Goal: Information Seeking & Learning: Learn about a topic

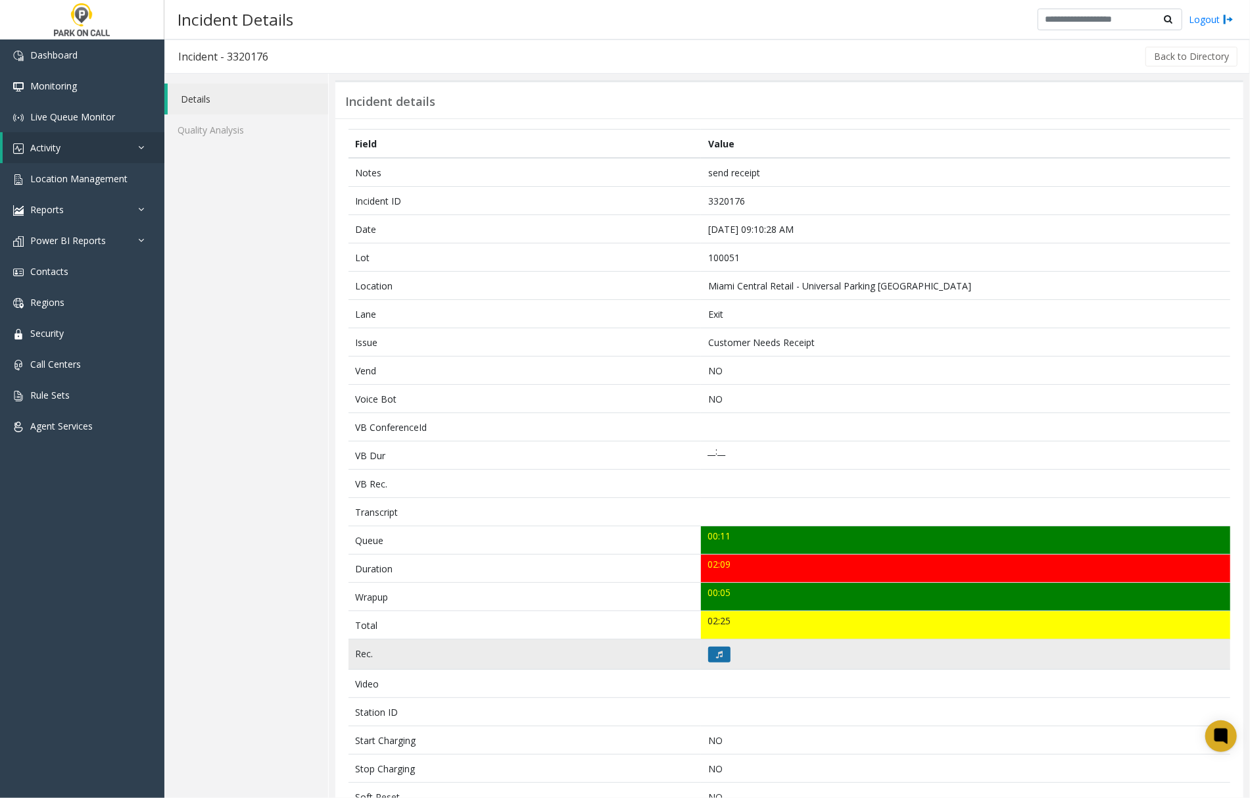
click at [716, 658] on icon at bounding box center [719, 654] width 7 height 8
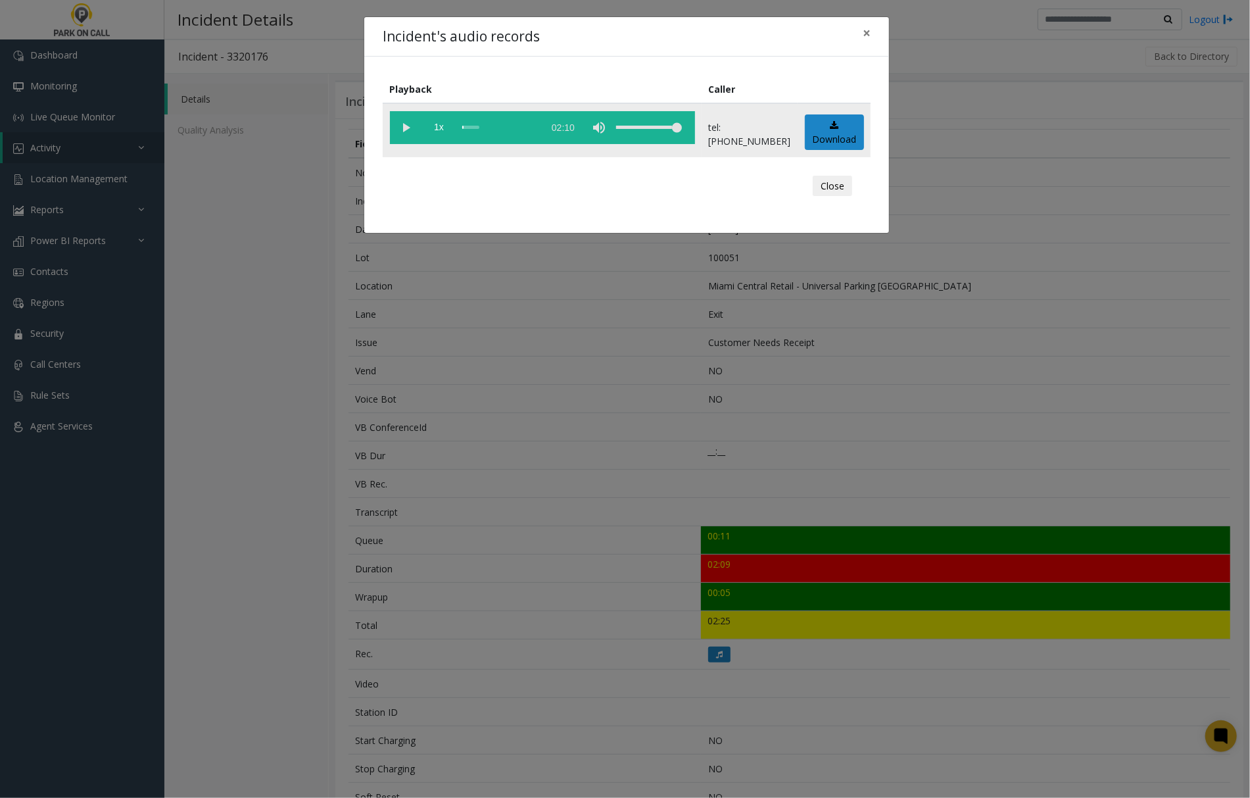
click at [408, 125] on vg-play-pause at bounding box center [406, 127] width 33 height 33
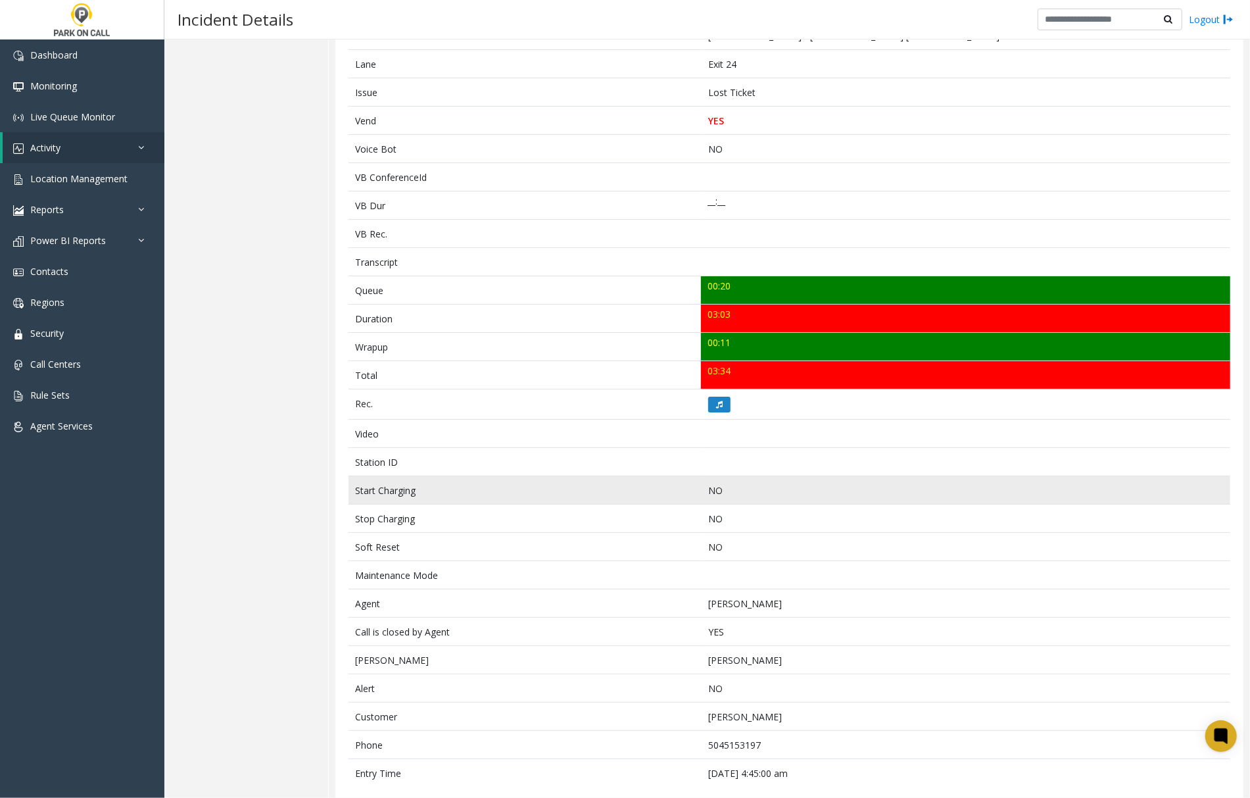
scroll to position [274, 0]
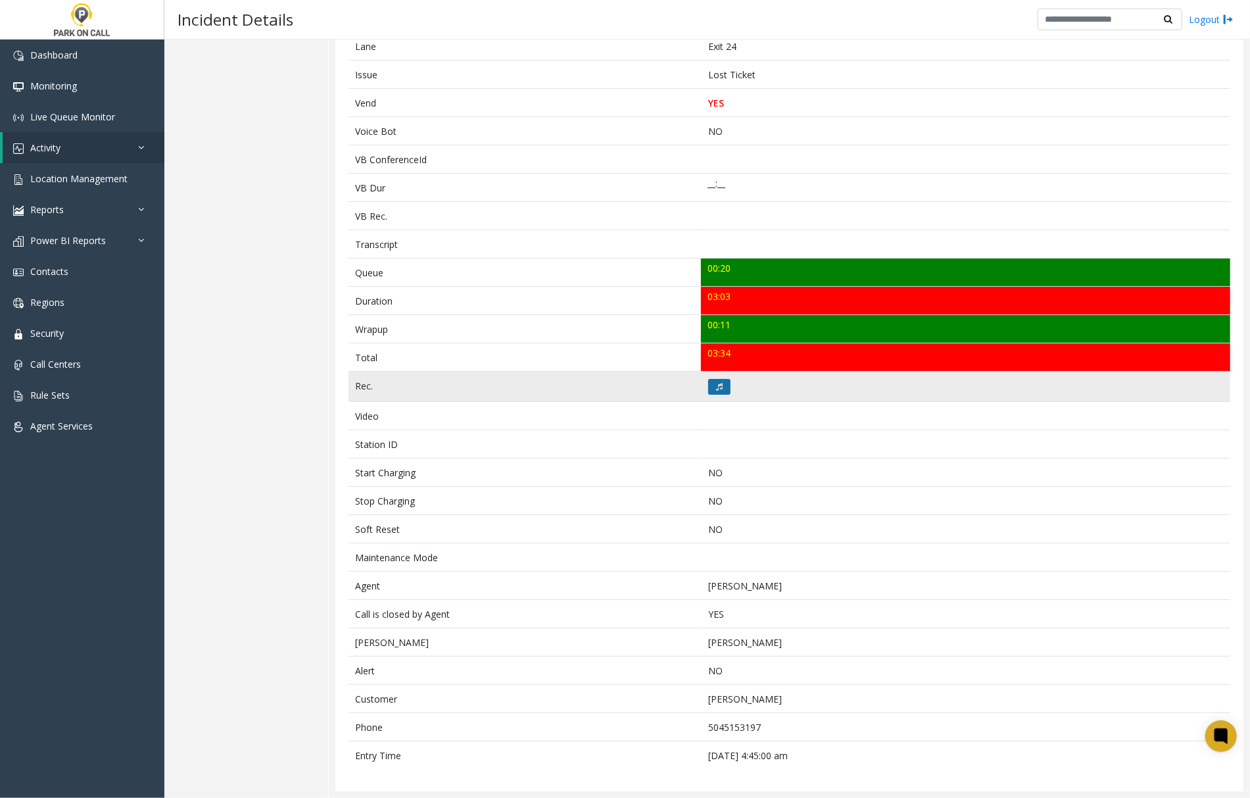
click at [716, 383] on icon at bounding box center [719, 387] width 7 height 8
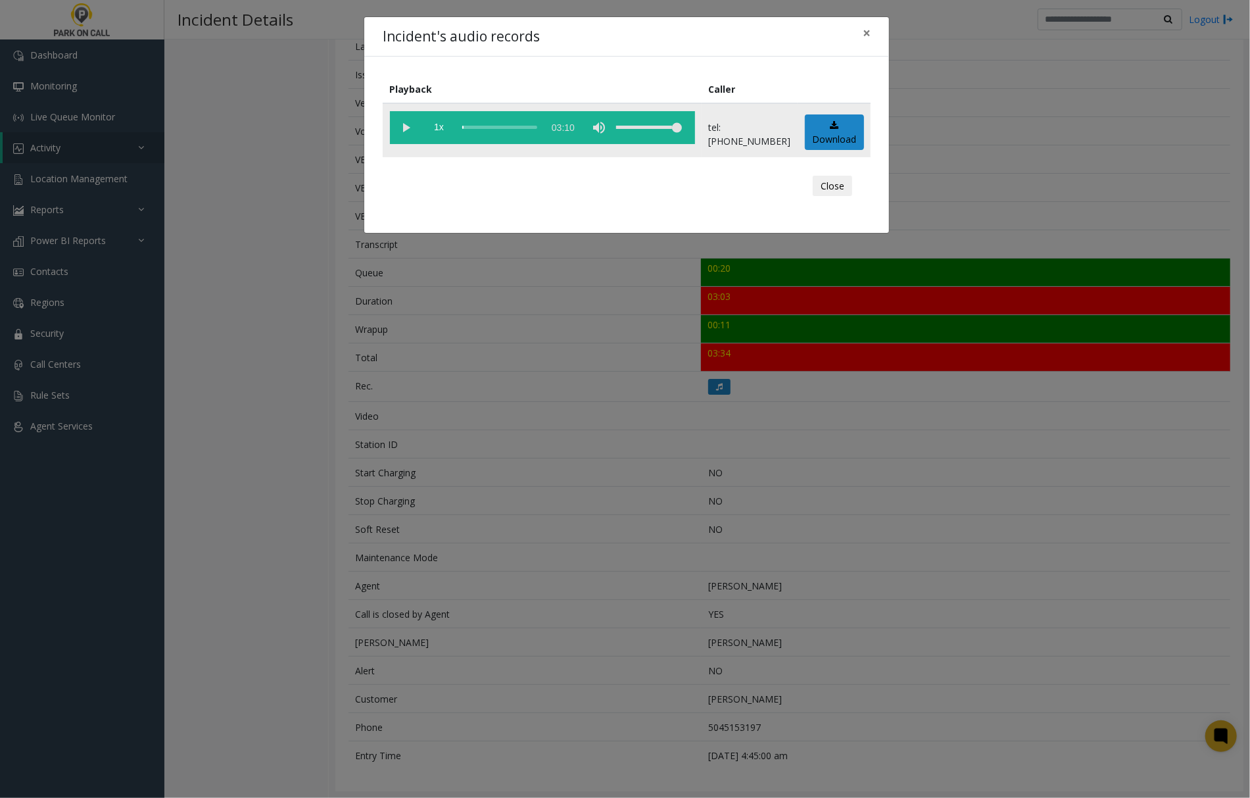
click at [401, 125] on vg-play-pause at bounding box center [406, 127] width 33 height 33
click at [404, 126] on vg-play-pause at bounding box center [406, 127] width 33 height 33
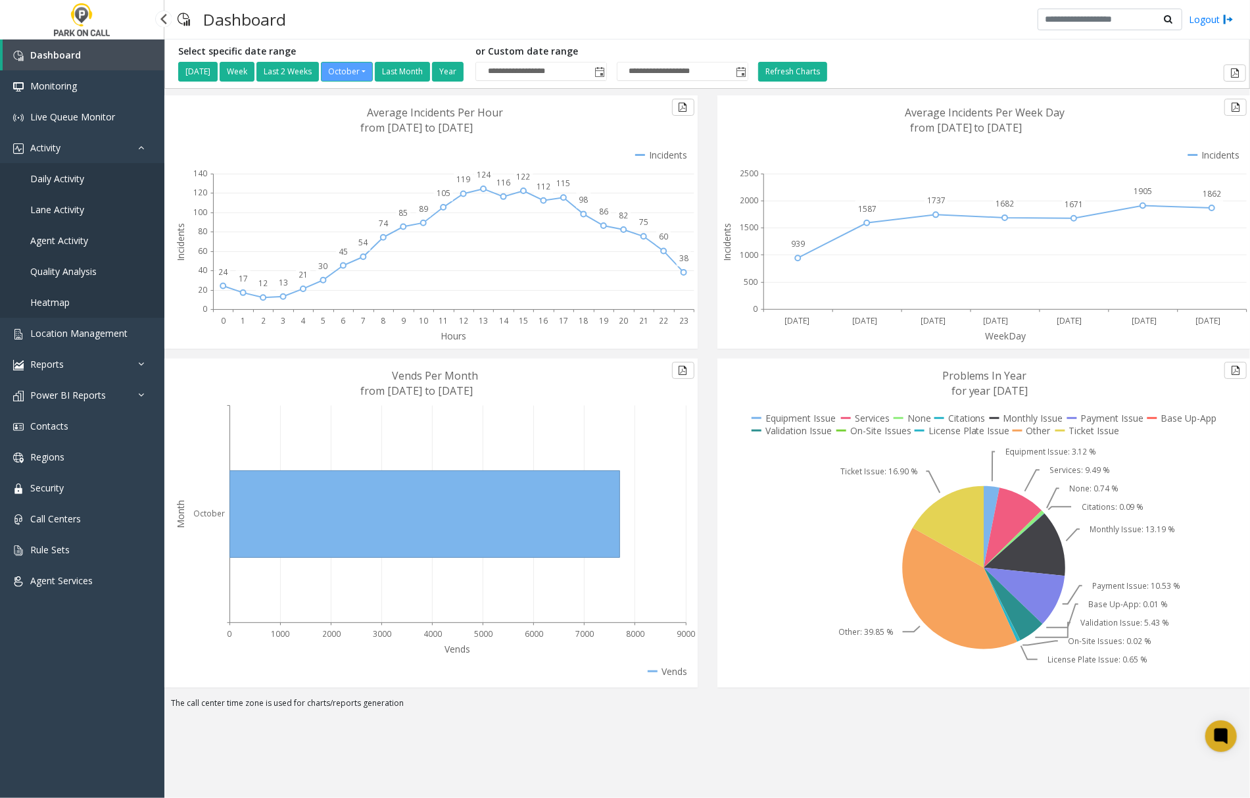
click at [33, 243] on span "Agent Activity" at bounding box center [59, 240] width 58 height 12
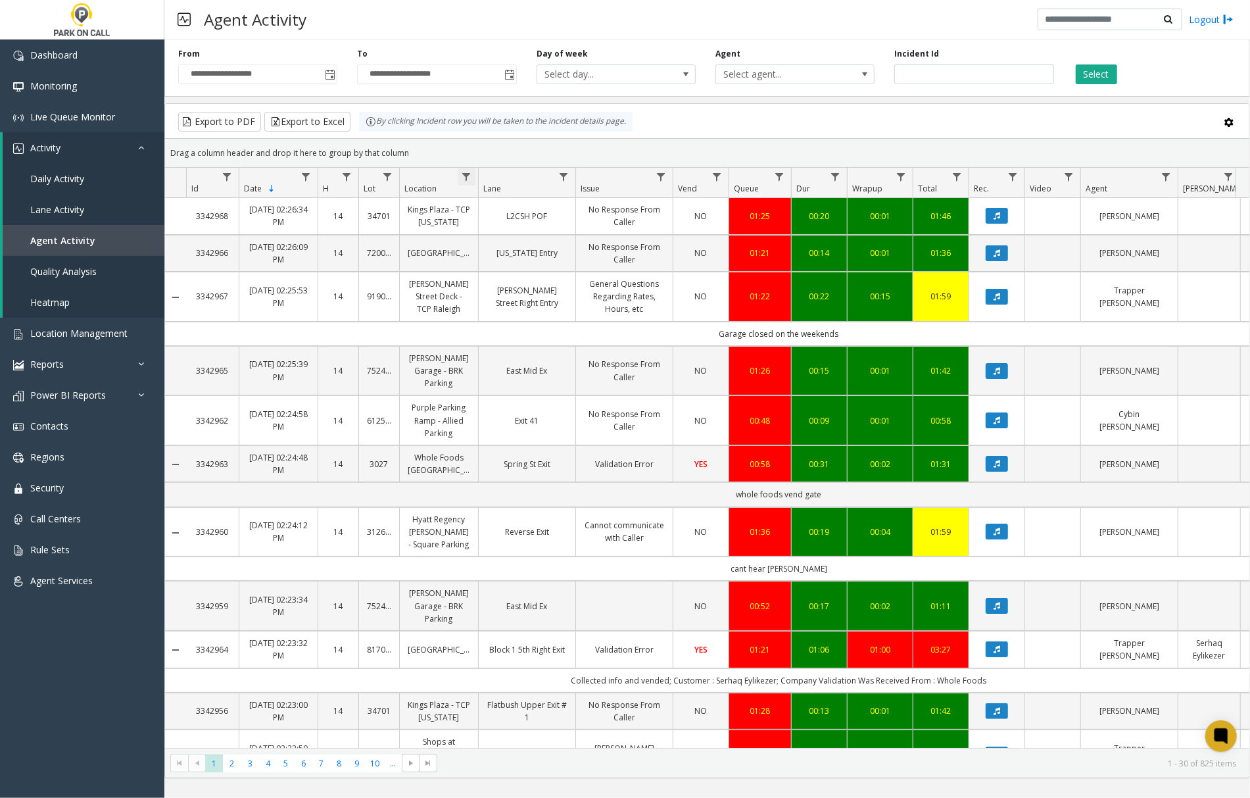
click at [464, 178] on span "Data table" at bounding box center [466, 177] width 11 height 11
click at [569, 206] on span "Location Filter Operators" at bounding box center [569, 208] width 11 height 11
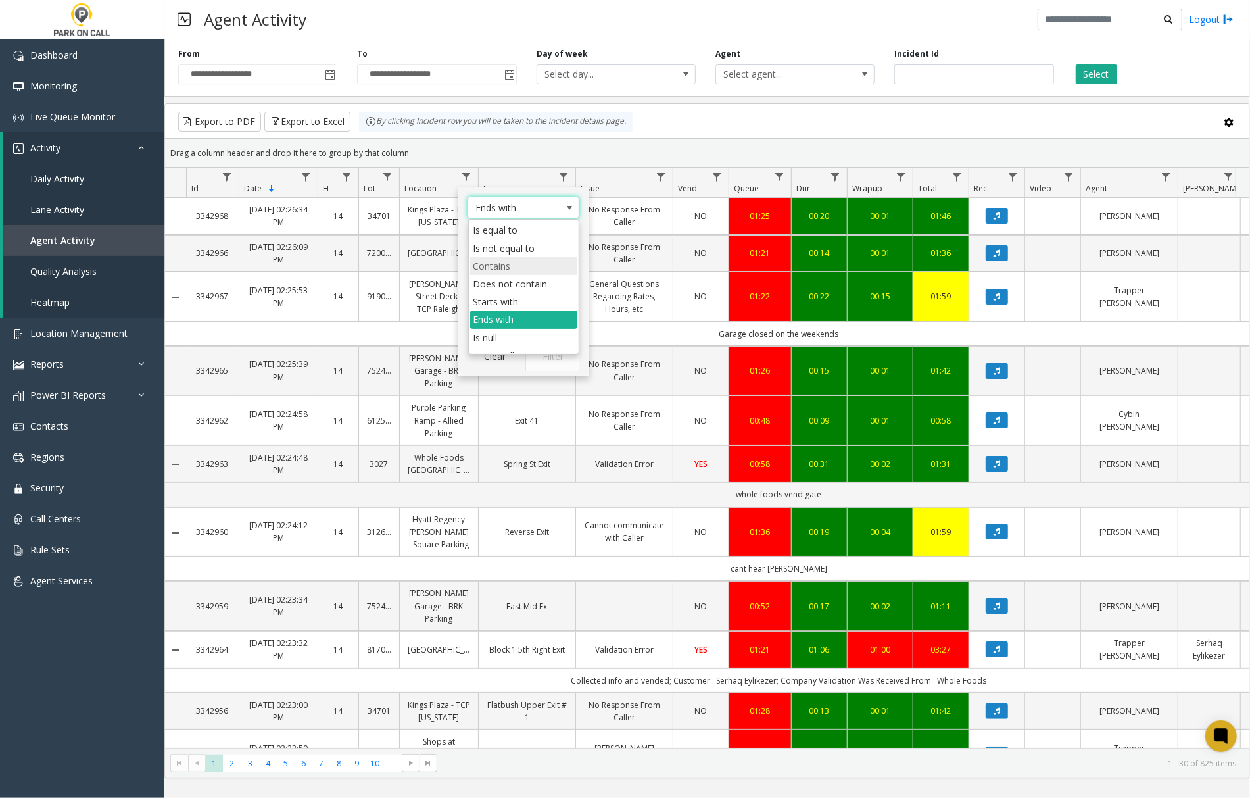
click at [517, 263] on li "Contains" at bounding box center [523, 266] width 107 height 18
click at [485, 235] on input "Location Filter" at bounding box center [524, 234] width 112 height 22
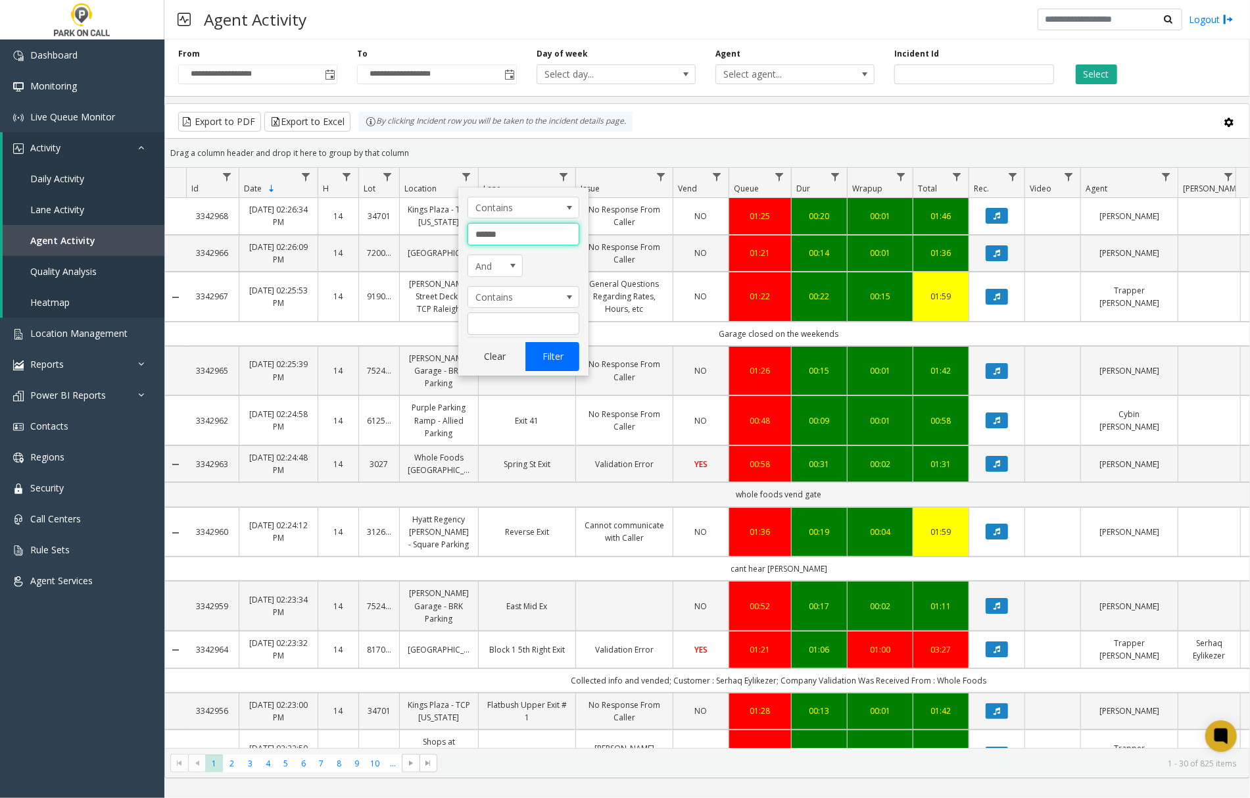
type input "******"
click at [552, 361] on button "Filter" at bounding box center [552, 356] width 54 height 29
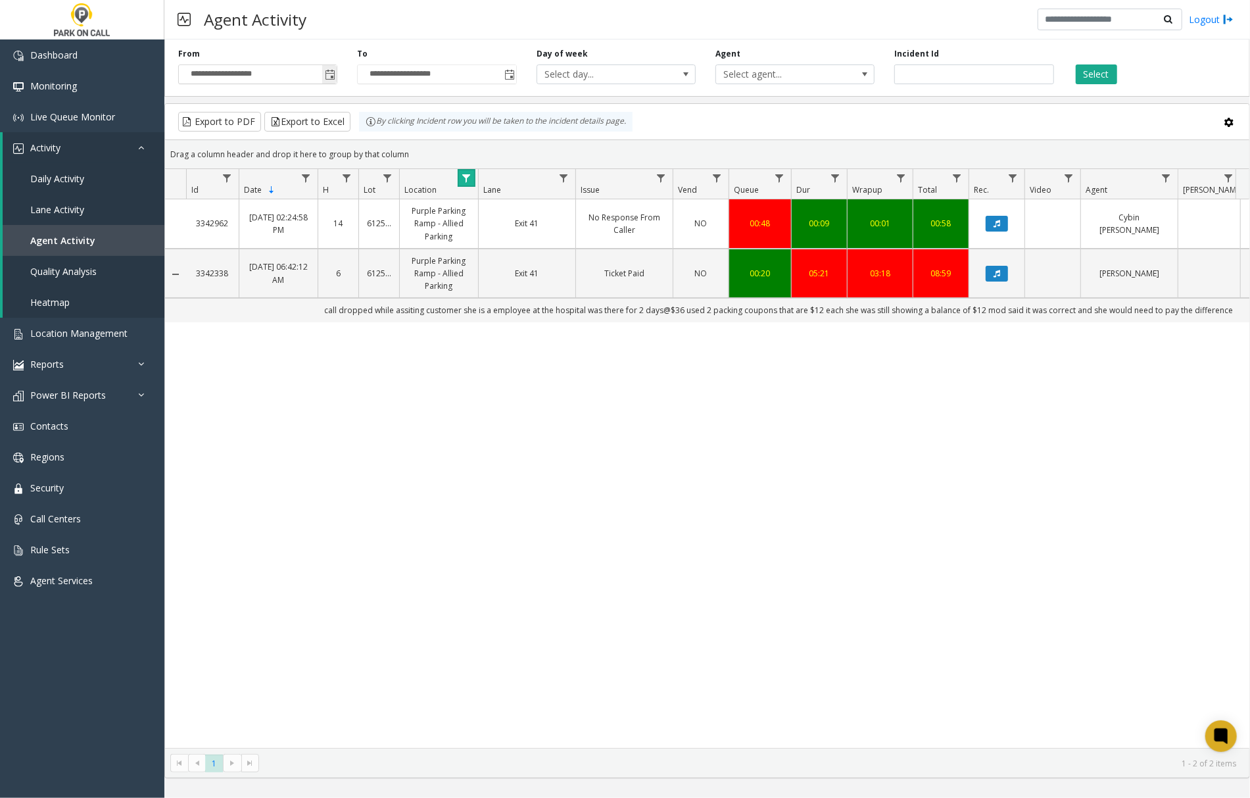
click at [329, 75] on span "Toggle popup" at bounding box center [330, 75] width 11 height 11
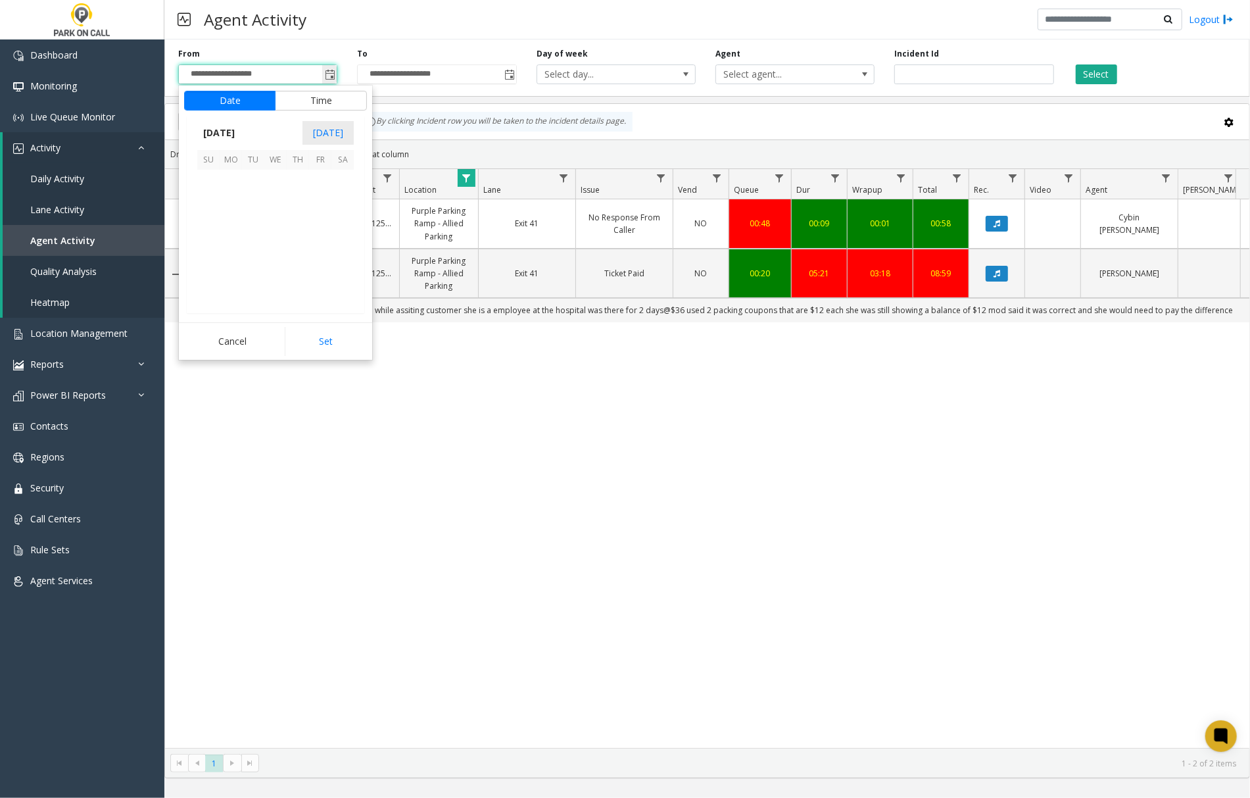
scroll to position [236154, 0]
click at [231, 205] on span "1" at bounding box center [231, 199] width 22 height 22
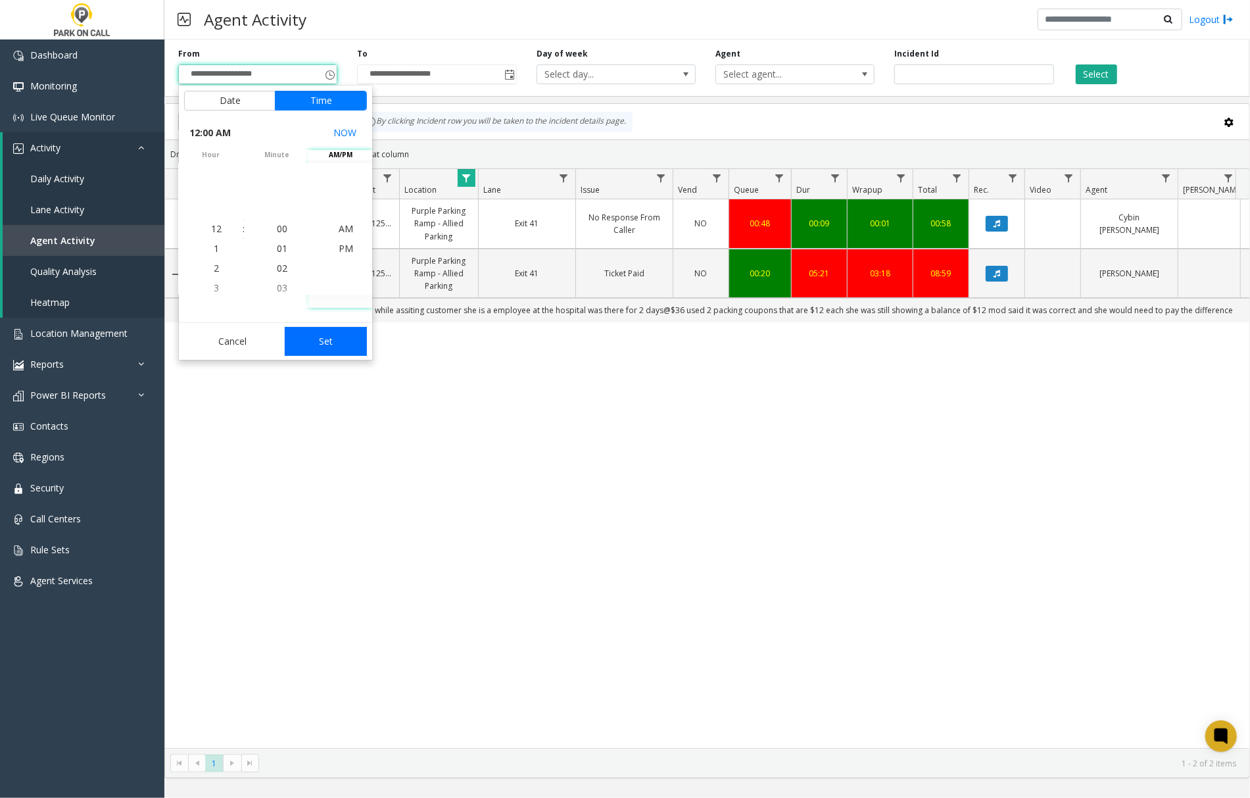
click at [324, 339] on button "Set" at bounding box center [326, 341] width 83 height 29
type input "**********"
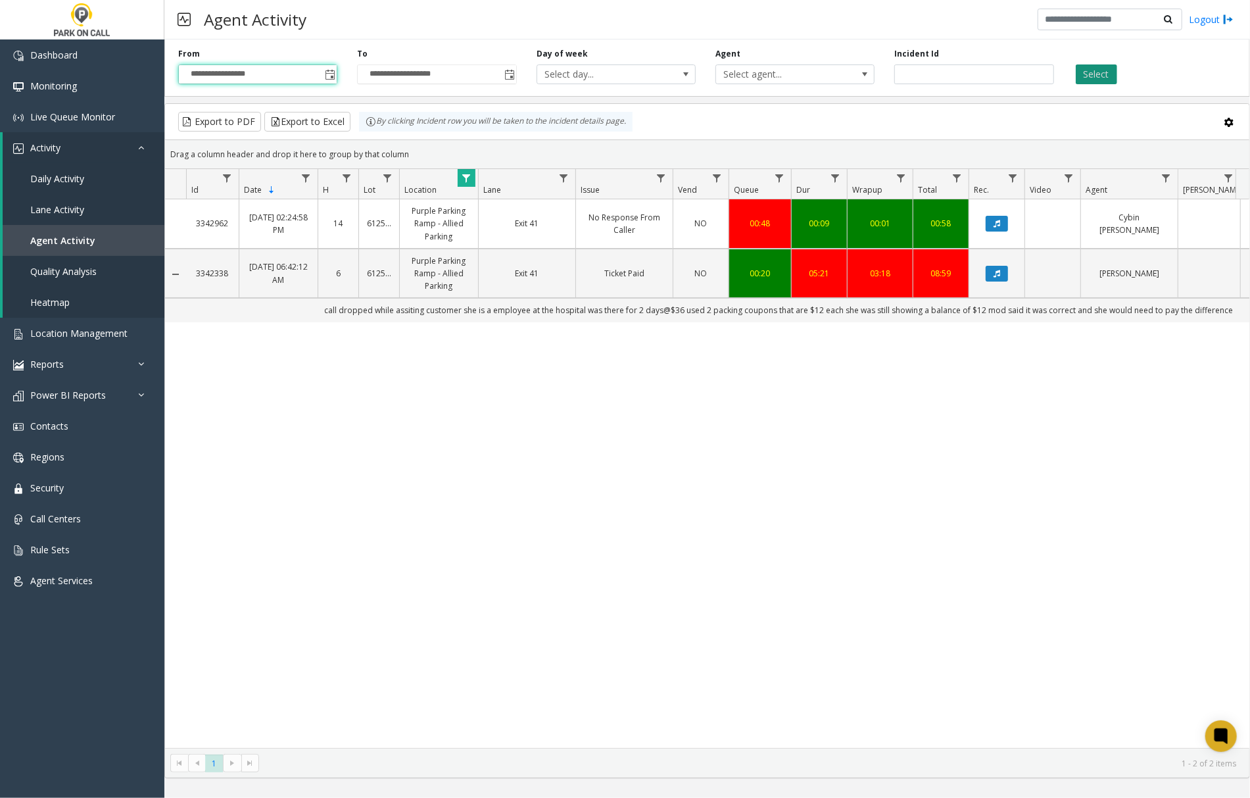
click at [1102, 74] on button "Select" at bounding box center [1096, 74] width 41 height 20
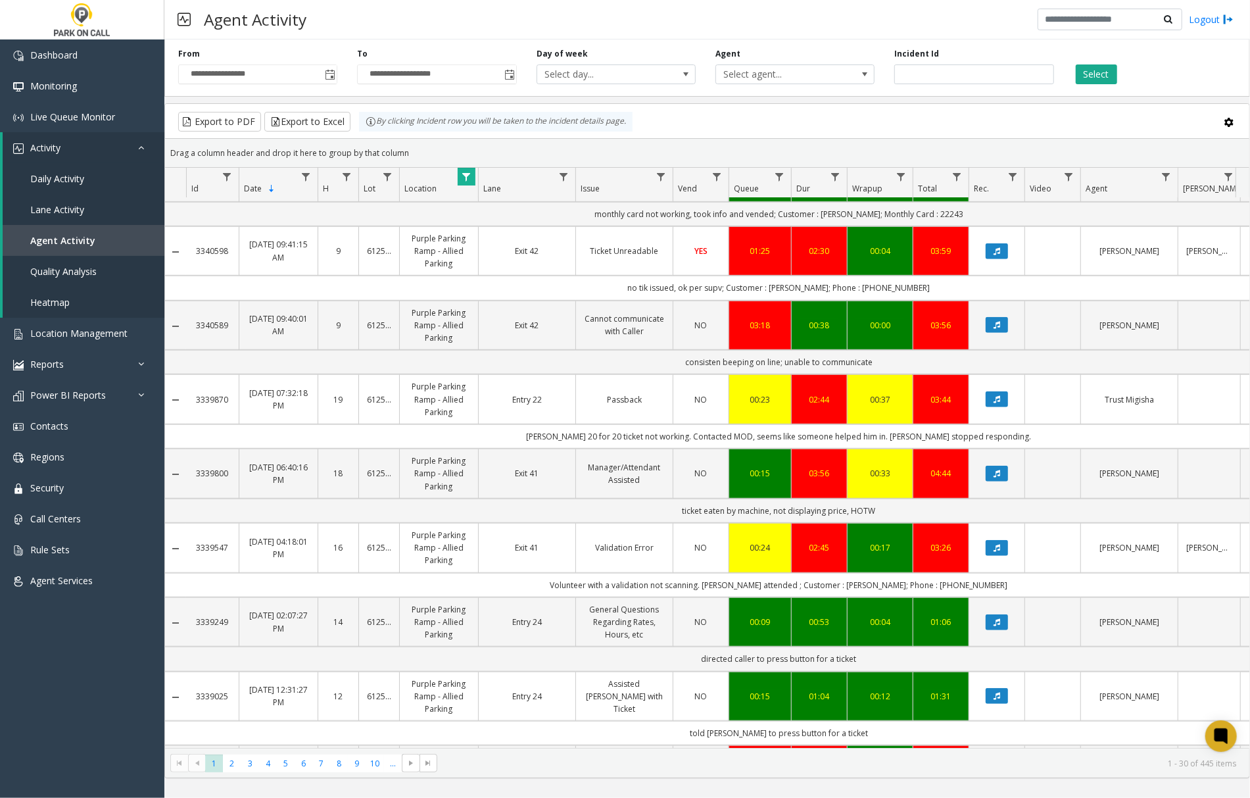
scroll to position [626, 0]
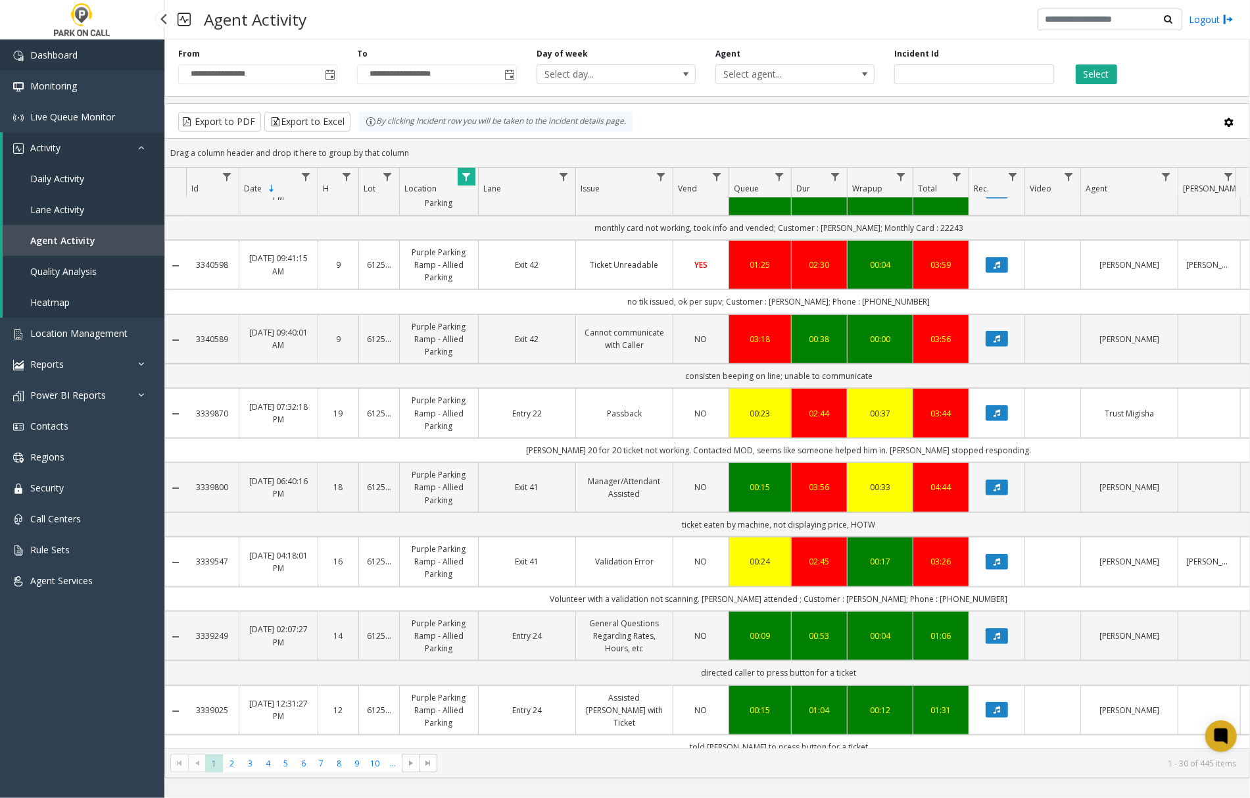
click at [33, 53] on span "Dashboard" at bounding box center [53, 55] width 47 height 12
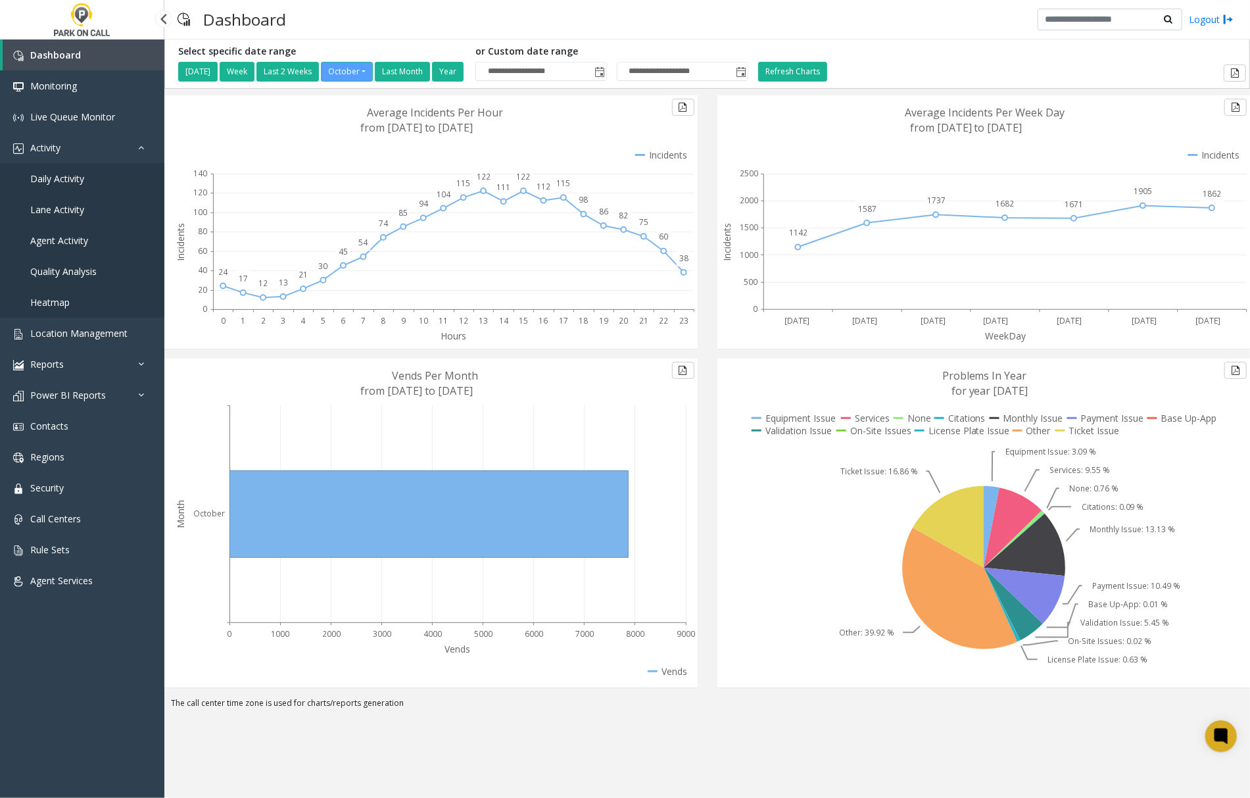
click at [63, 235] on span "Agent Activity" at bounding box center [59, 240] width 58 height 12
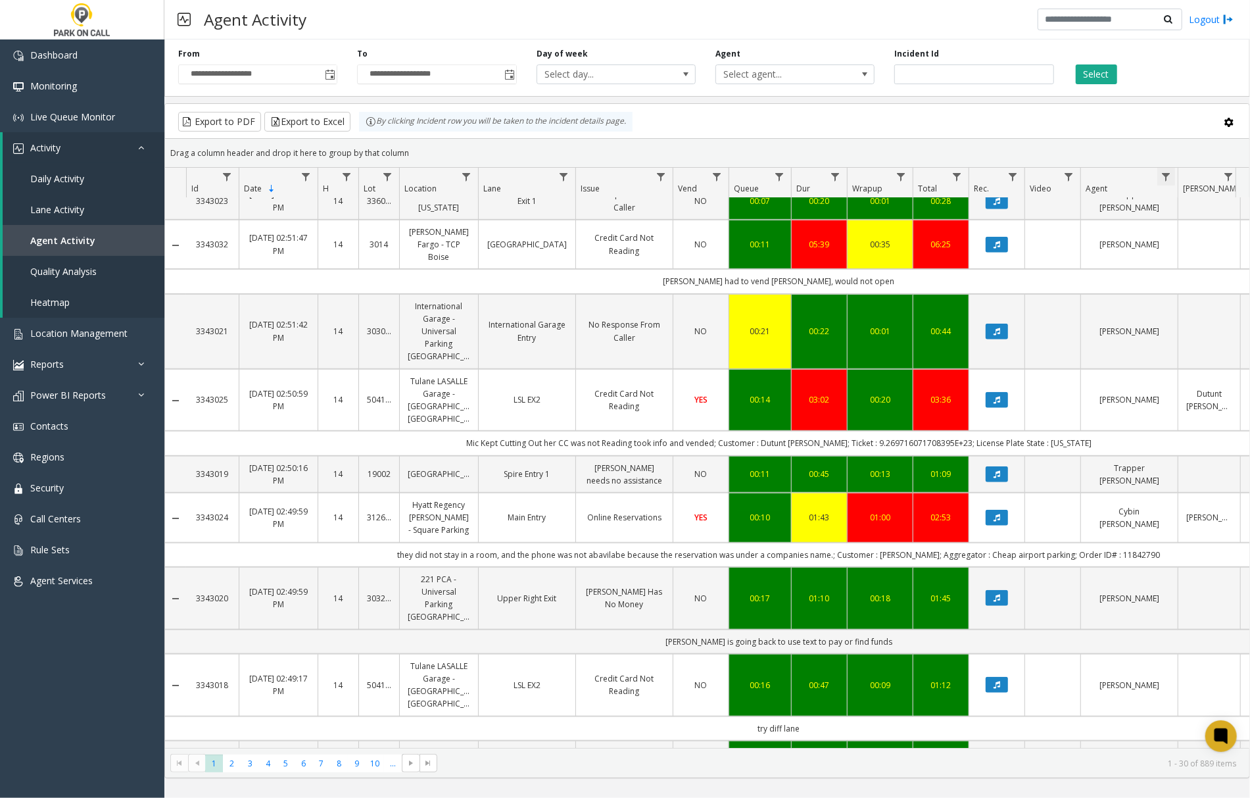
scroll to position [526, 0]
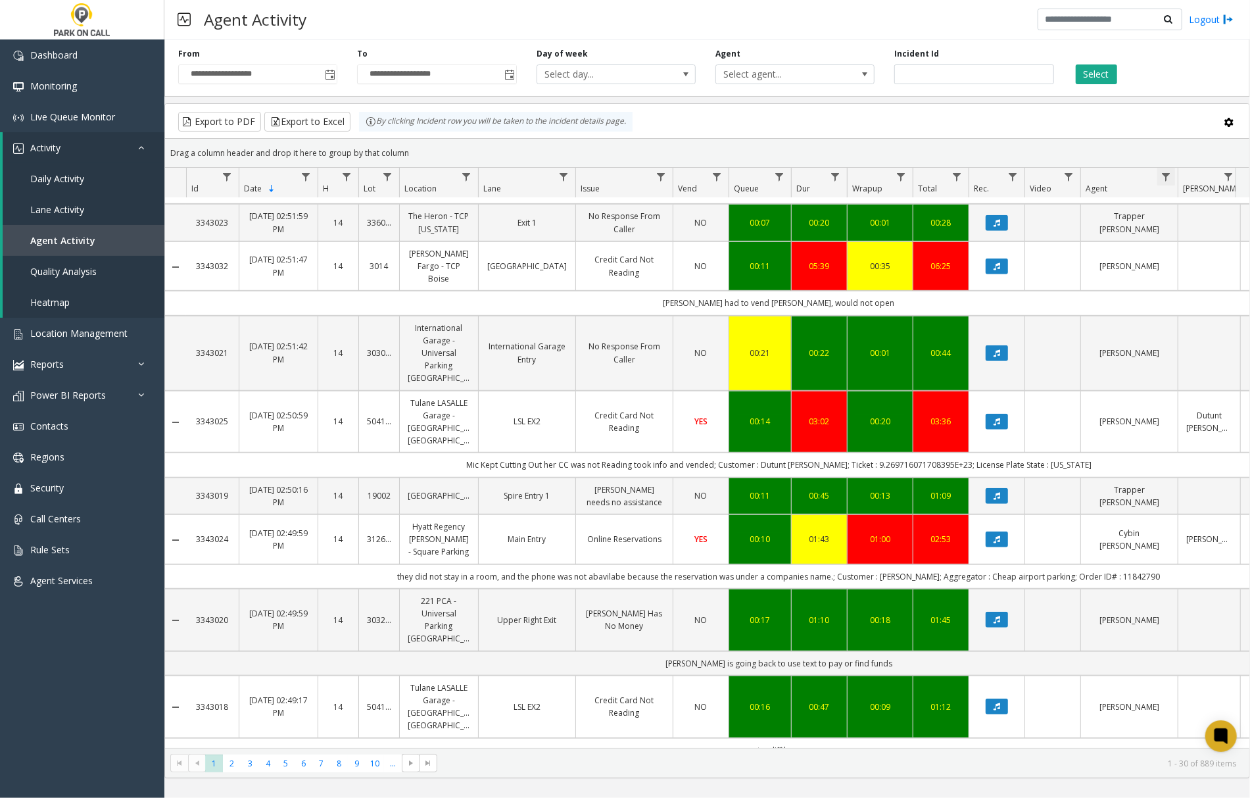
click at [1164, 176] on span "Data table" at bounding box center [1166, 177] width 11 height 11
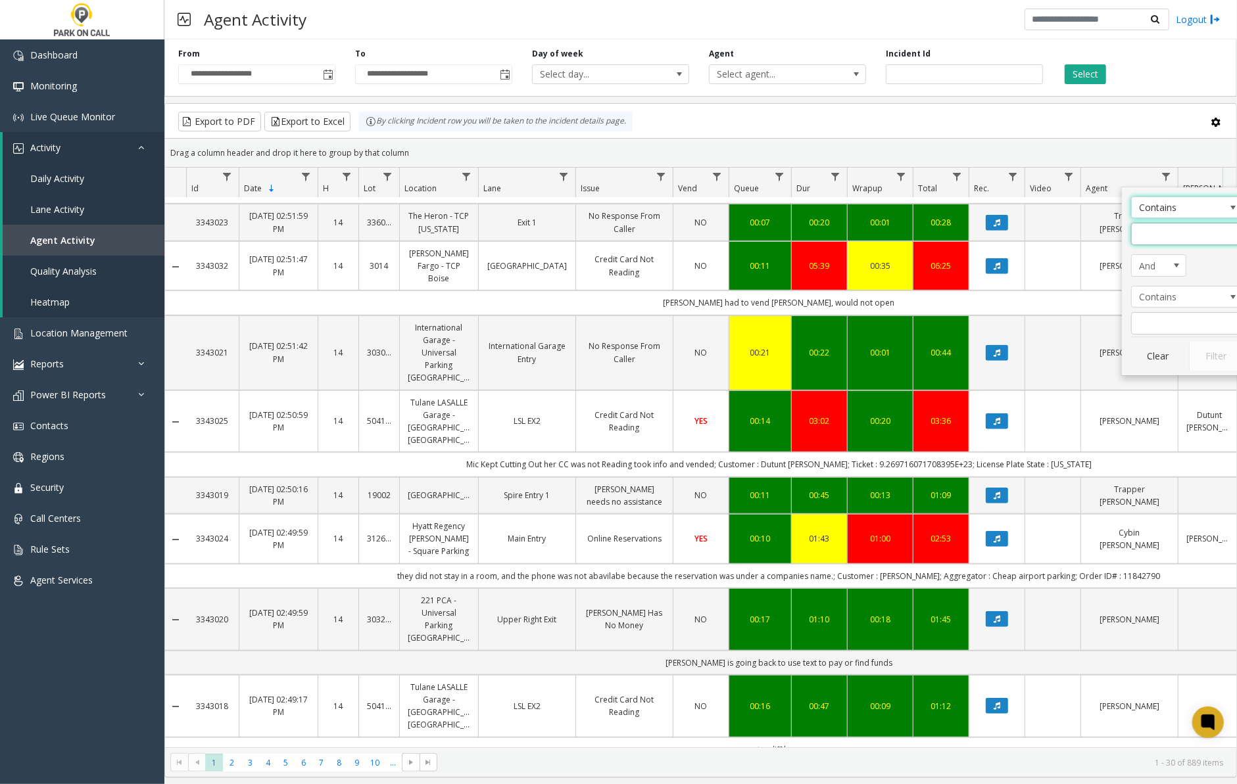
click at [1168, 233] on input "Agent Filter" at bounding box center [1187, 234] width 112 height 22
type input "******"
click at [1220, 364] on button "Filter" at bounding box center [1216, 356] width 54 height 29
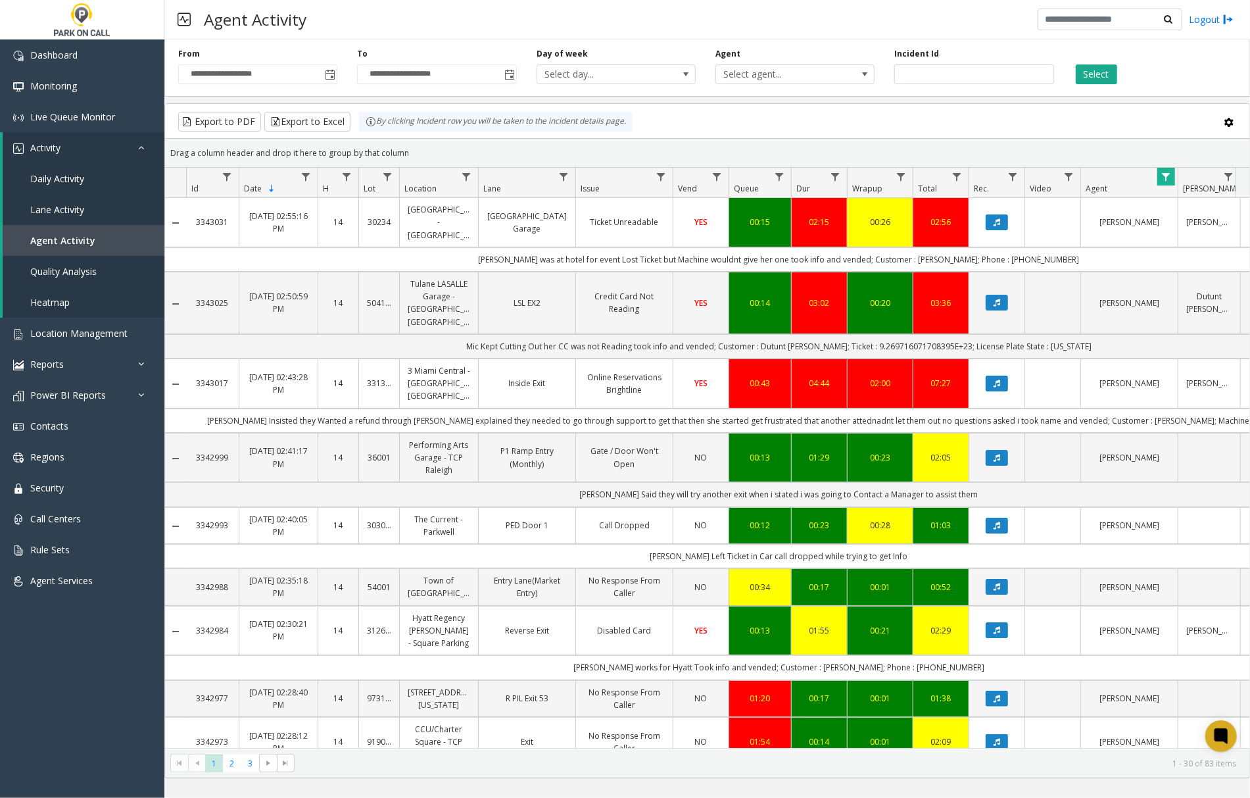
click at [627, 396] on link "Online Reservations Brightline" at bounding box center [624, 383] width 81 height 25
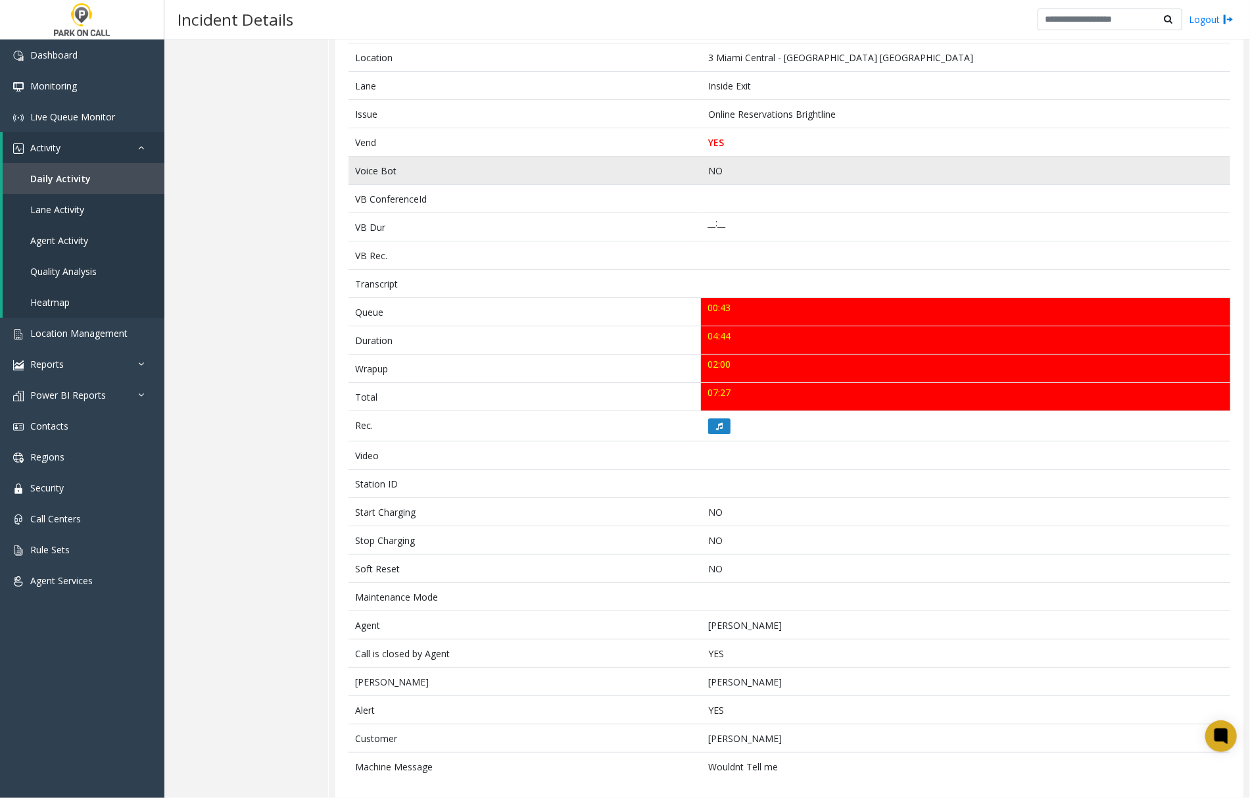
scroll to position [259, 0]
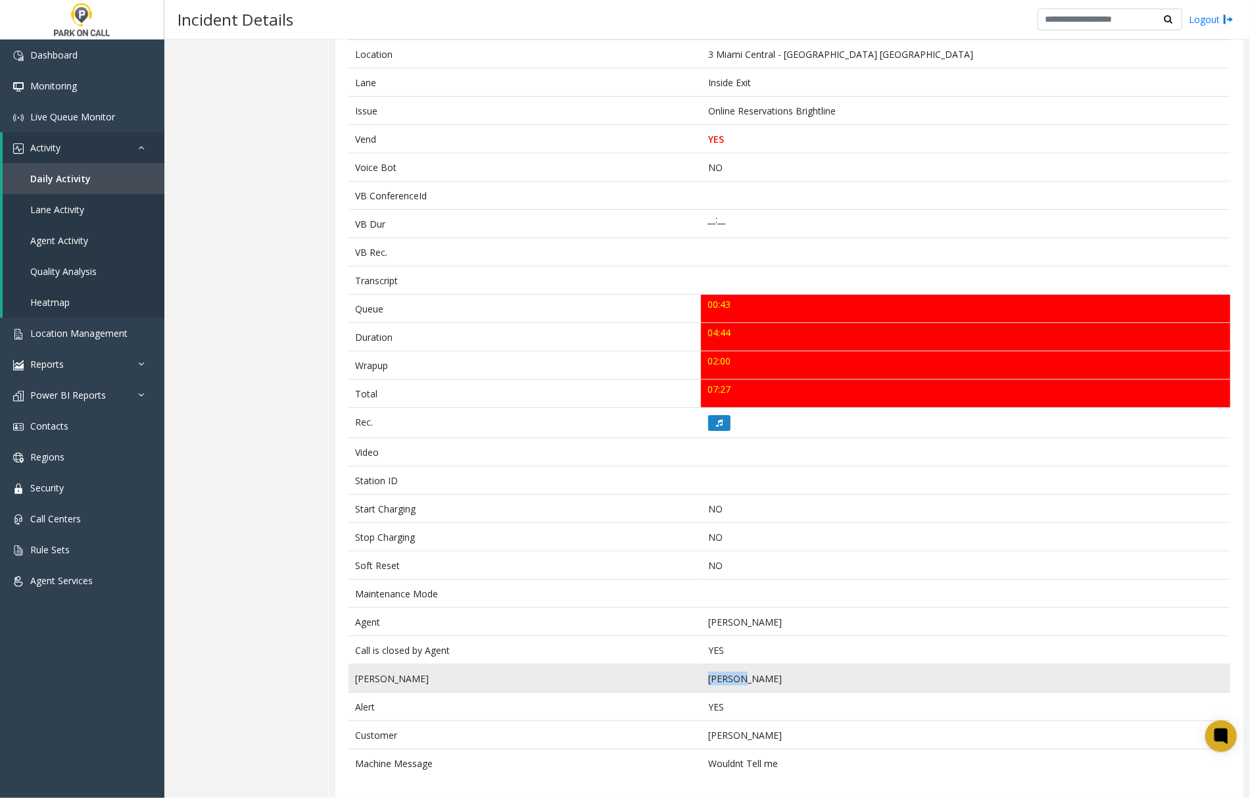
drag, startPoint x: 736, startPoint y: 671, endPoint x: 706, endPoint y: 672, distance: 30.9
click at [706, 672] on td "Montica Perez" at bounding box center [965, 678] width 529 height 28
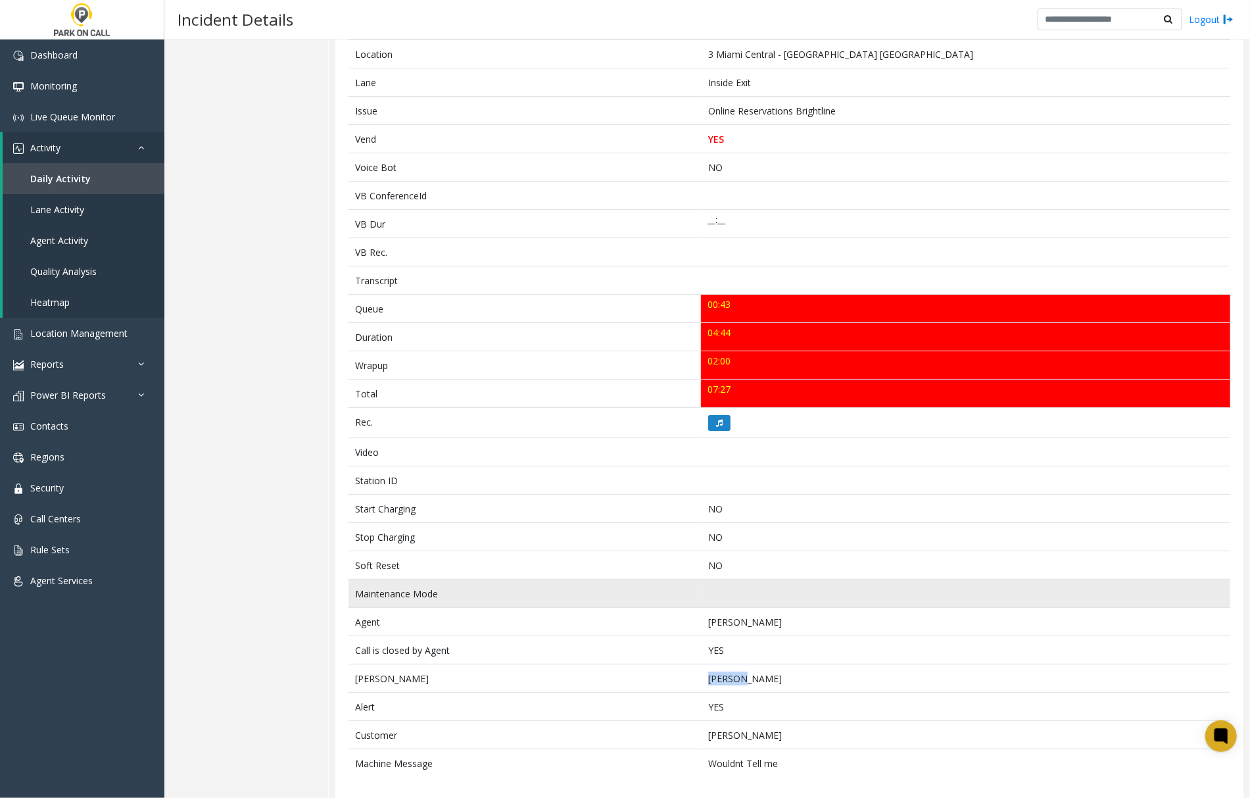
copy td "Montica"
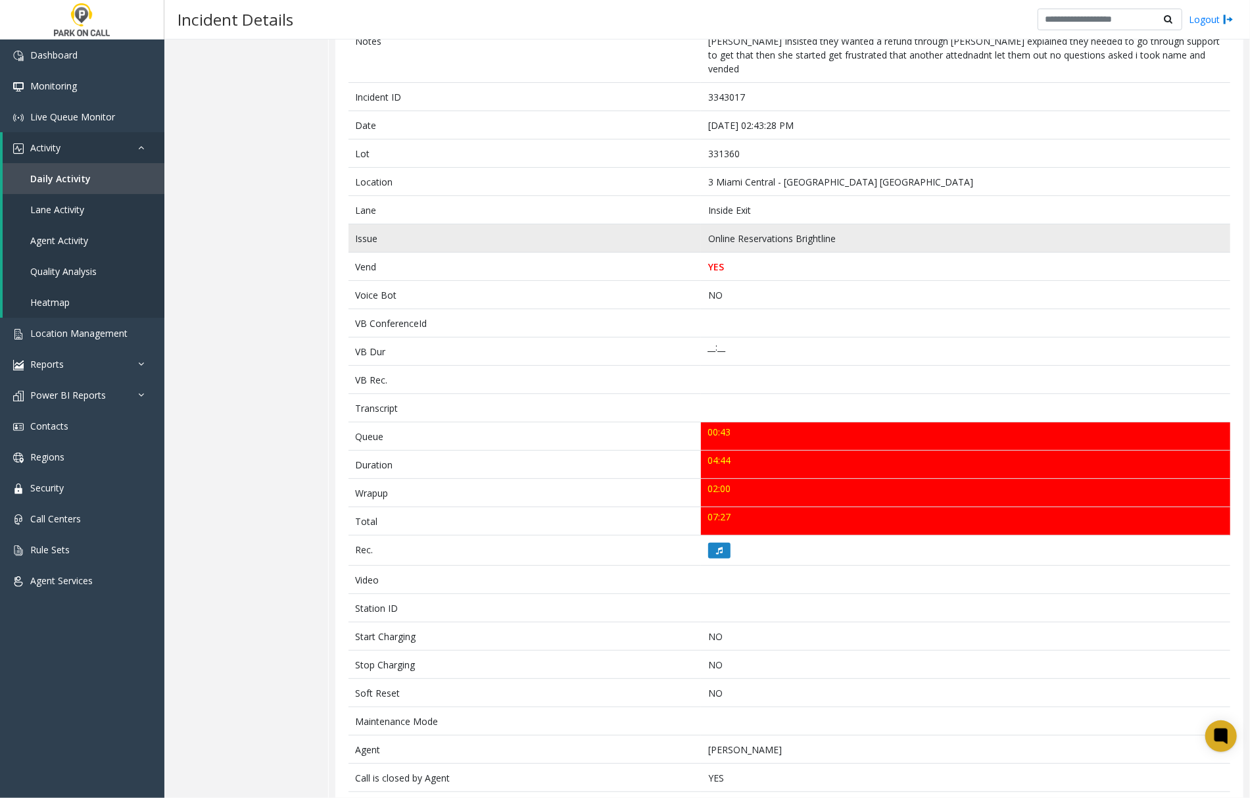
scroll to position [0, 0]
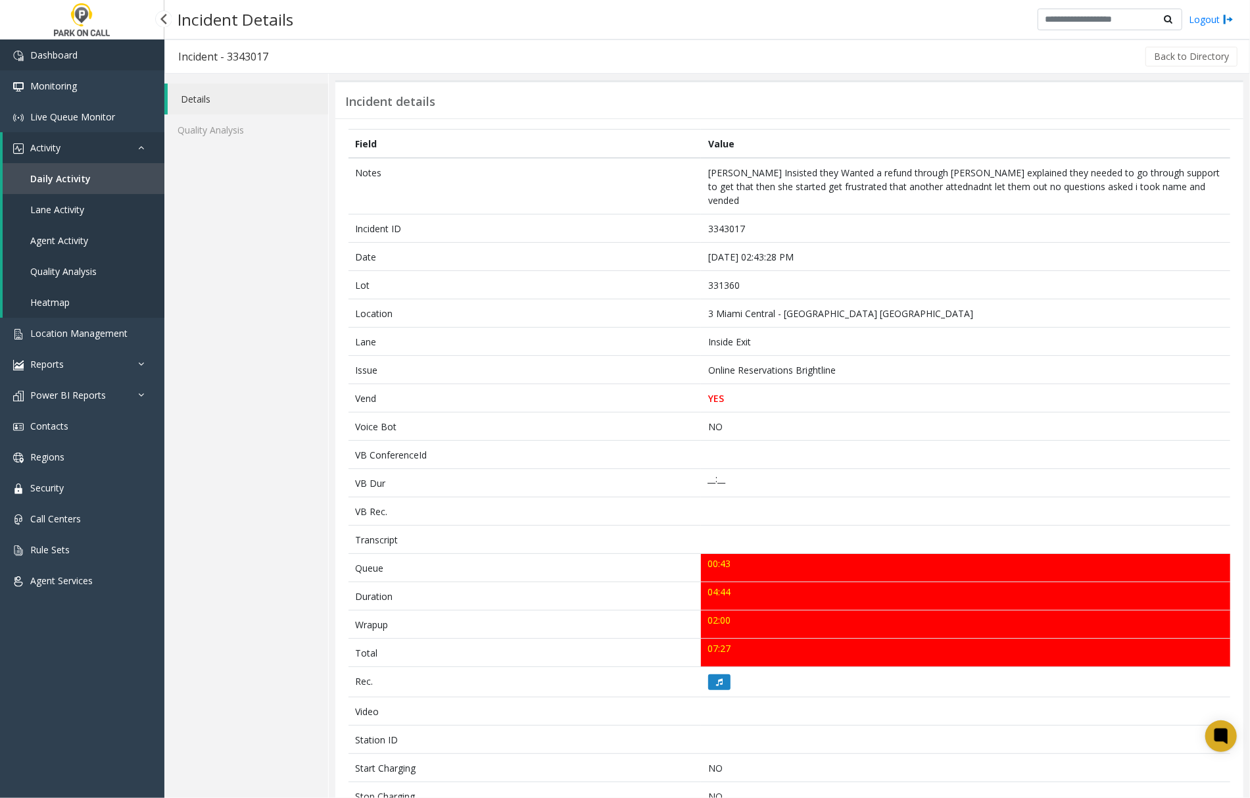
click at [66, 59] on span "Dashboard" at bounding box center [53, 55] width 47 height 12
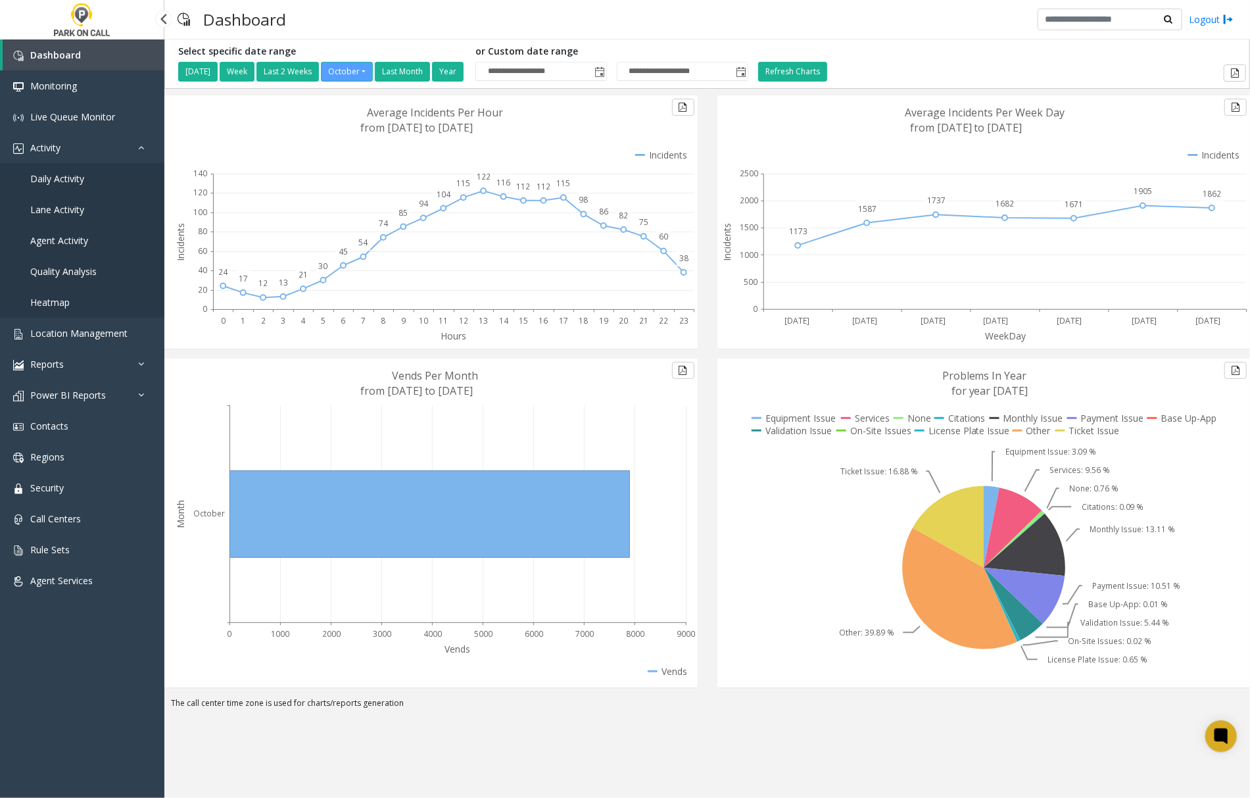
click at [66, 238] on span "Agent Activity" at bounding box center [59, 240] width 58 height 12
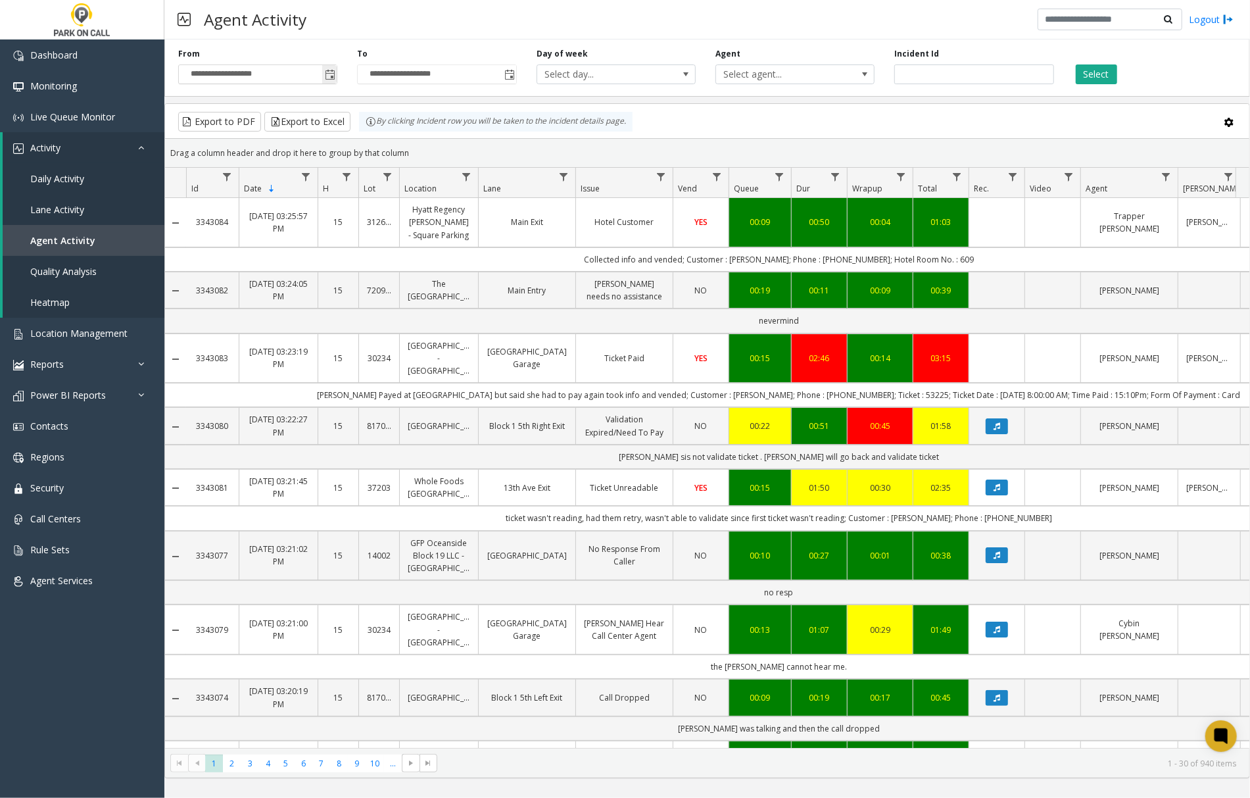
click at [329, 76] on span "Toggle popup" at bounding box center [330, 75] width 11 height 11
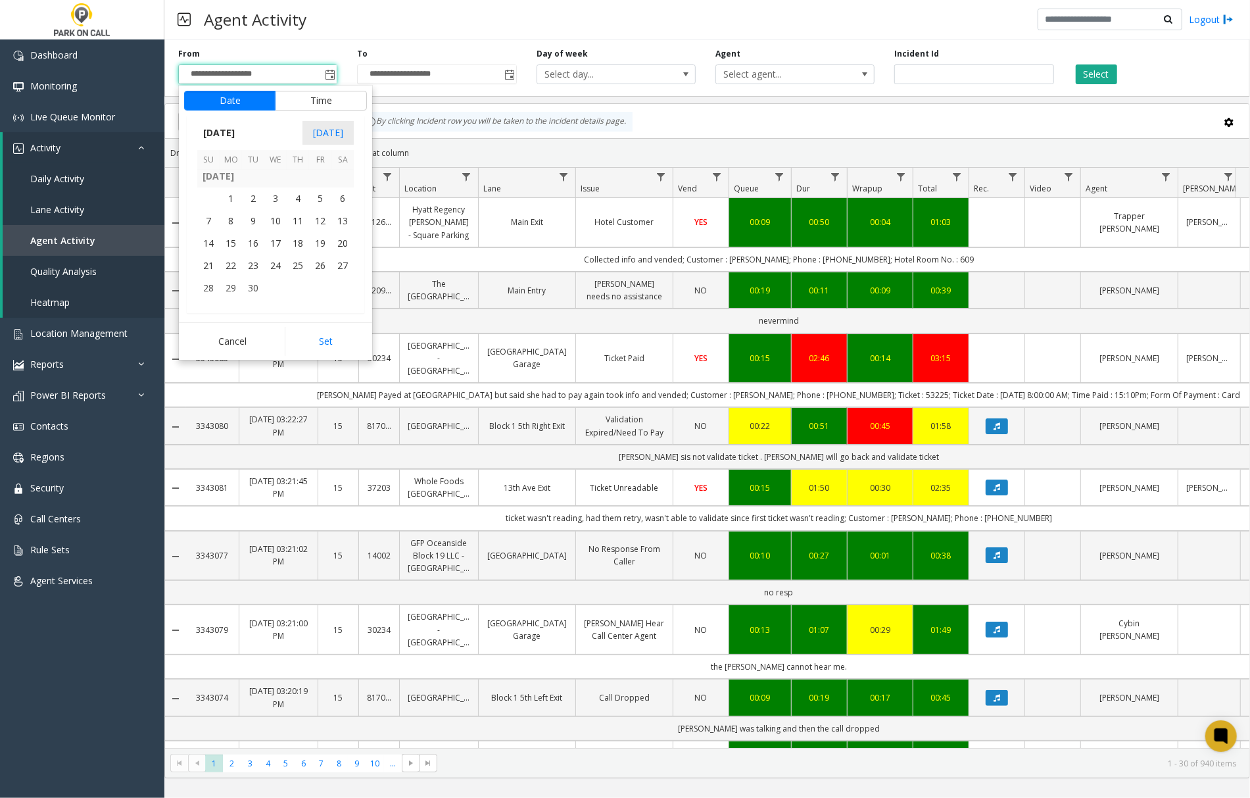
scroll to position [235979, 0]
click at [233, 198] on span "1" at bounding box center [231, 199] width 22 height 22
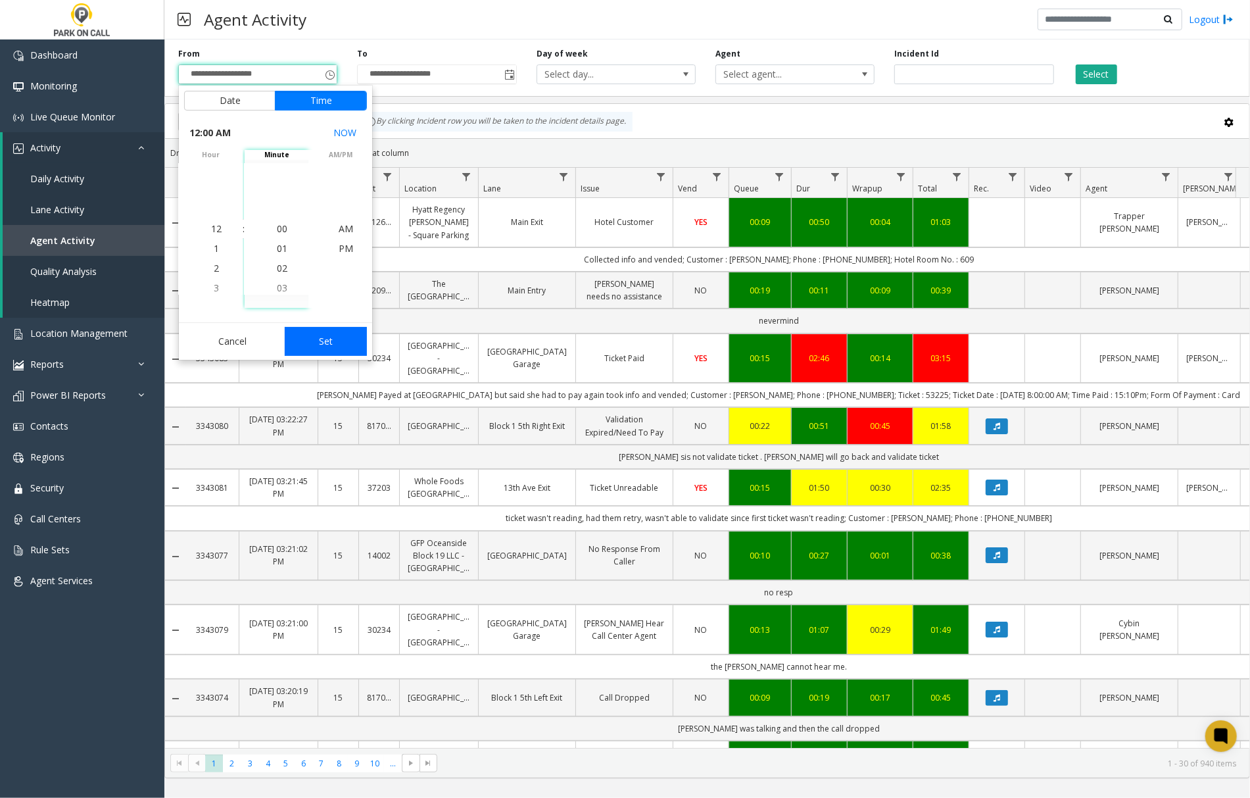
click at [306, 340] on button "Set" at bounding box center [326, 341] width 83 height 29
type input "**********"
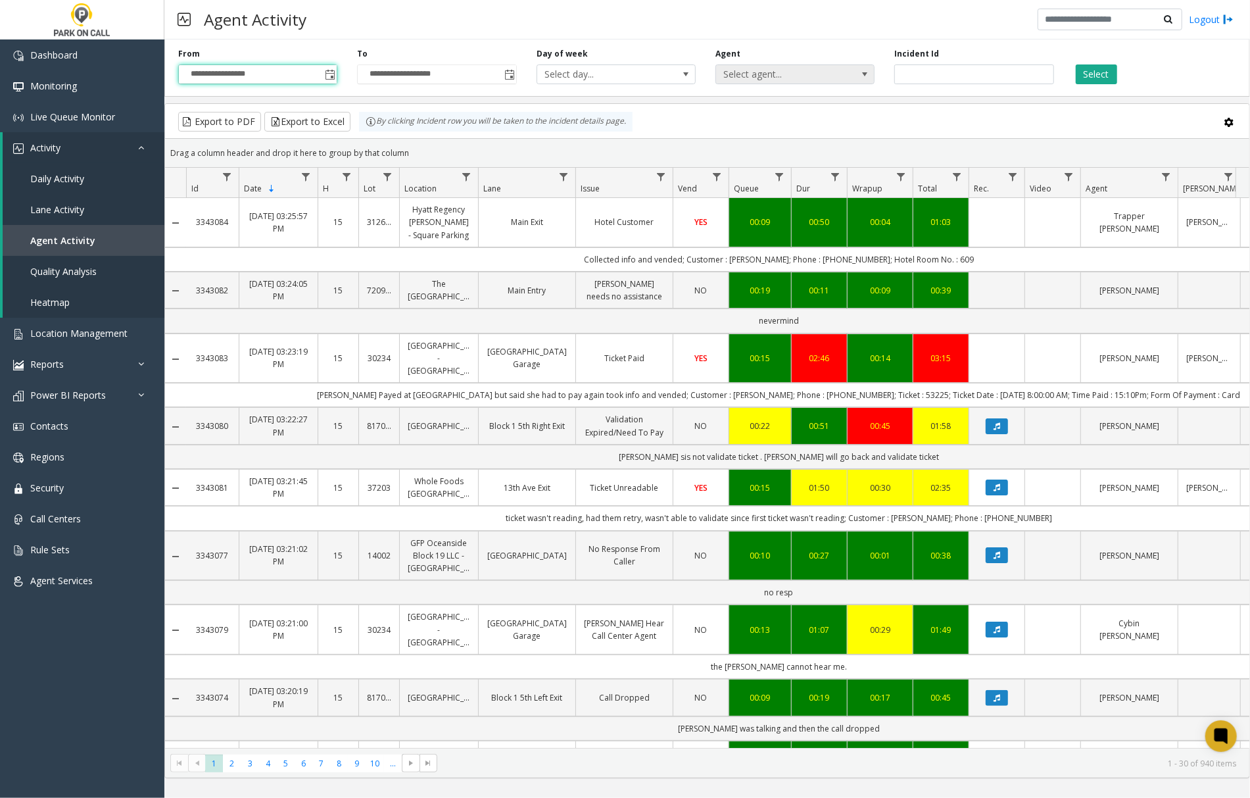
click at [861, 76] on span at bounding box center [864, 74] width 11 height 11
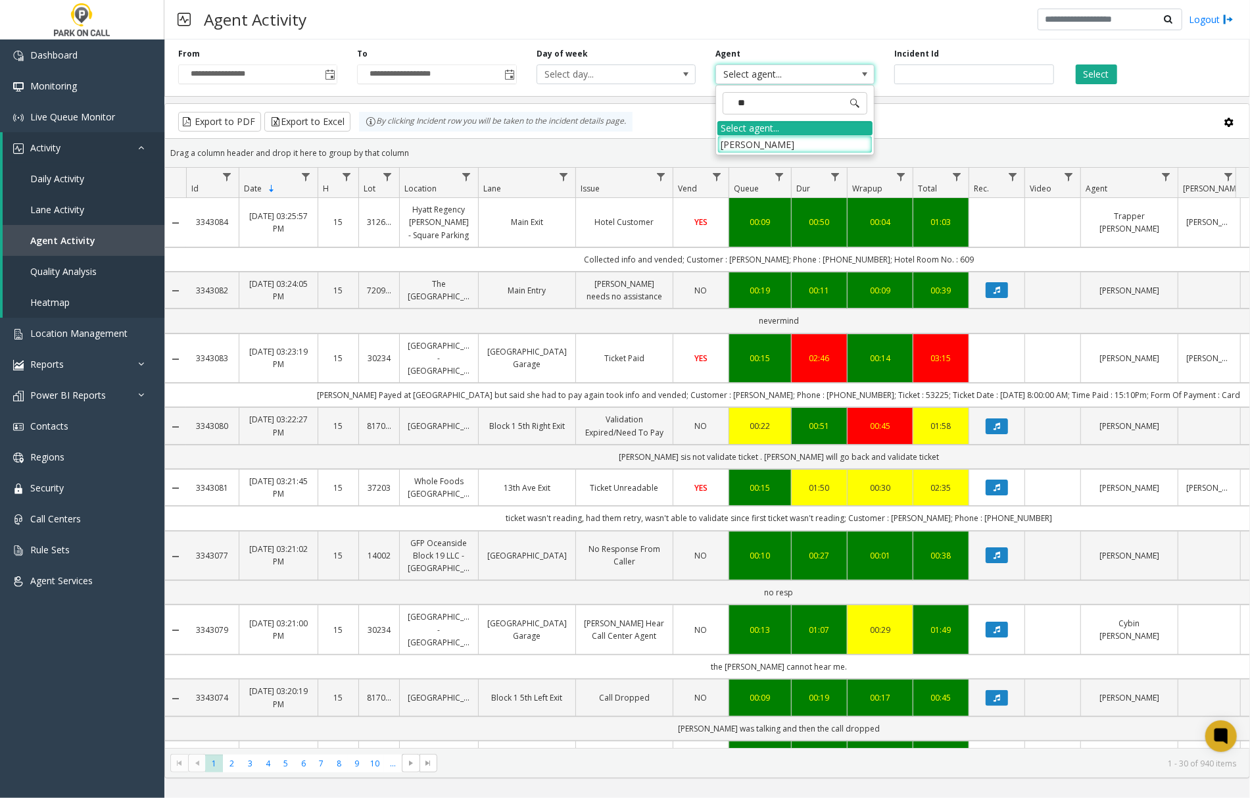
type input "***"
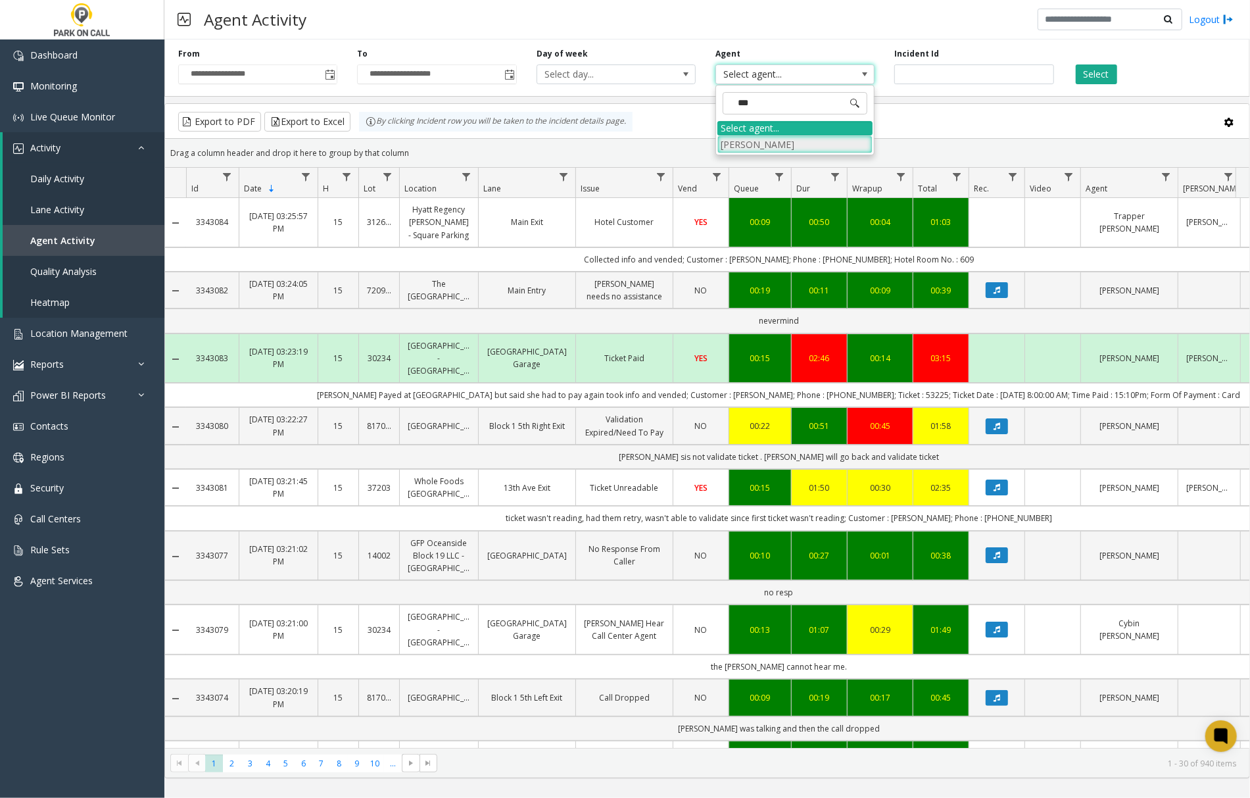
click at [798, 143] on li "Gwenn Stephenson" at bounding box center [794, 144] width 155 height 18
click at [1085, 74] on button "Select" at bounding box center [1096, 74] width 41 height 20
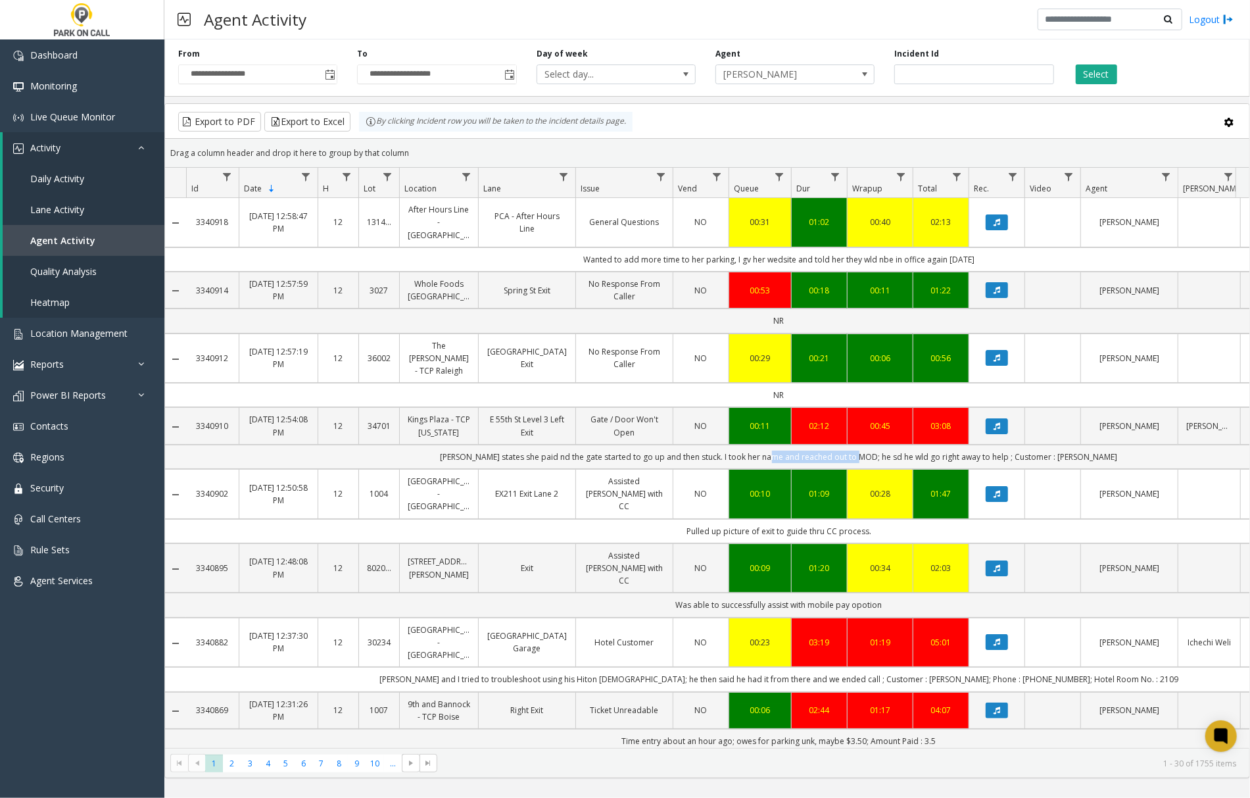
drag, startPoint x: 802, startPoint y: 459, endPoint x: 886, endPoint y: 461, distance: 84.2
click at [886, 461] on td "Parker states she paid nd the gate started to go up and then stuck. I took her …" at bounding box center [779, 457] width 1186 height 24
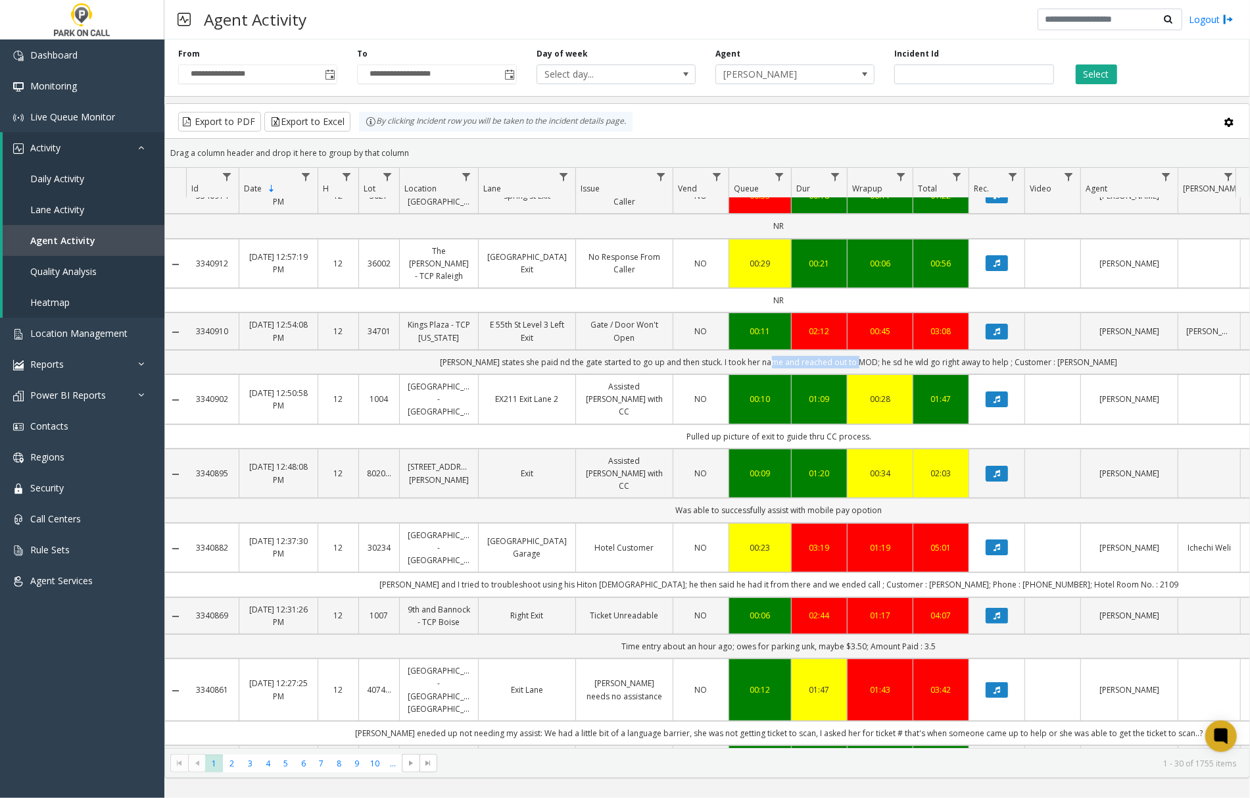
scroll to position [175, 0]
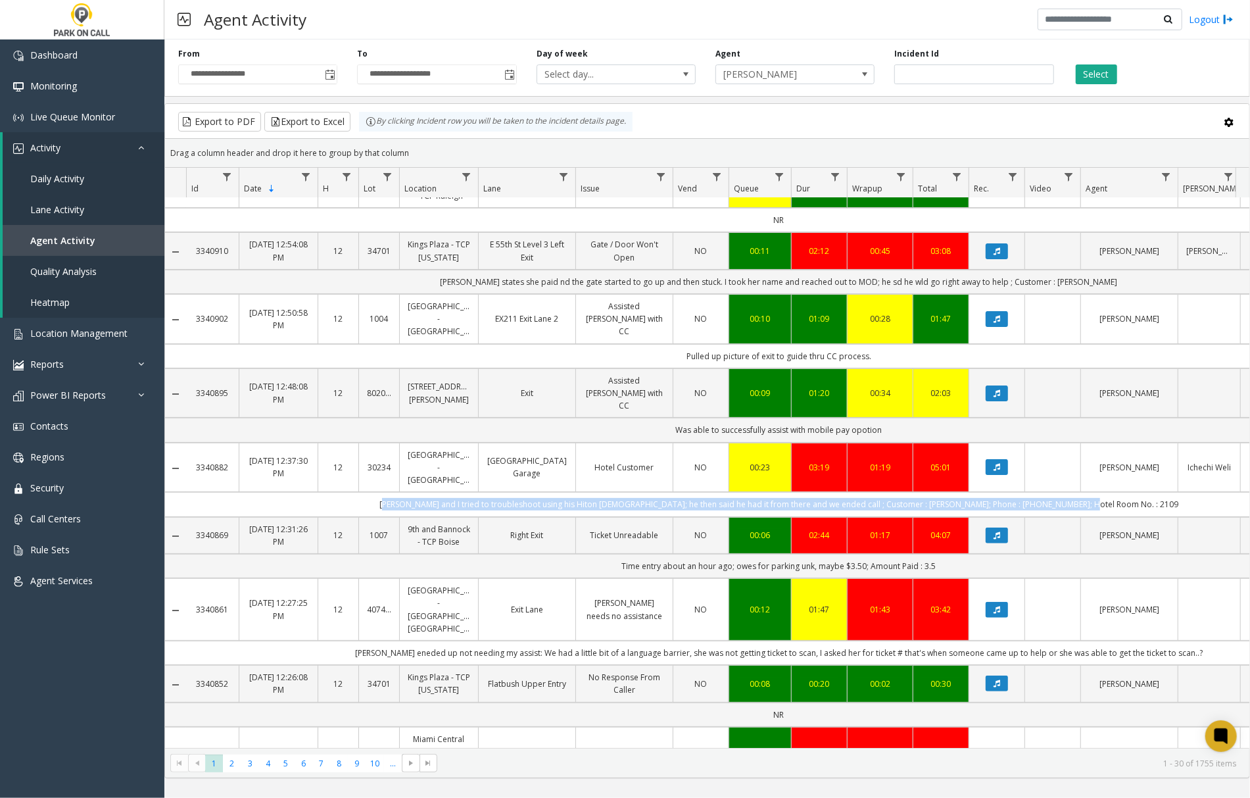
drag, startPoint x: 430, startPoint y: 509, endPoint x: 1106, endPoint y: 522, distance: 676.1
click at [1106, 516] on td "Parker and I tried to troubleshoot using his Hiton green card; he then said he …" at bounding box center [779, 504] width 1186 height 24
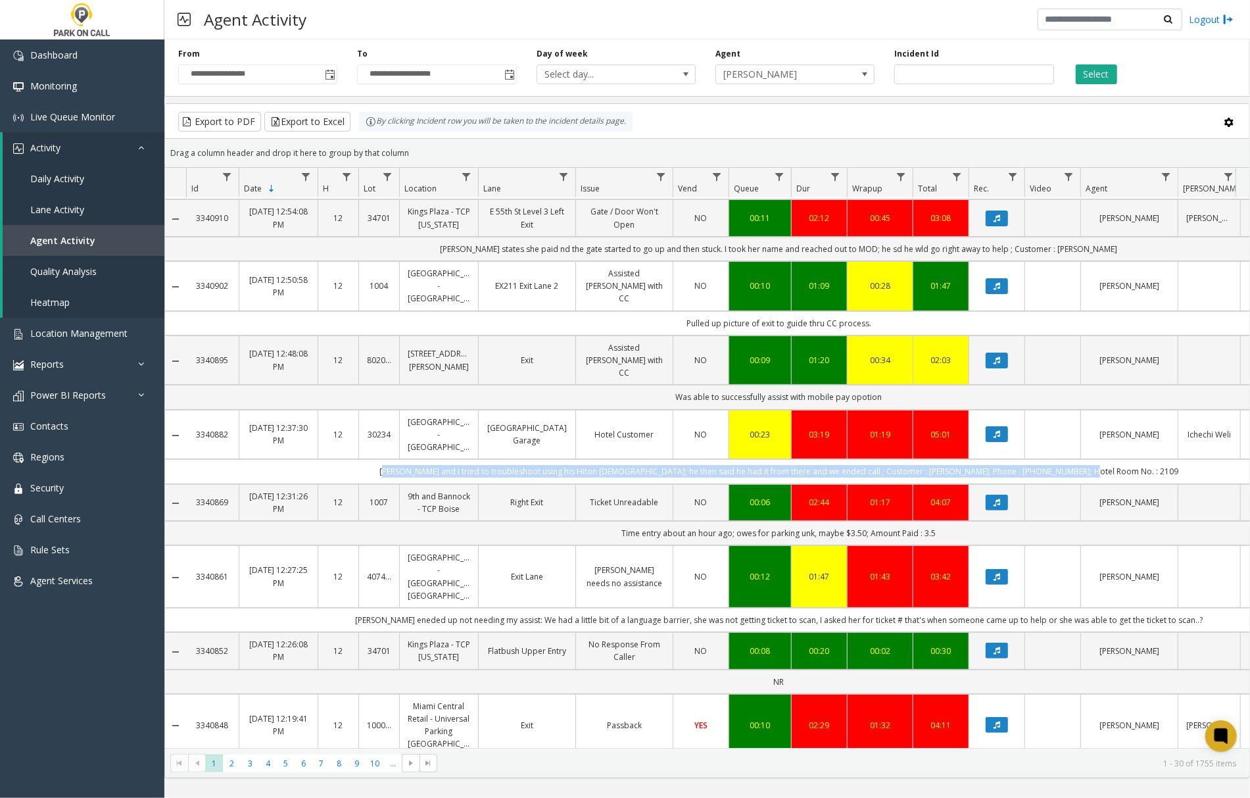
scroll to position [0, 0]
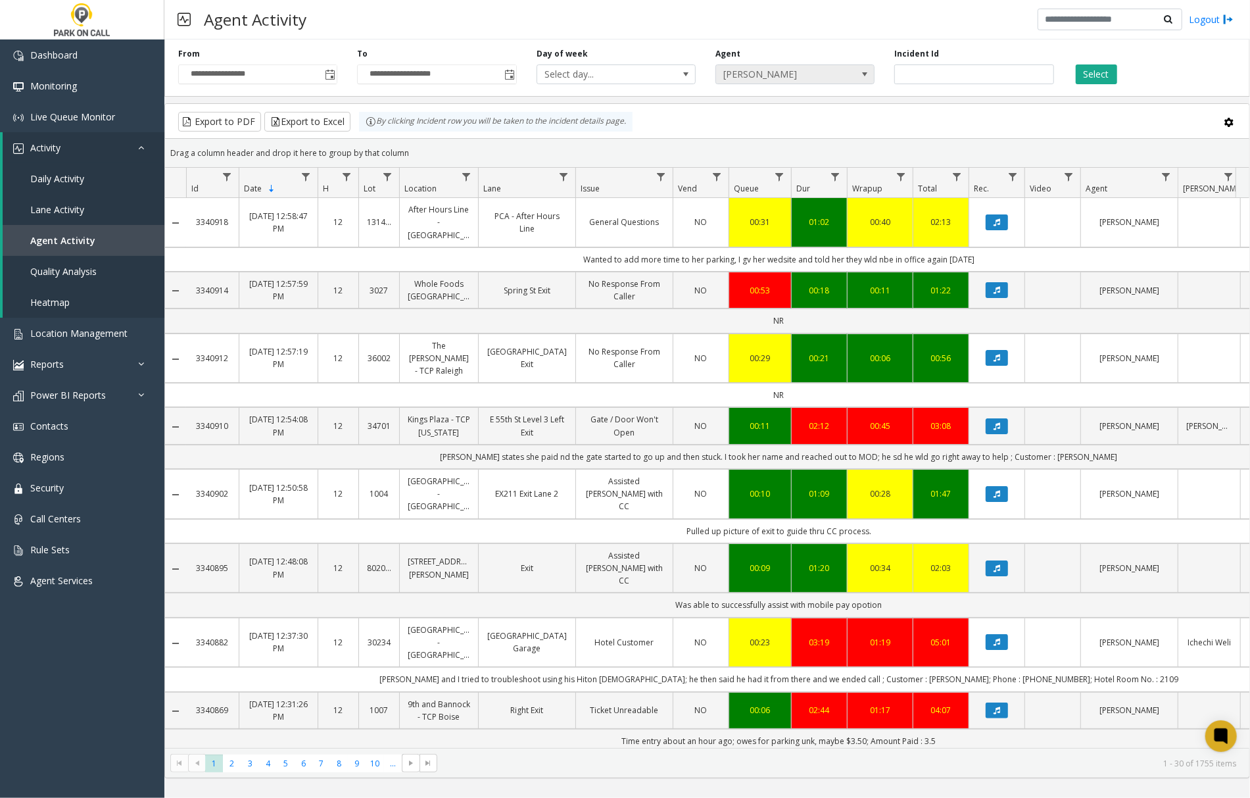
click at [866, 72] on span at bounding box center [864, 74] width 11 height 11
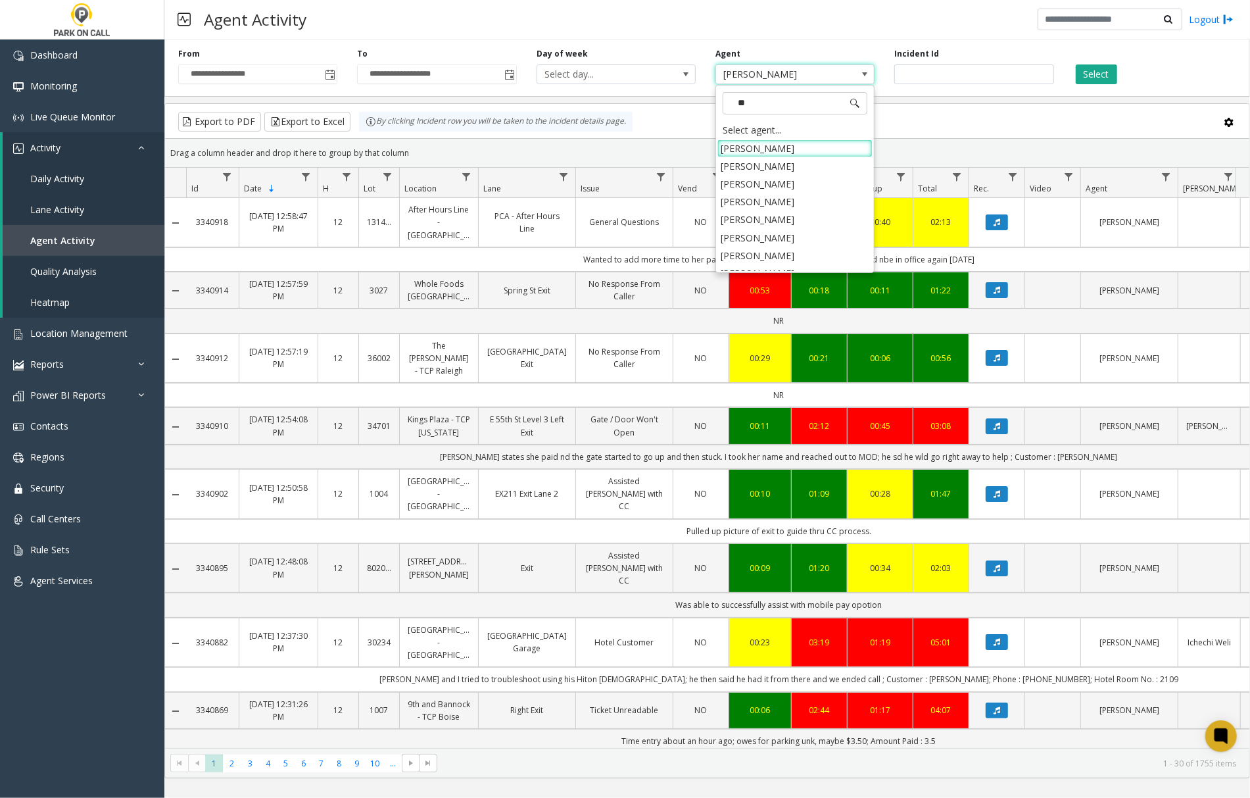
type input "***"
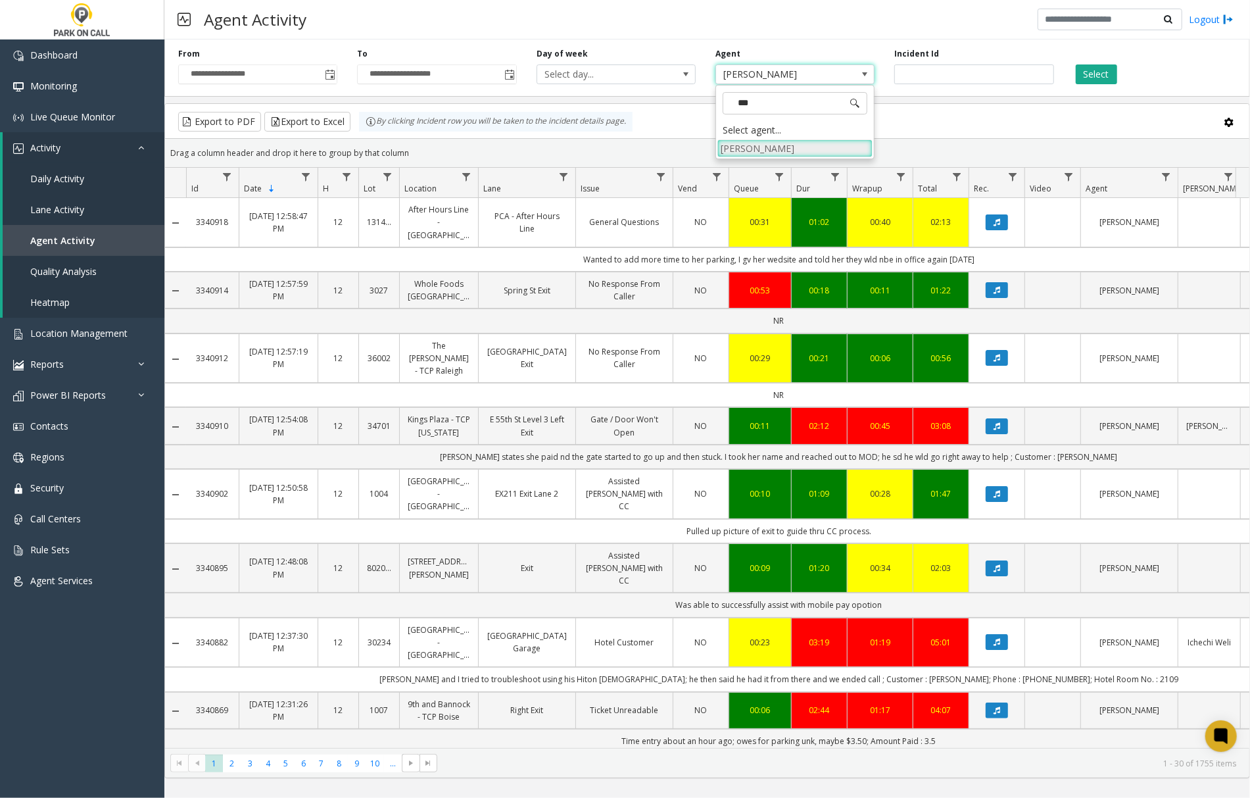
click at [787, 151] on li "Robert Fitts" at bounding box center [794, 148] width 155 height 18
click at [1101, 72] on button "Select" at bounding box center [1096, 74] width 41 height 20
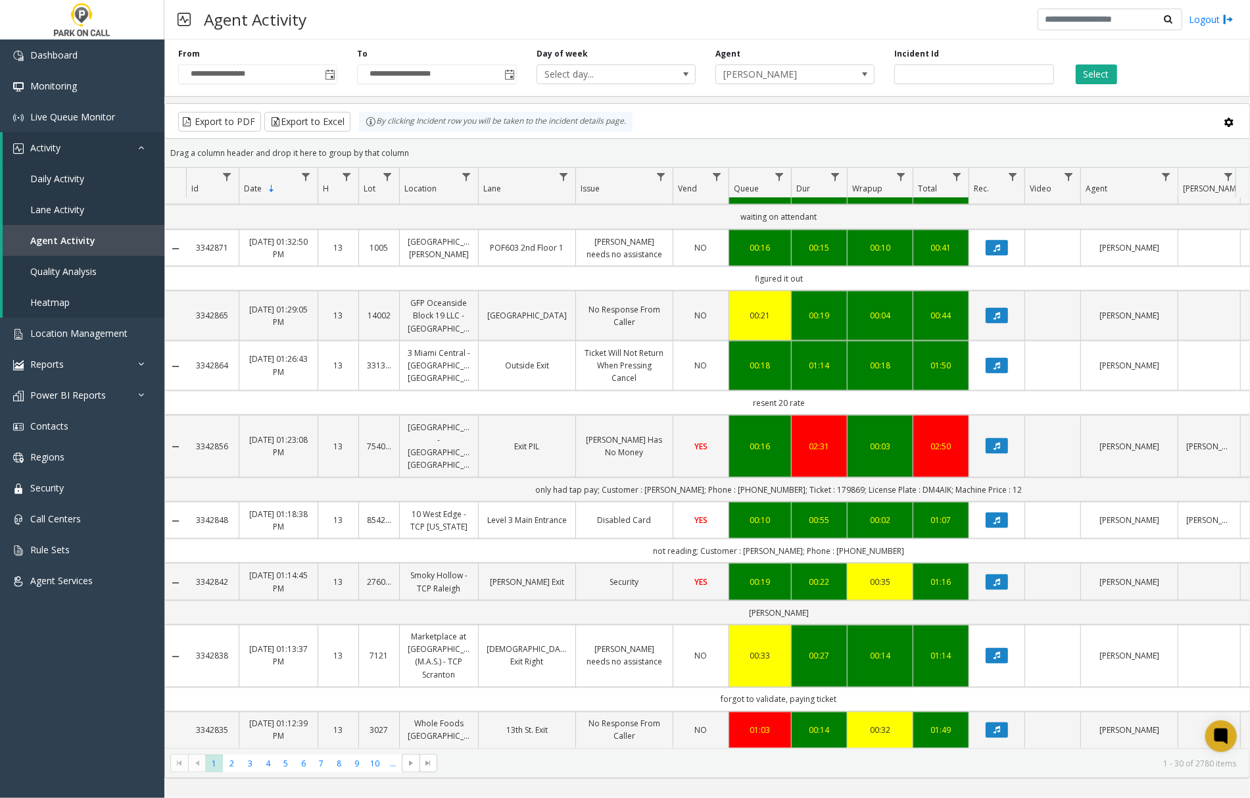
scroll to position [1552, 0]
click at [274, 758] on span "4" at bounding box center [268, 763] width 18 height 18
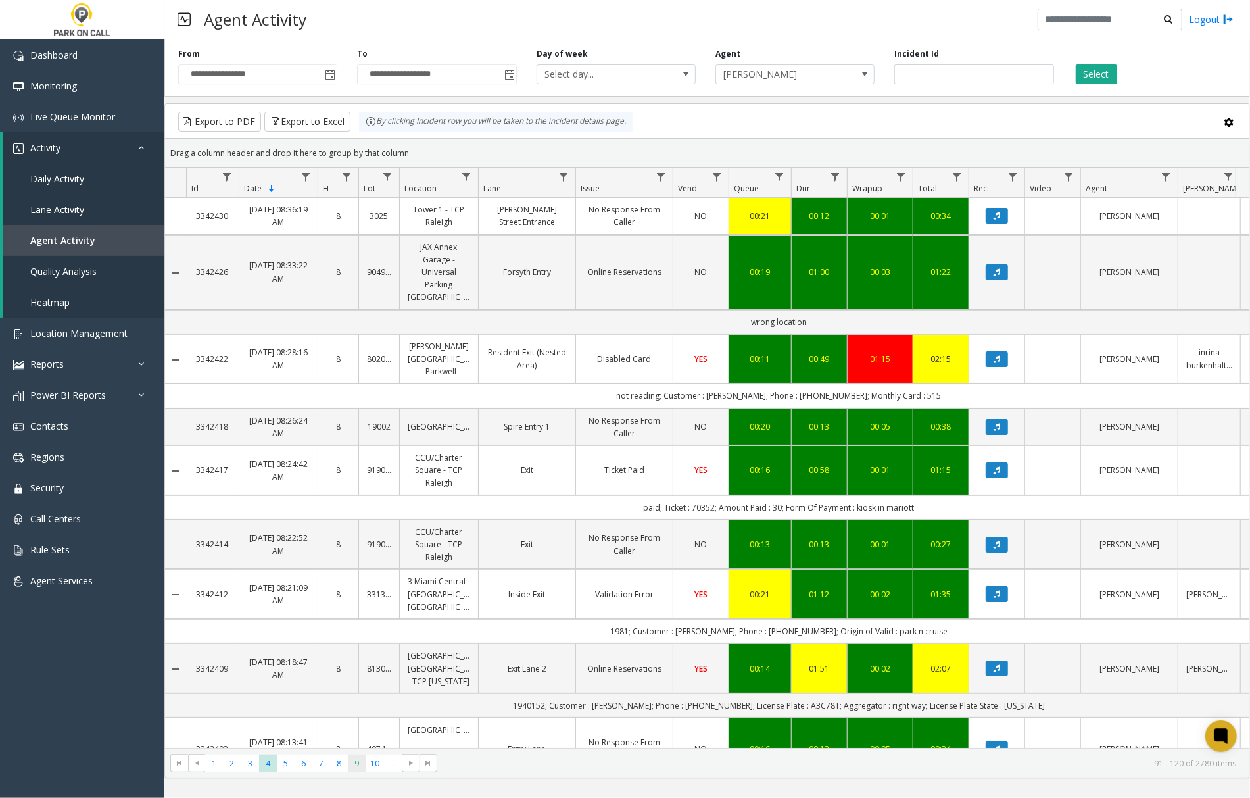
click at [349, 764] on span "9" at bounding box center [357, 763] width 18 height 18
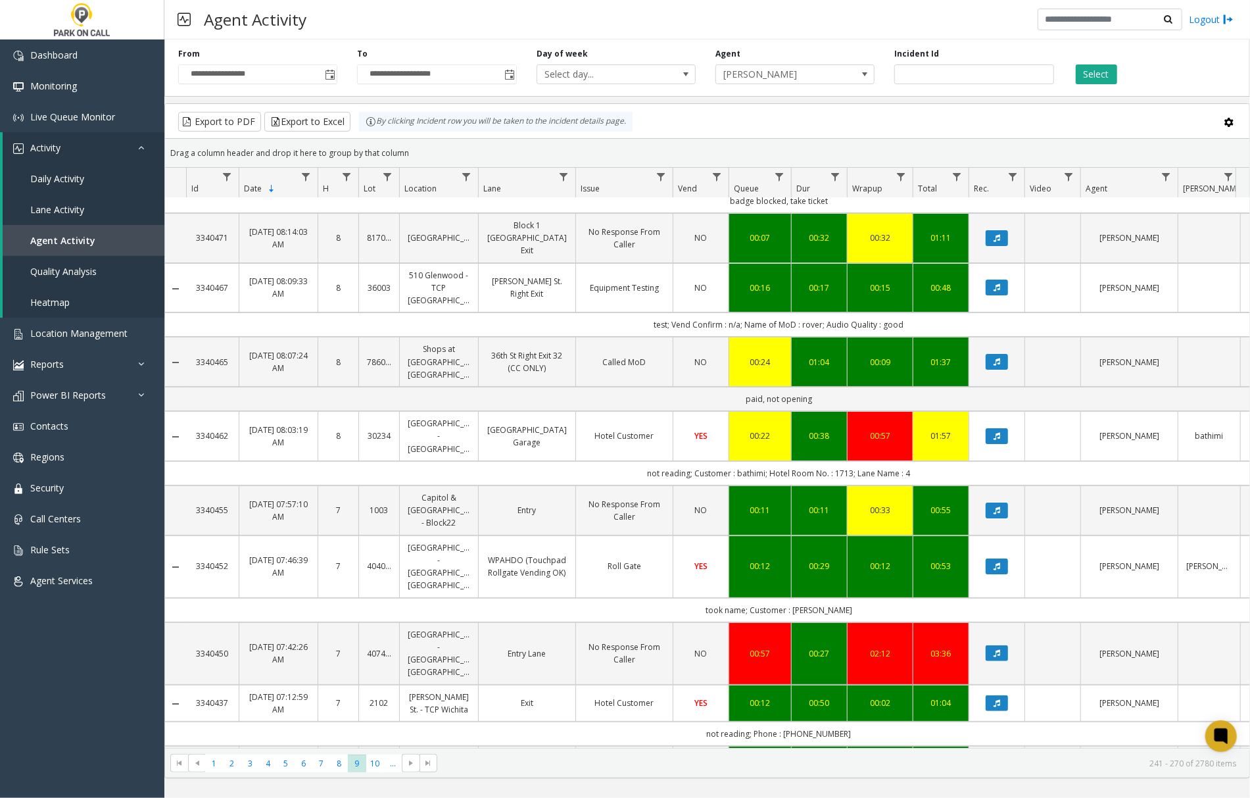
scroll to position [87, 0]
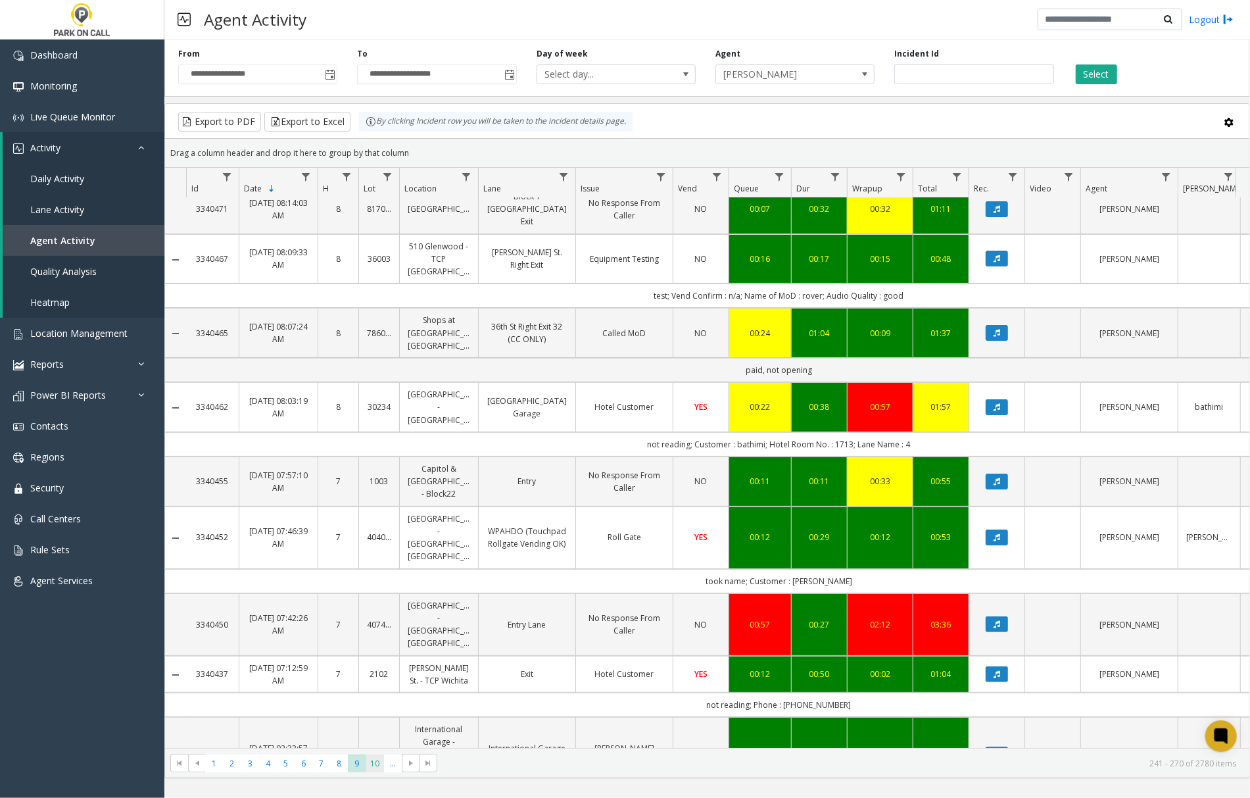
click at [372, 763] on span "10" at bounding box center [375, 763] width 18 height 18
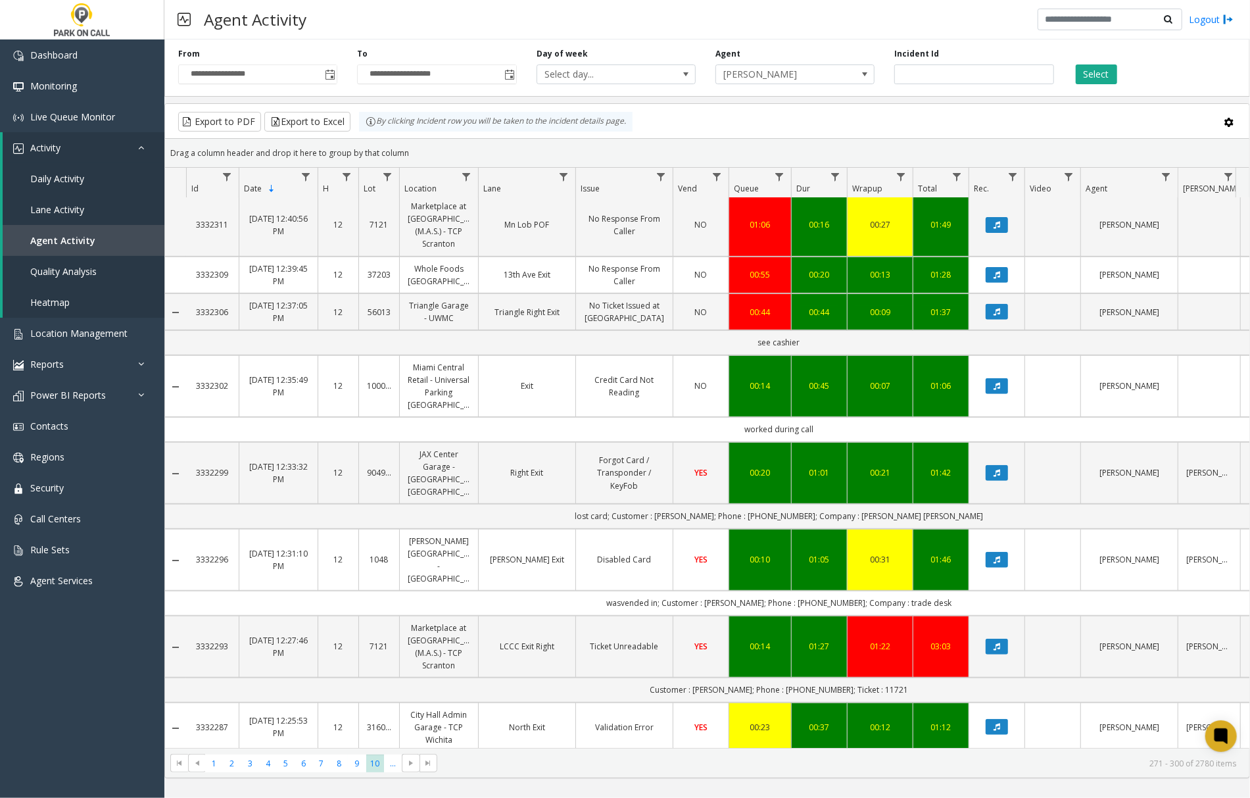
scroll to position [438, 0]
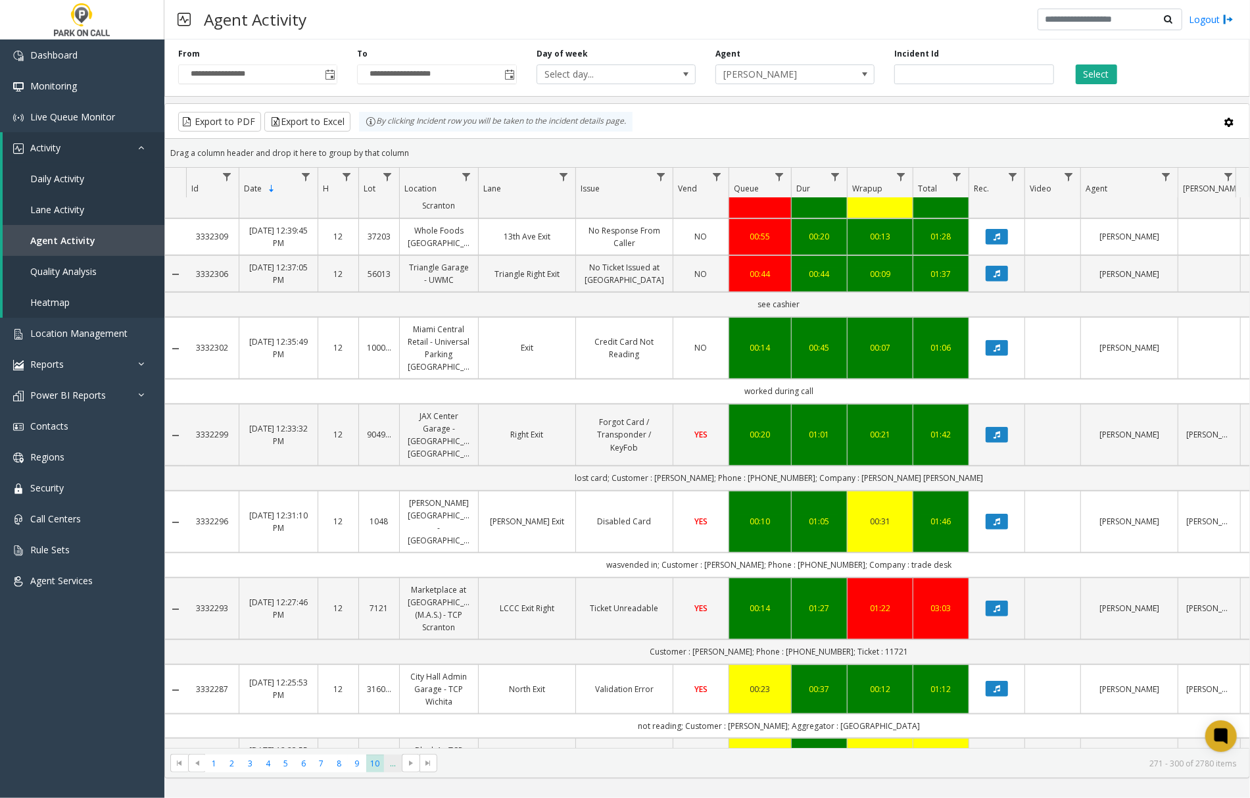
click at [393, 766] on span "..." at bounding box center [393, 763] width 18 height 18
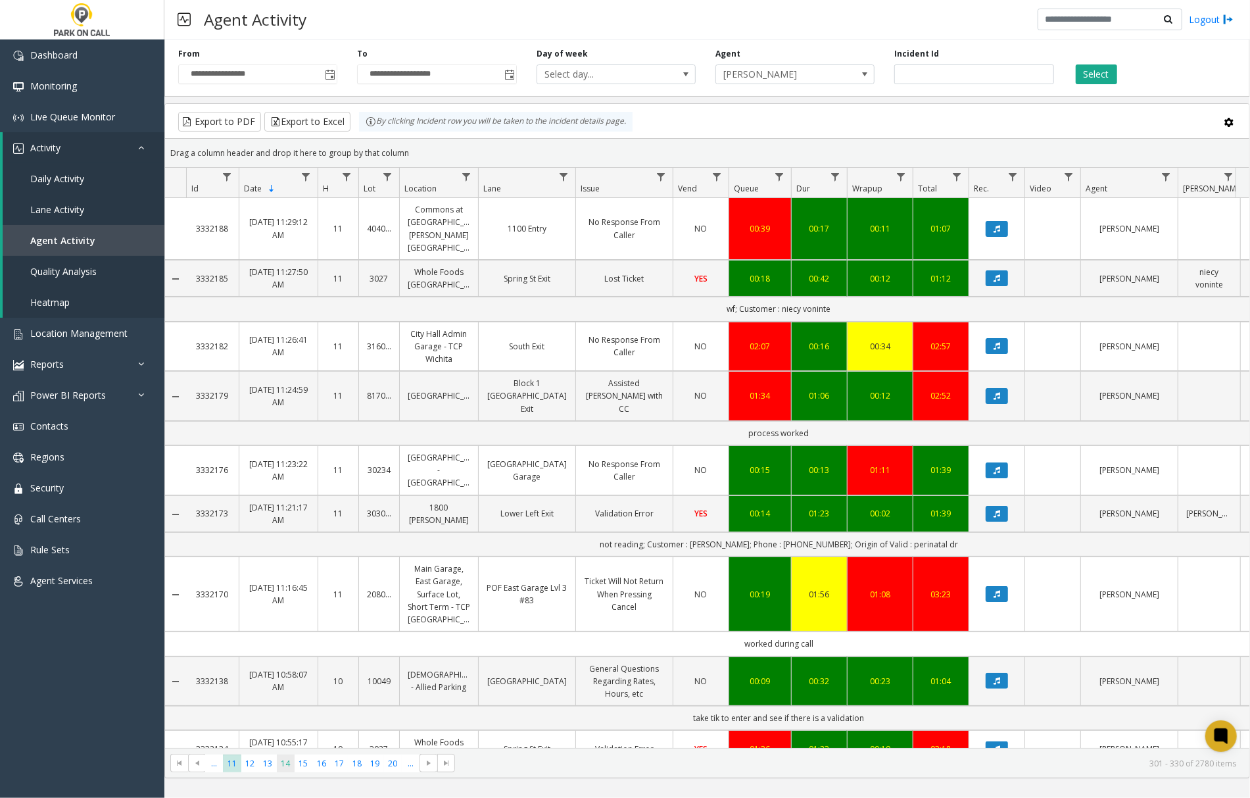
click at [277, 764] on span "14" at bounding box center [286, 763] width 18 height 18
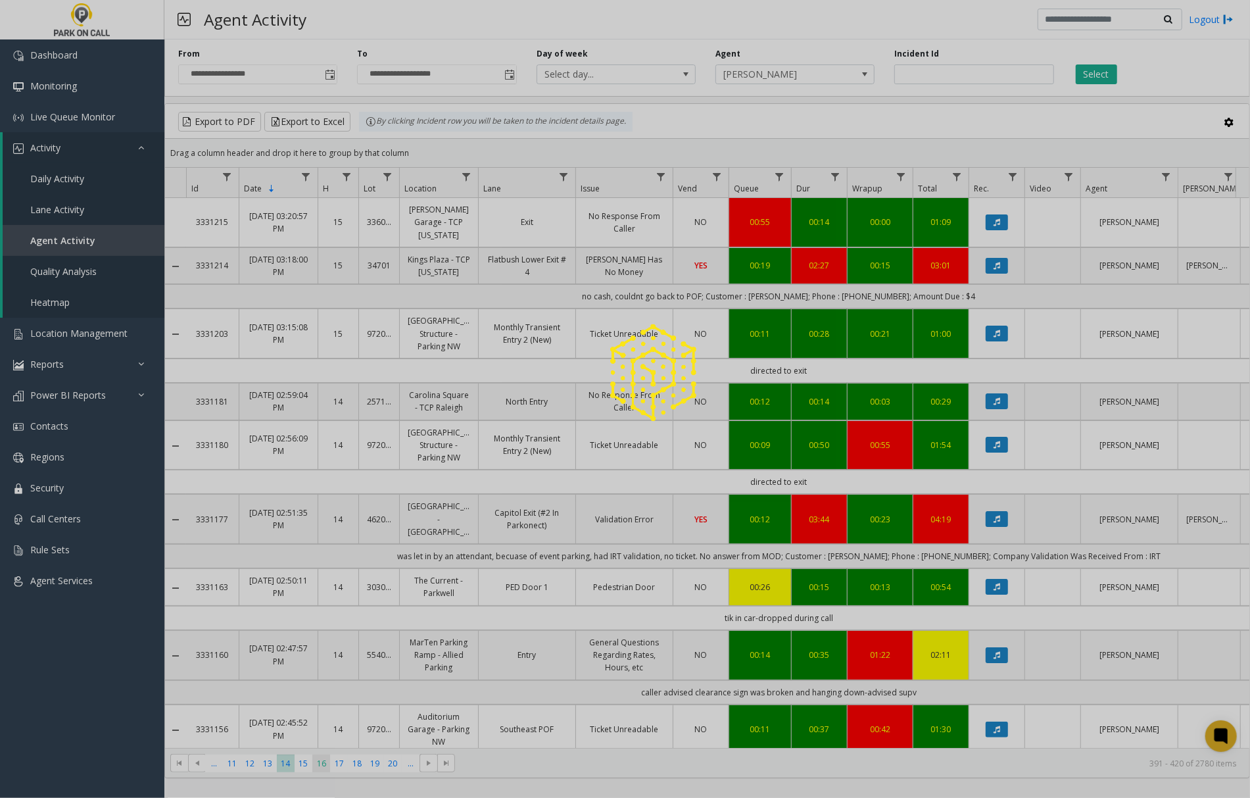
click at [324, 763] on div at bounding box center [625, 399] width 1250 height 798
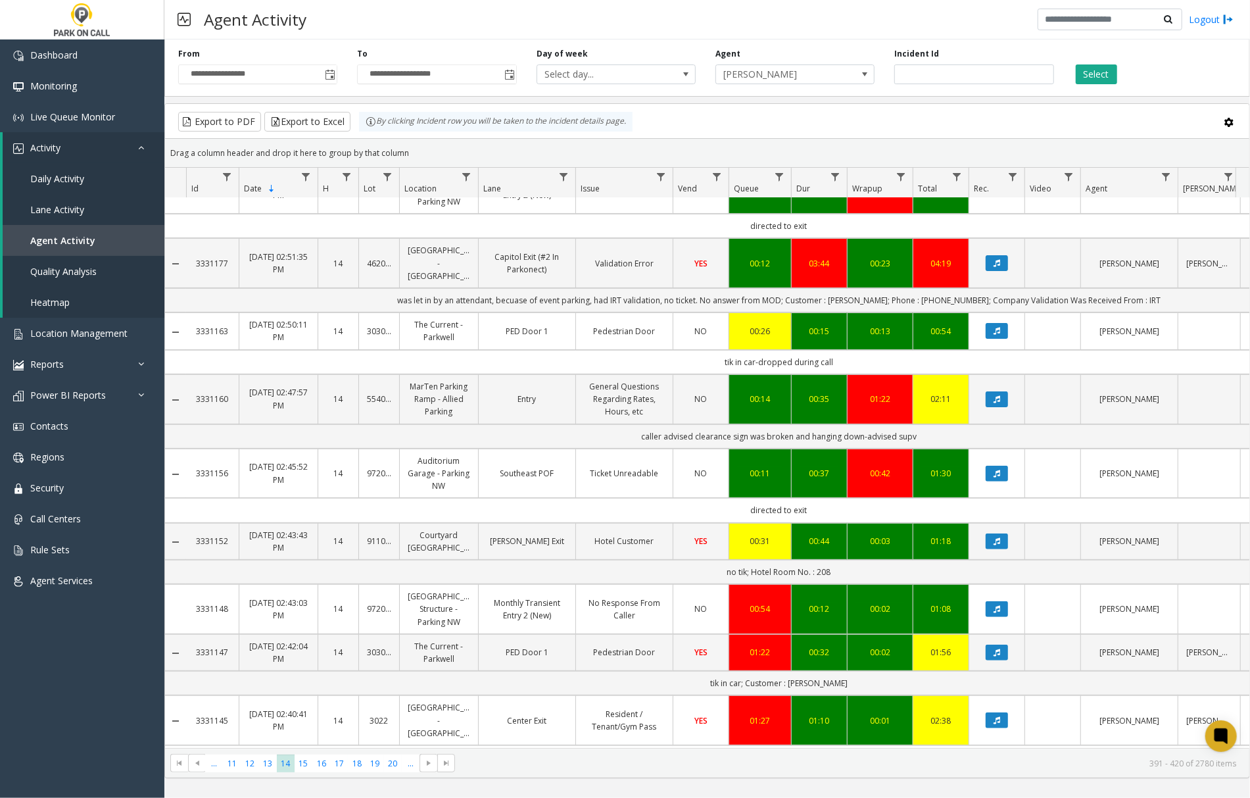
scroll to position [350, 0]
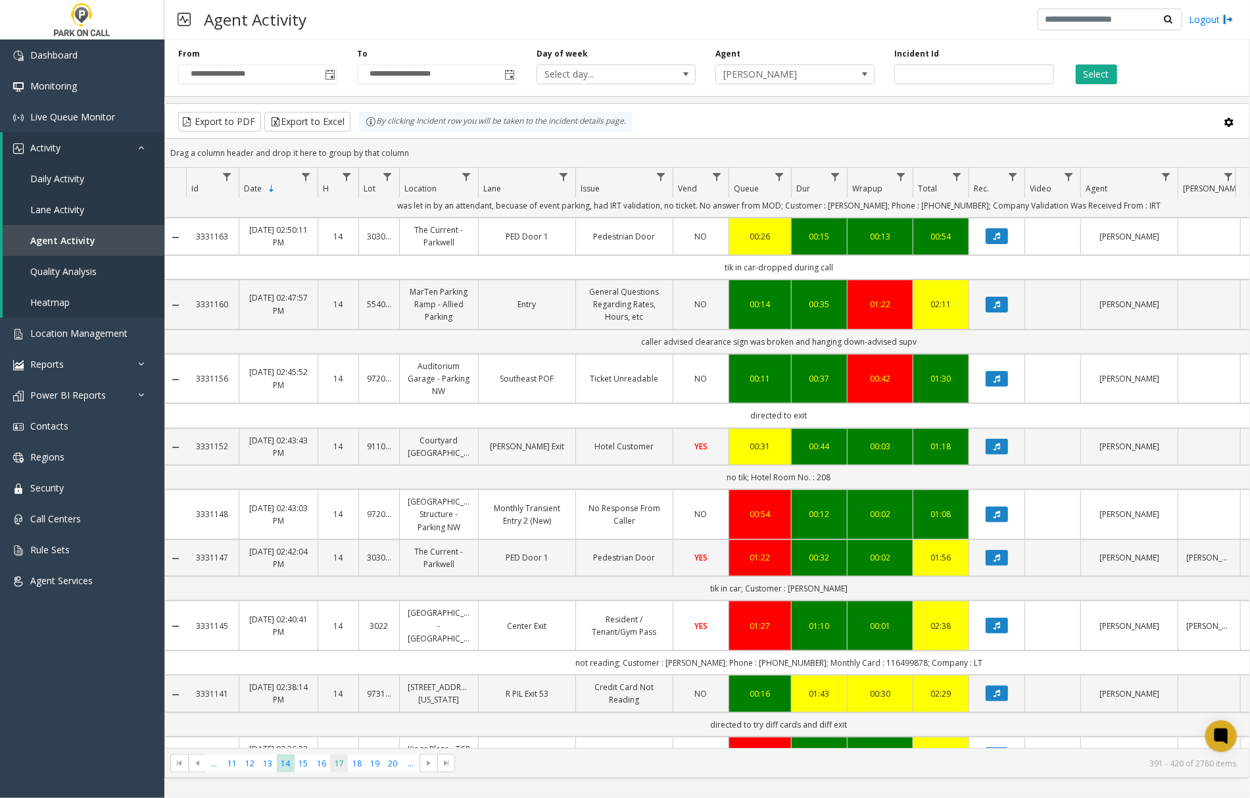
click at [343, 763] on span "17" at bounding box center [339, 763] width 18 height 18
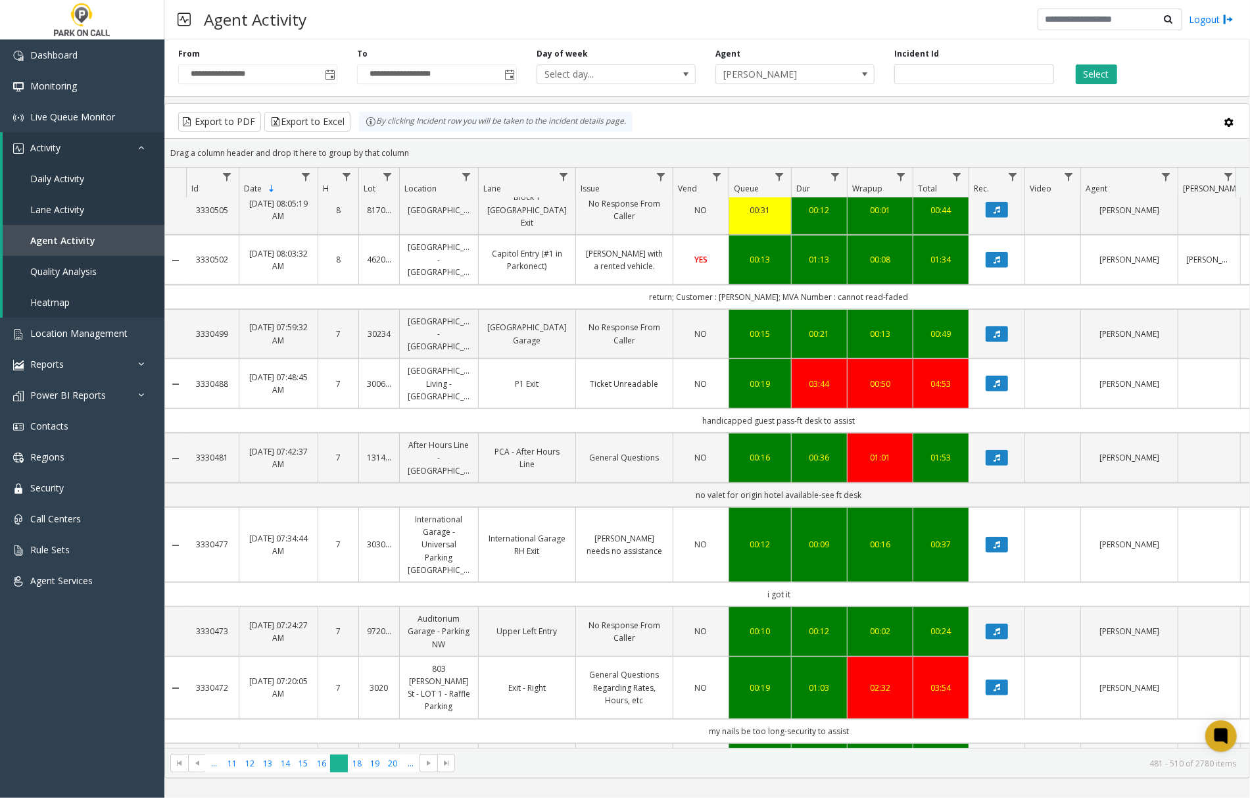
scroll to position [438, 0]
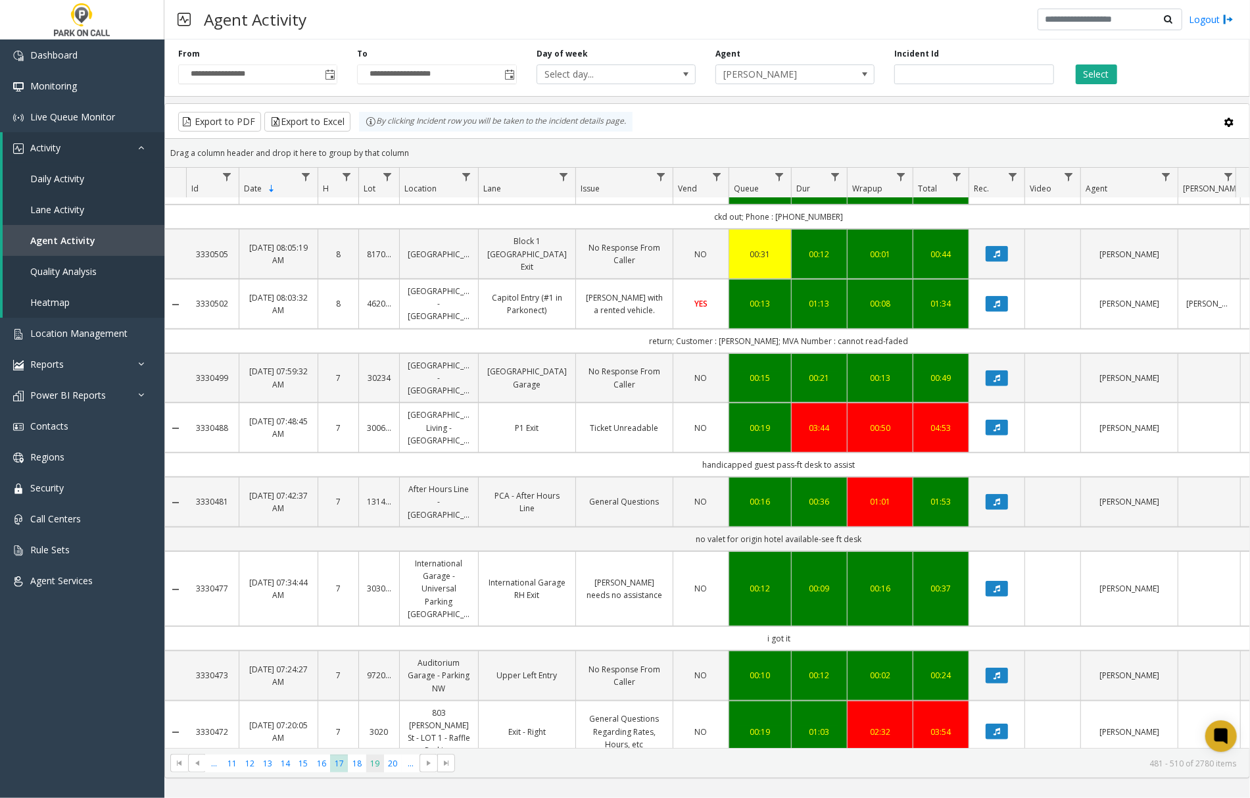
click at [376, 768] on span "19" at bounding box center [375, 763] width 18 height 18
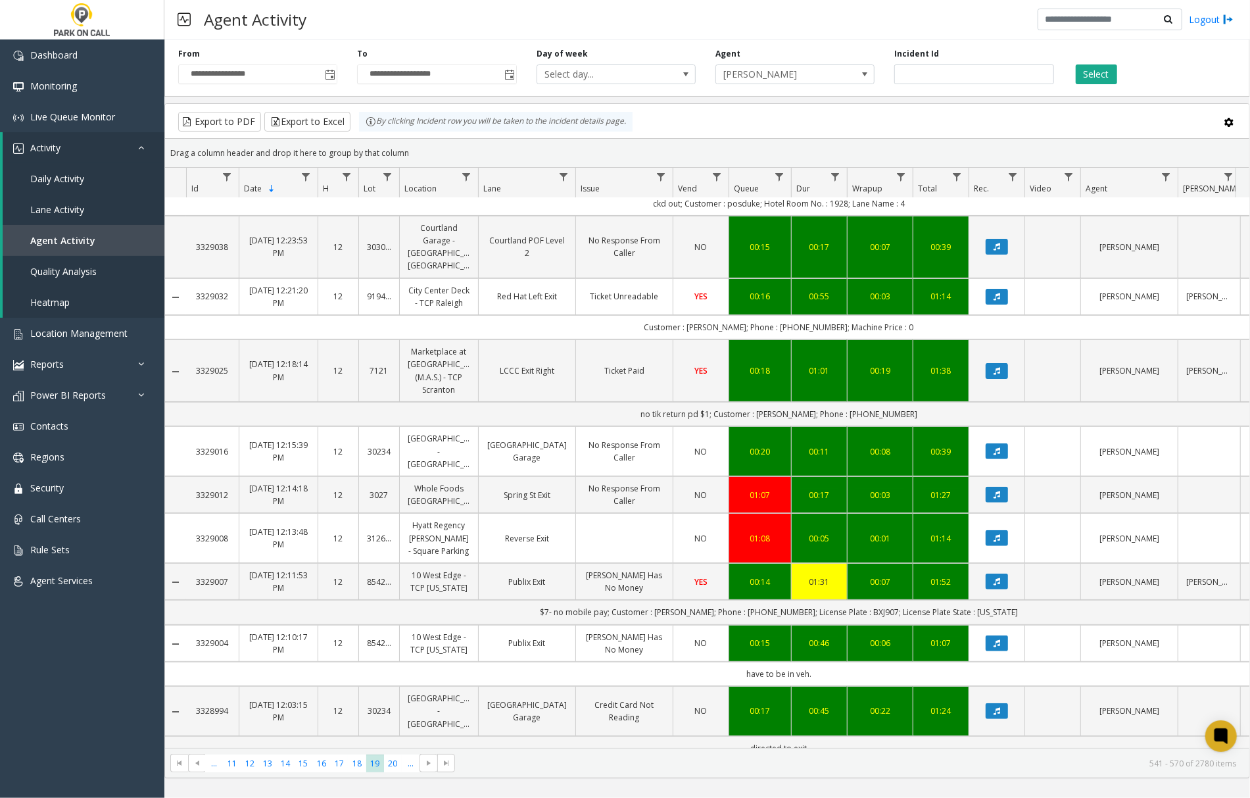
scroll to position [350, 0]
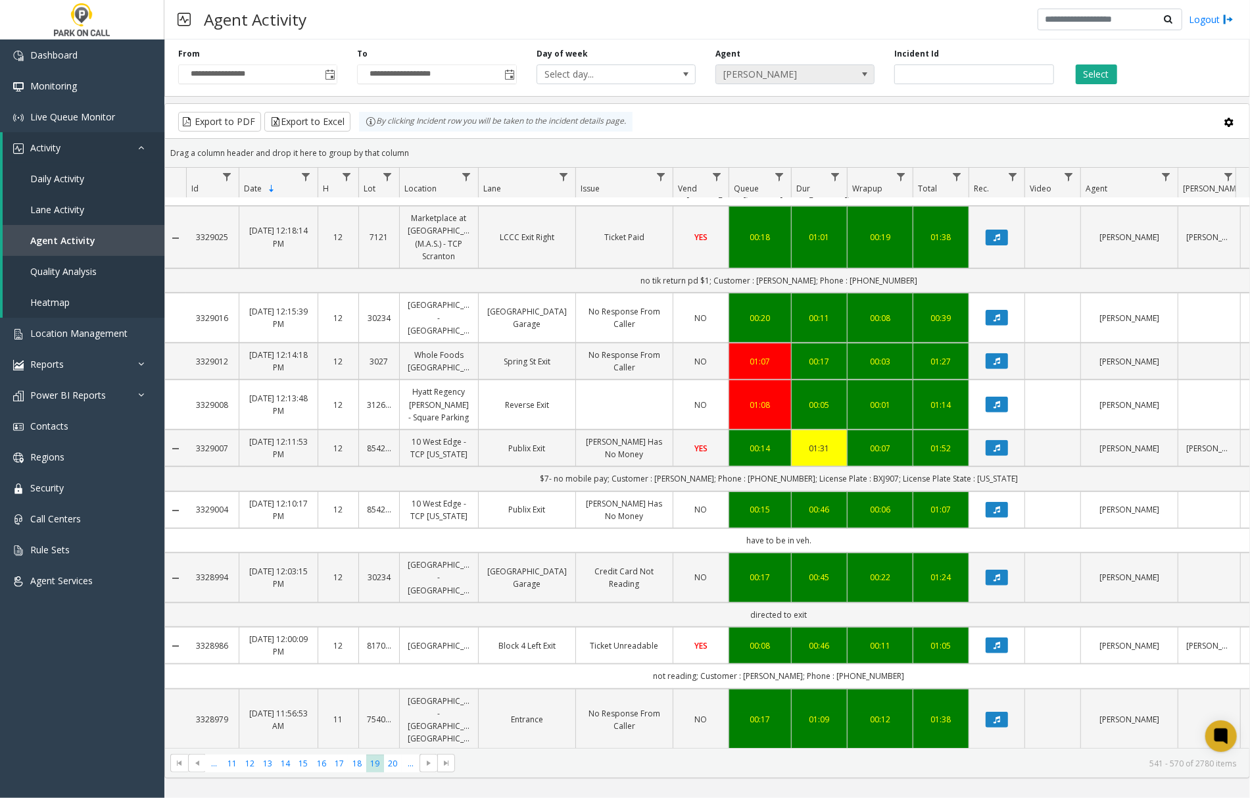
click at [866, 78] on span at bounding box center [864, 74] width 11 height 11
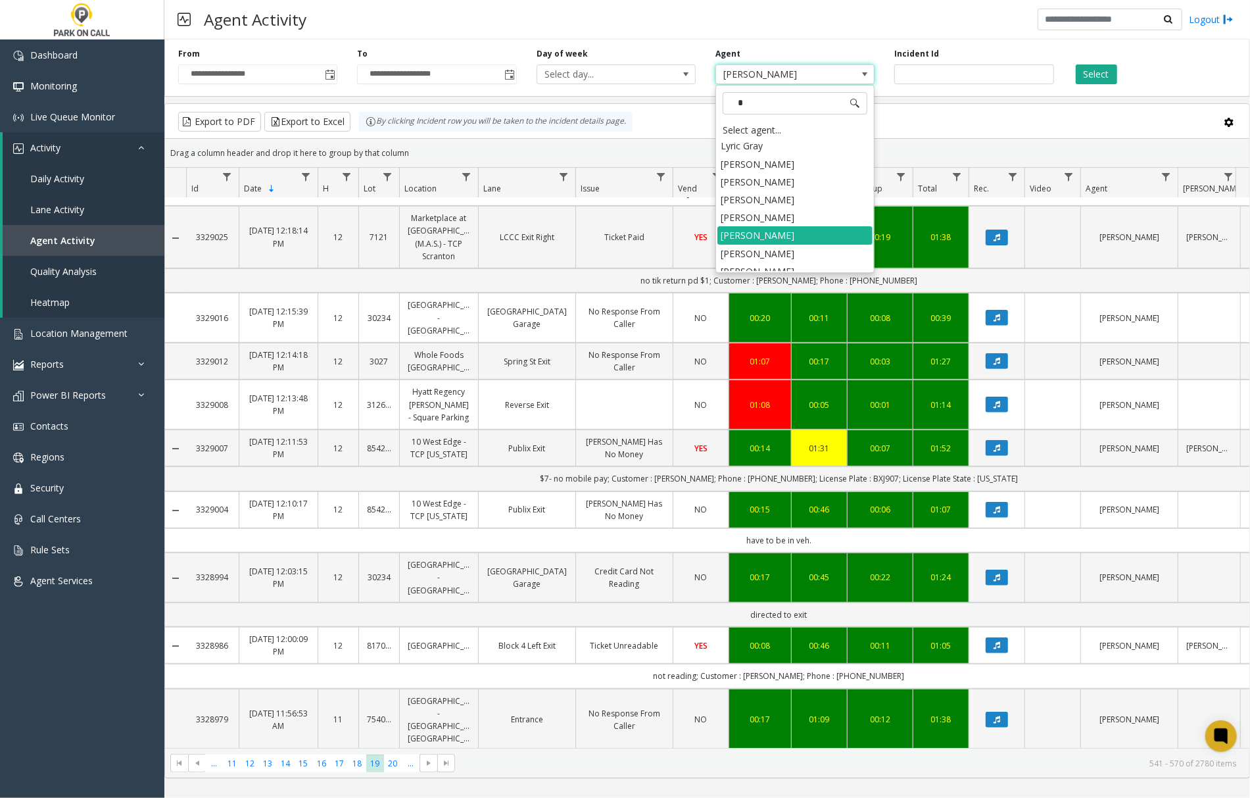
scroll to position [0, 0]
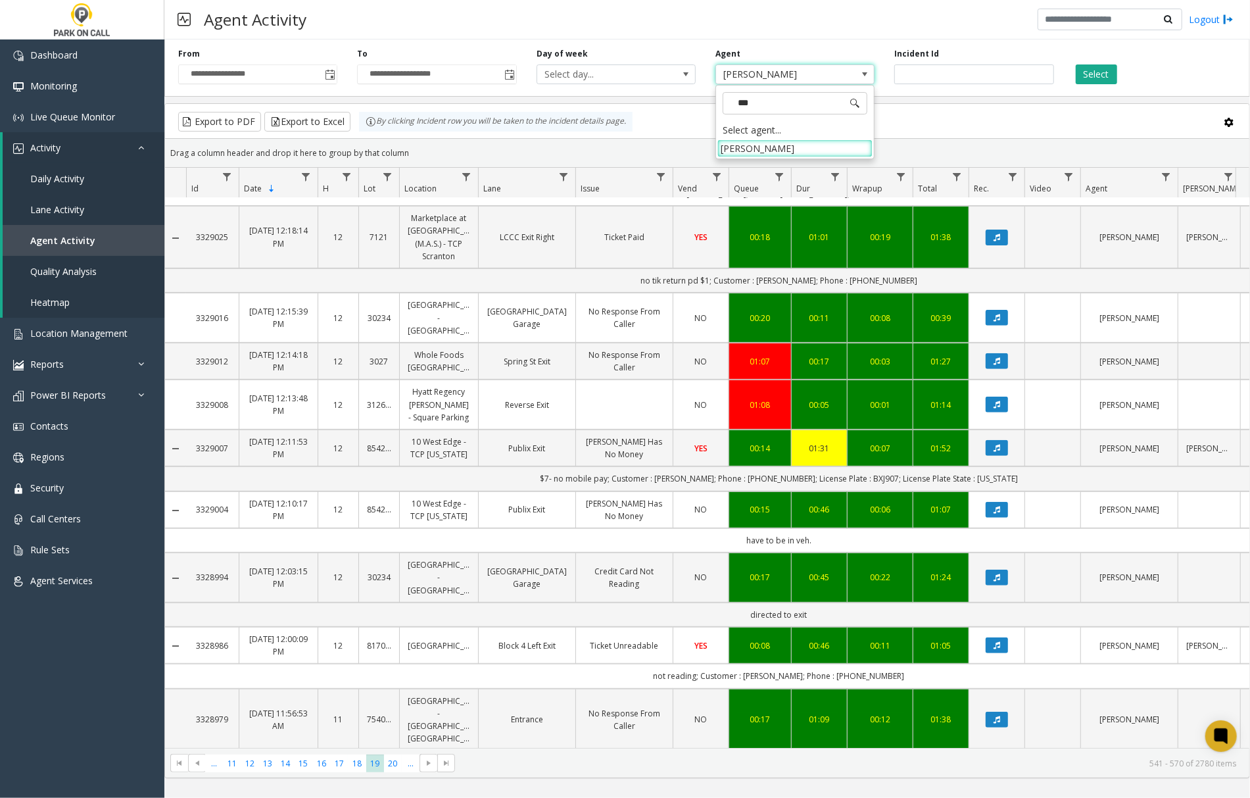
type input "****"
click at [834, 145] on li "Gwenn Stephenson" at bounding box center [794, 148] width 155 height 18
click at [1089, 72] on button "Select" at bounding box center [1096, 74] width 41 height 20
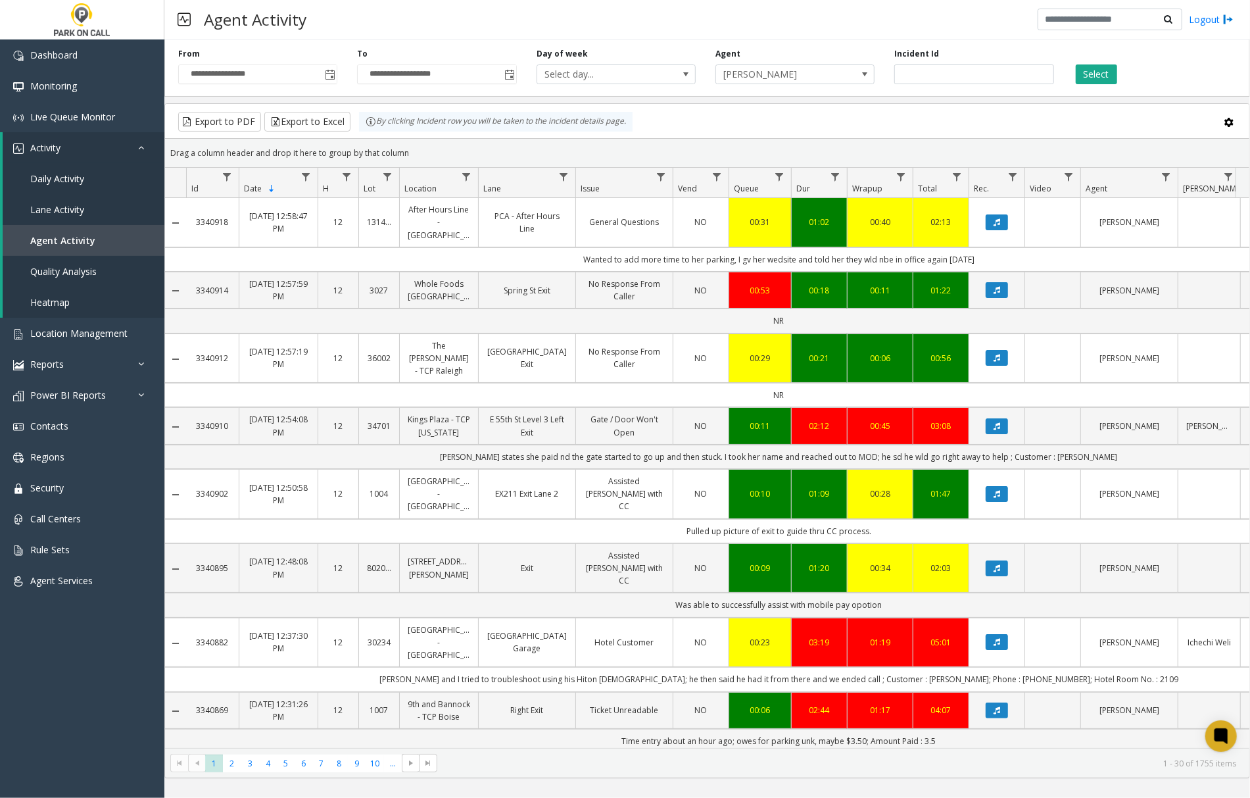
drag, startPoint x: 884, startPoint y: 548, endPoint x: 685, endPoint y: 554, distance: 198.7
click at [685, 543] on td "Pulled up picture of exit to guide thru CC process." at bounding box center [779, 531] width 1186 height 24
drag, startPoint x: 668, startPoint y: 611, endPoint x: 898, endPoint y: 618, distance: 230.3
click at [898, 617] on td "Was able to successfully assist with mobile pay opotion" at bounding box center [779, 604] width 1186 height 24
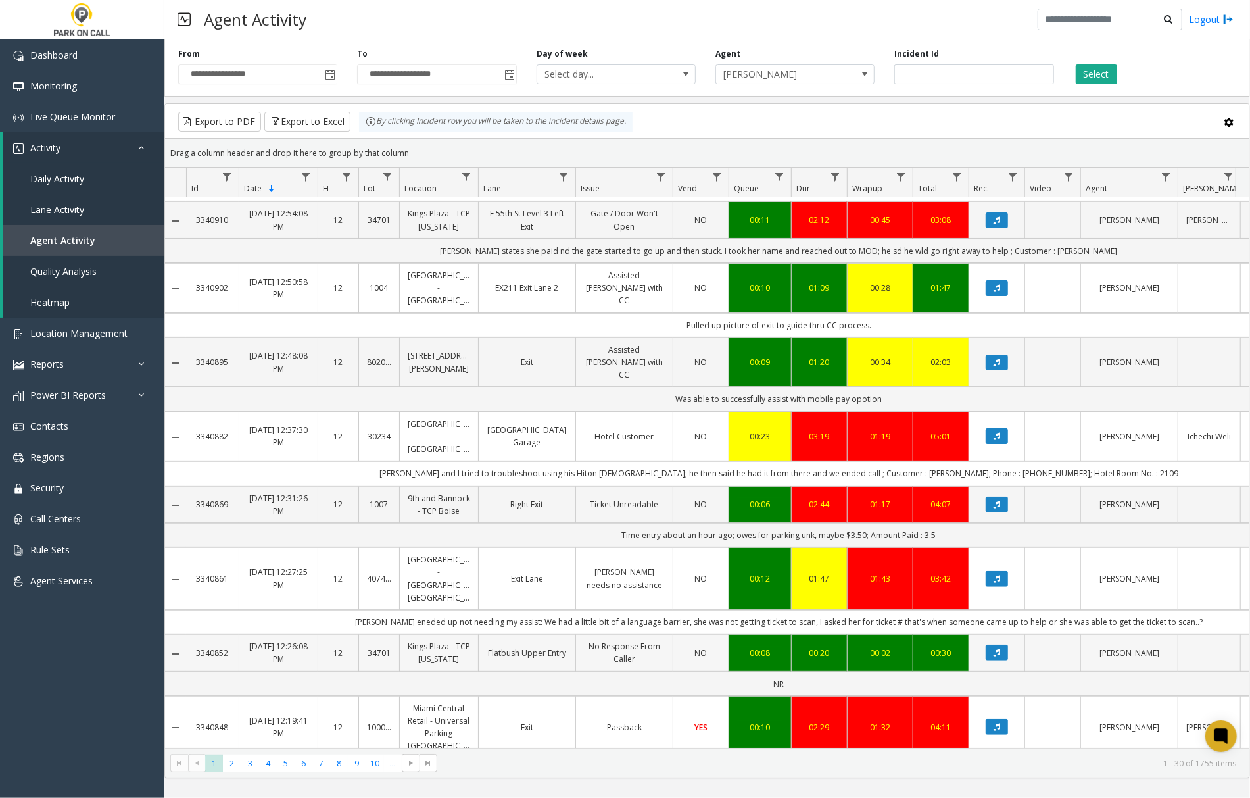
scroll to position [263, 0]
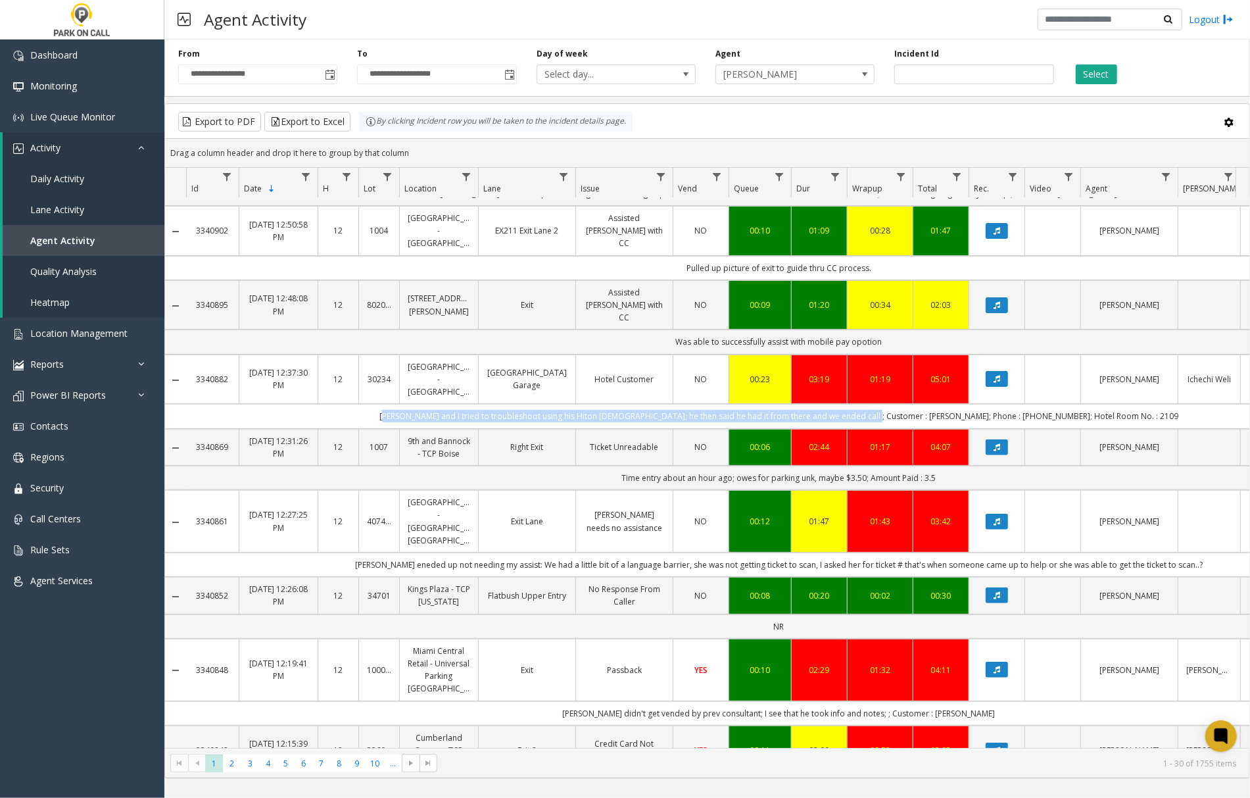
drag, startPoint x: 433, startPoint y: 421, endPoint x: 989, endPoint y: 425, distance: 556.3
click at [910, 422] on td "Parker and I tried to troubleshoot using his Hiton green card; he then said he …" at bounding box center [779, 416] width 1186 height 24
drag, startPoint x: 613, startPoint y: 484, endPoint x: 948, endPoint y: 487, distance: 334.0
click at [948, 487] on td "Time entry about an hour ago; owes for parking unk, maybe $3.50; Amount Paid : …" at bounding box center [779, 478] width 1186 height 24
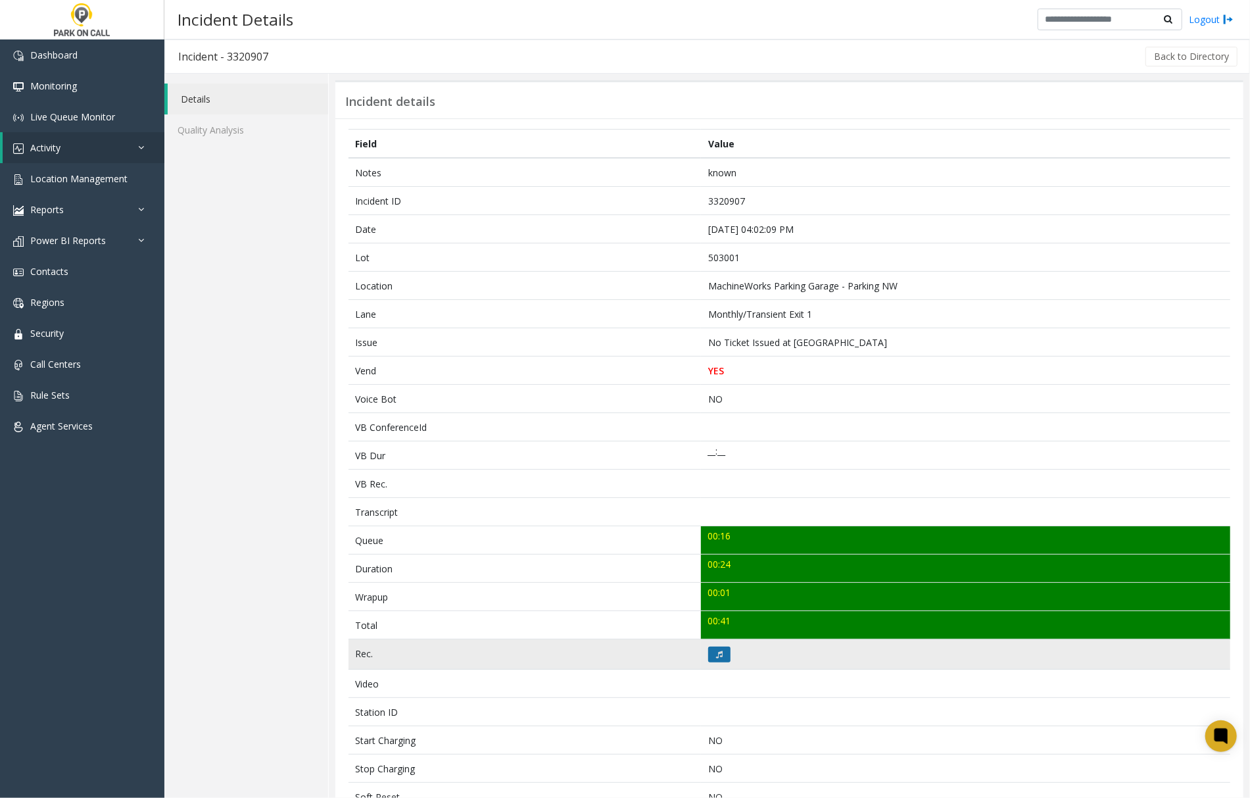
click at [716, 658] on icon at bounding box center [719, 654] width 7 height 8
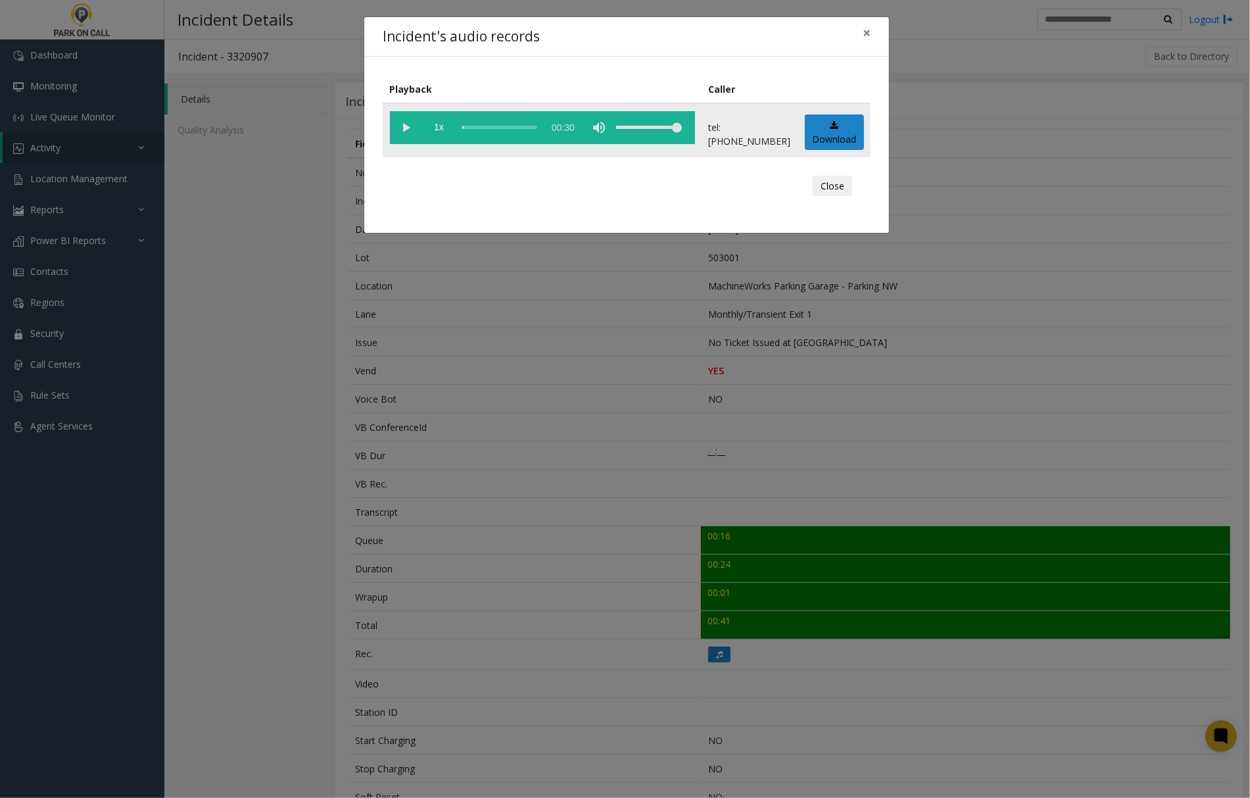
click at [408, 125] on vg-play-pause at bounding box center [406, 127] width 33 height 33
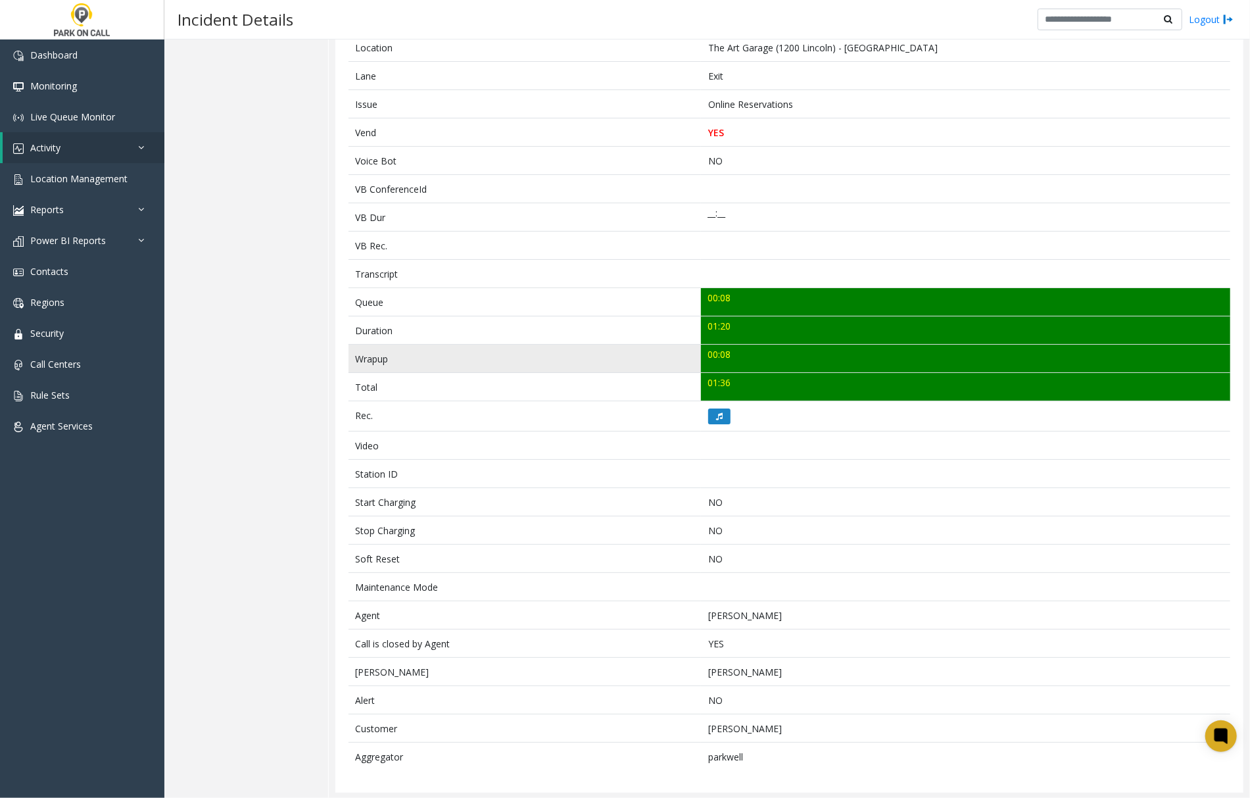
scroll to position [246, 0]
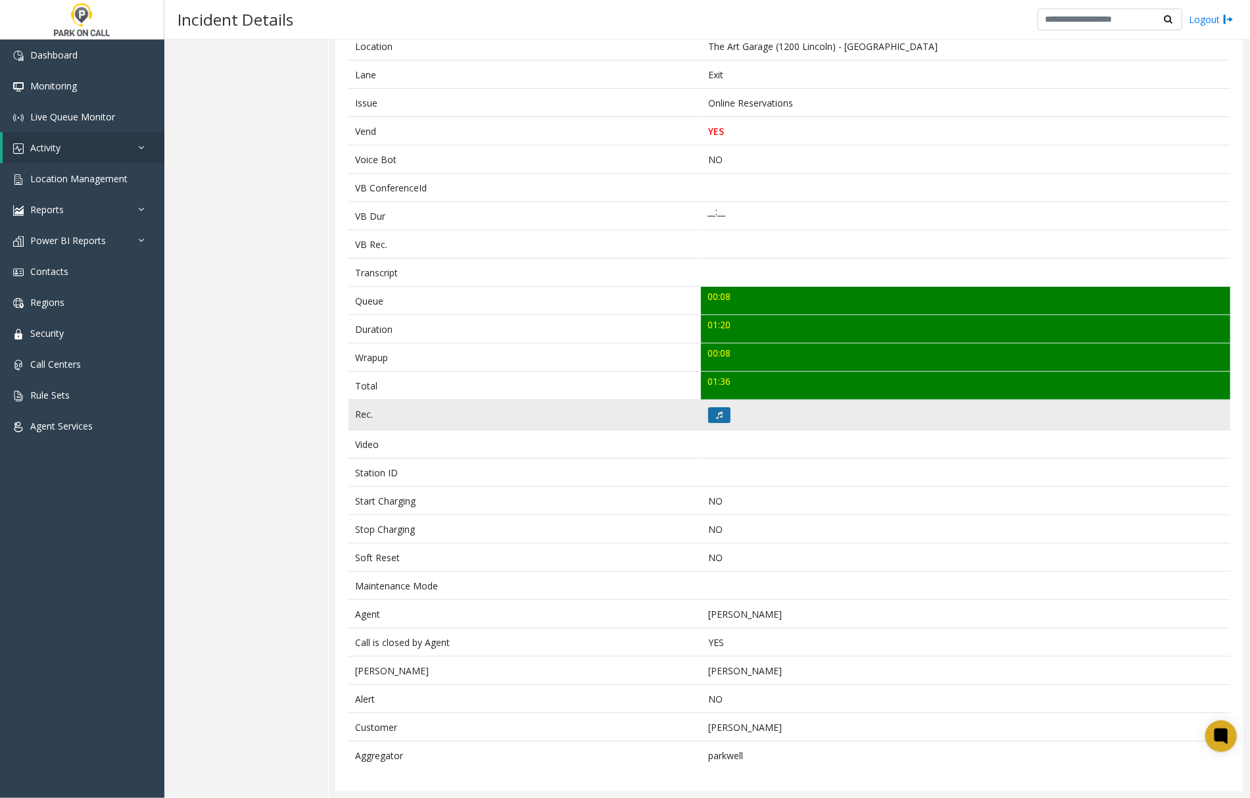
click at [716, 411] on icon at bounding box center [719, 415] width 7 height 8
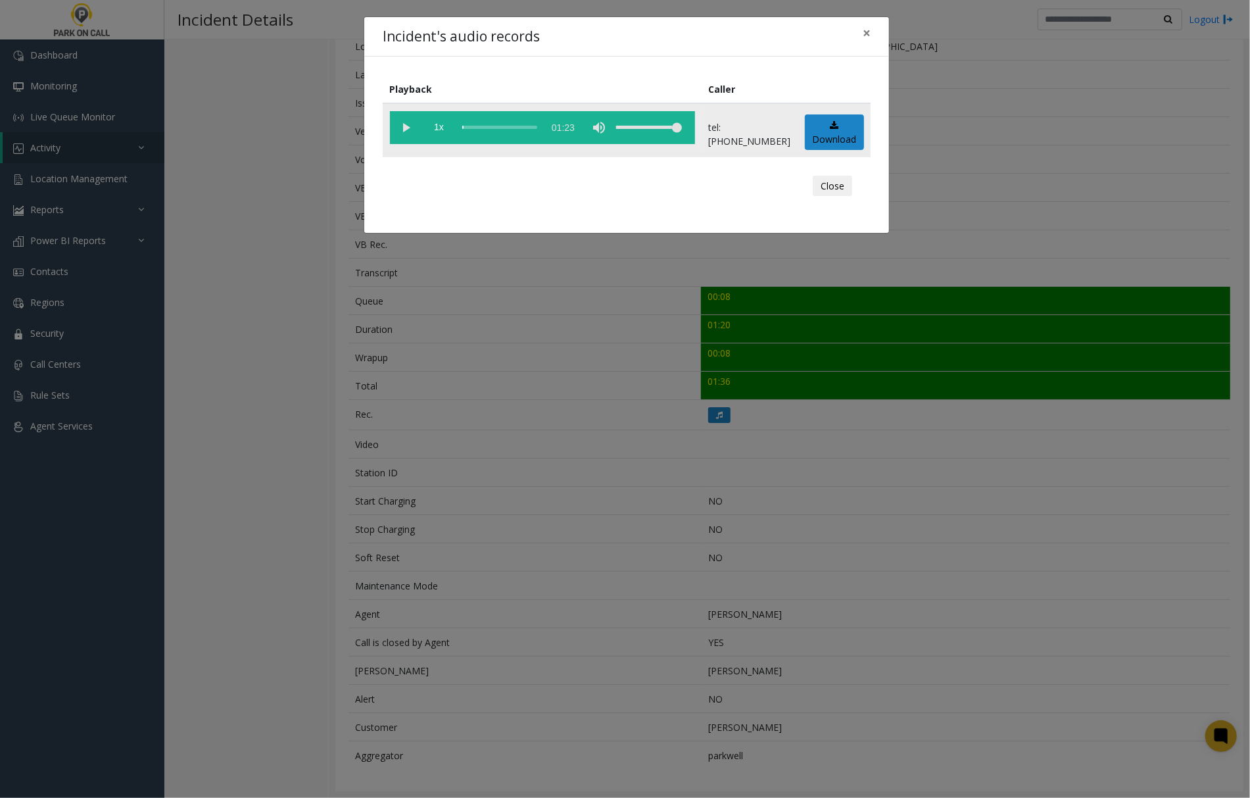
click at [405, 125] on vg-play-pause at bounding box center [406, 127] width 33 height 33
click at [869, 32] on span "×" at bounding box center [867, 33] width 8 height 18
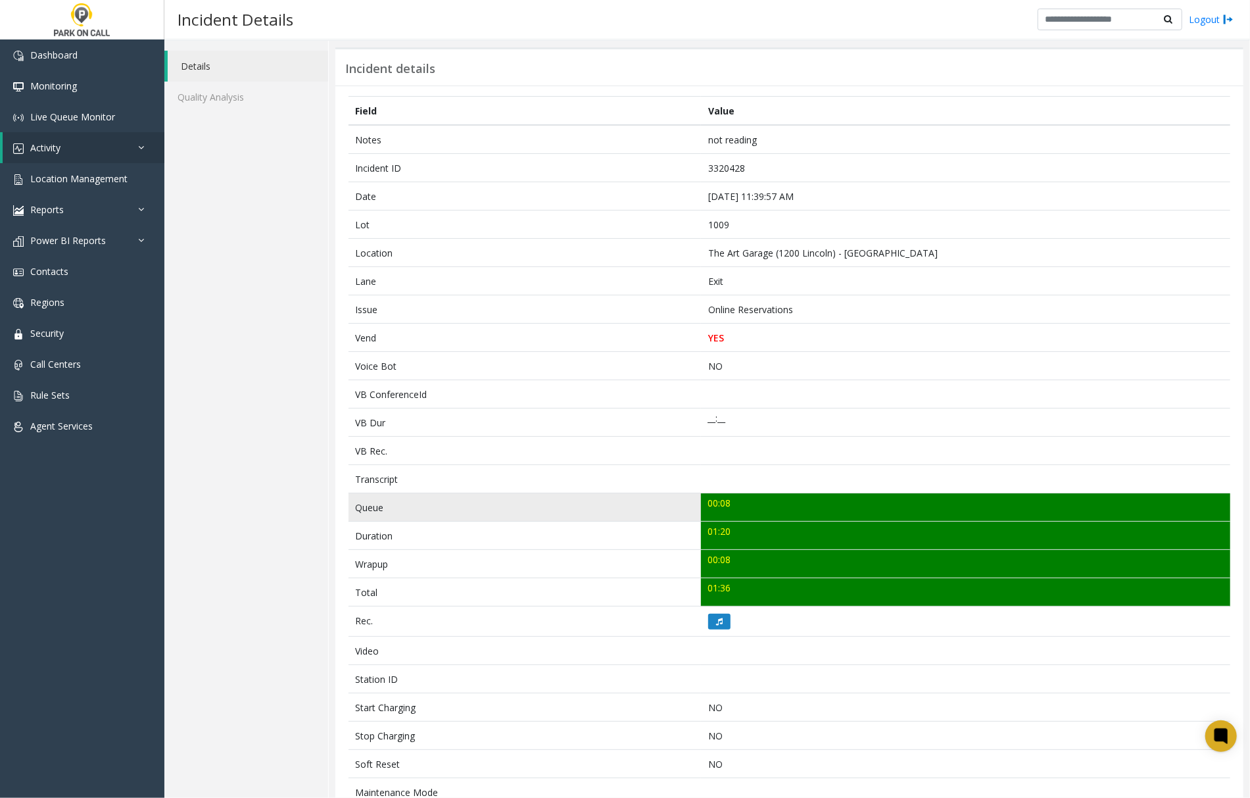
scroll to position [0, 0]
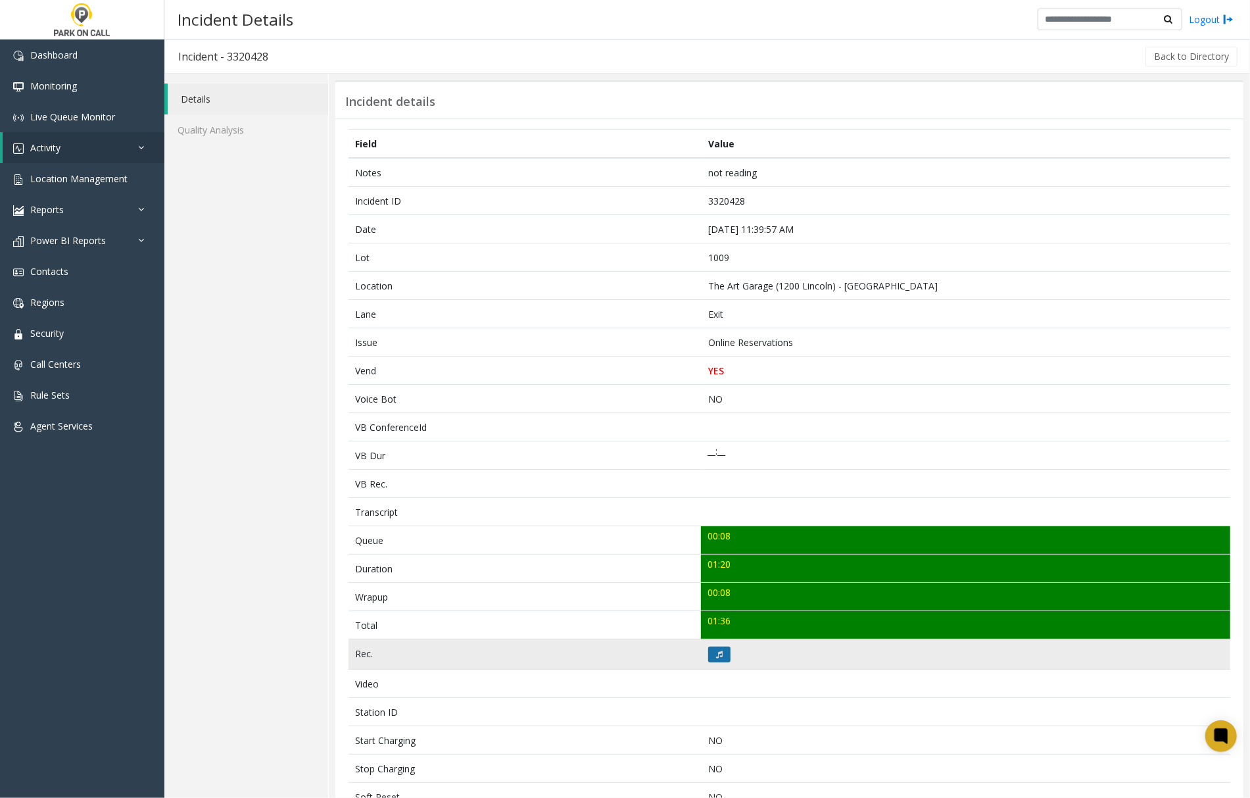
click at [718, 660] on button at bounding box center [719, 654] width 22 height 16
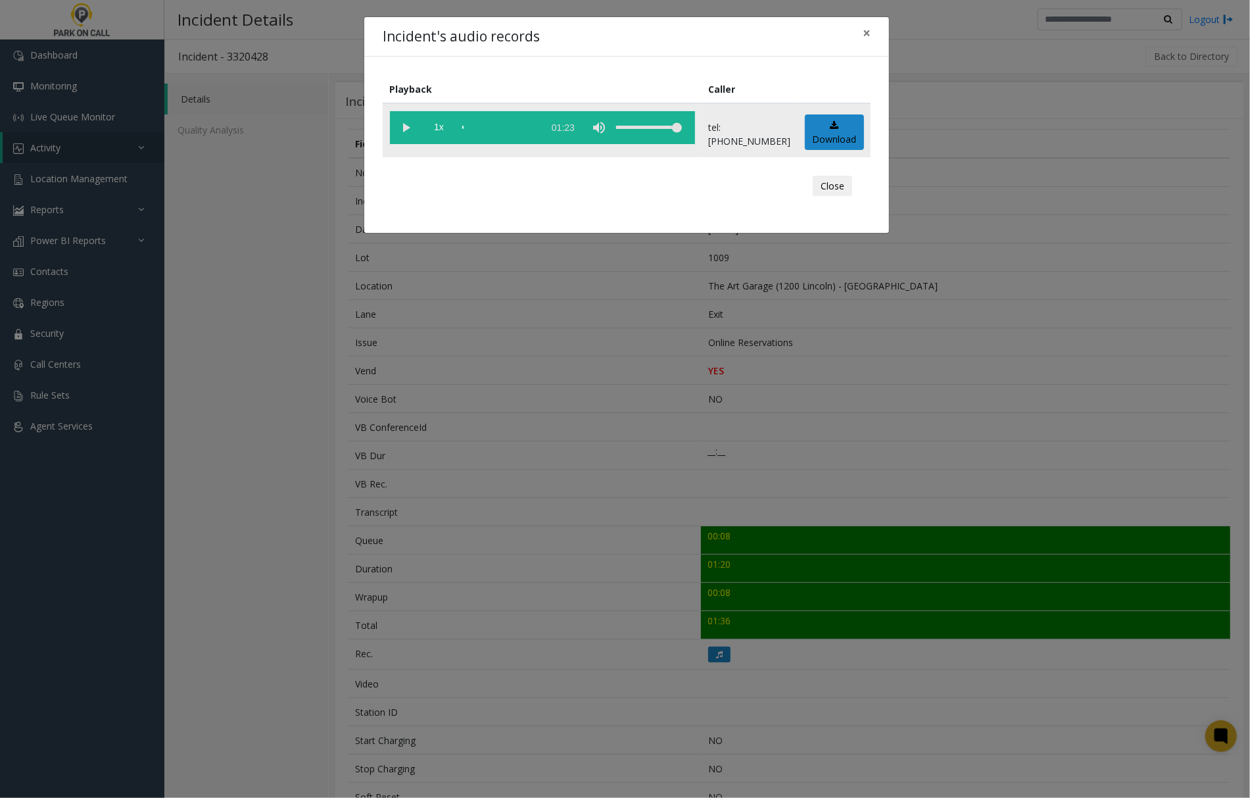
click at [405, 130] on vg-play-pause at bounding box center [406, 127] width 33 height 33
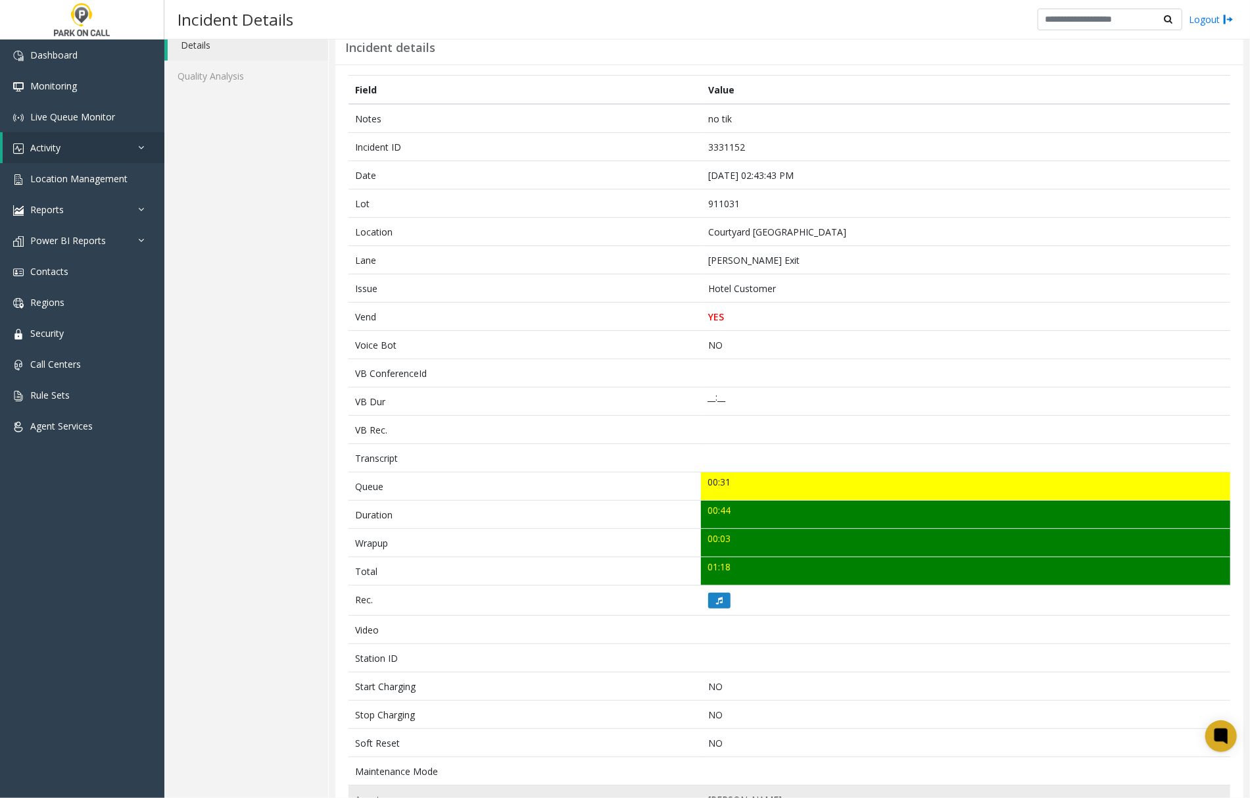
scroll to position [14, 0]
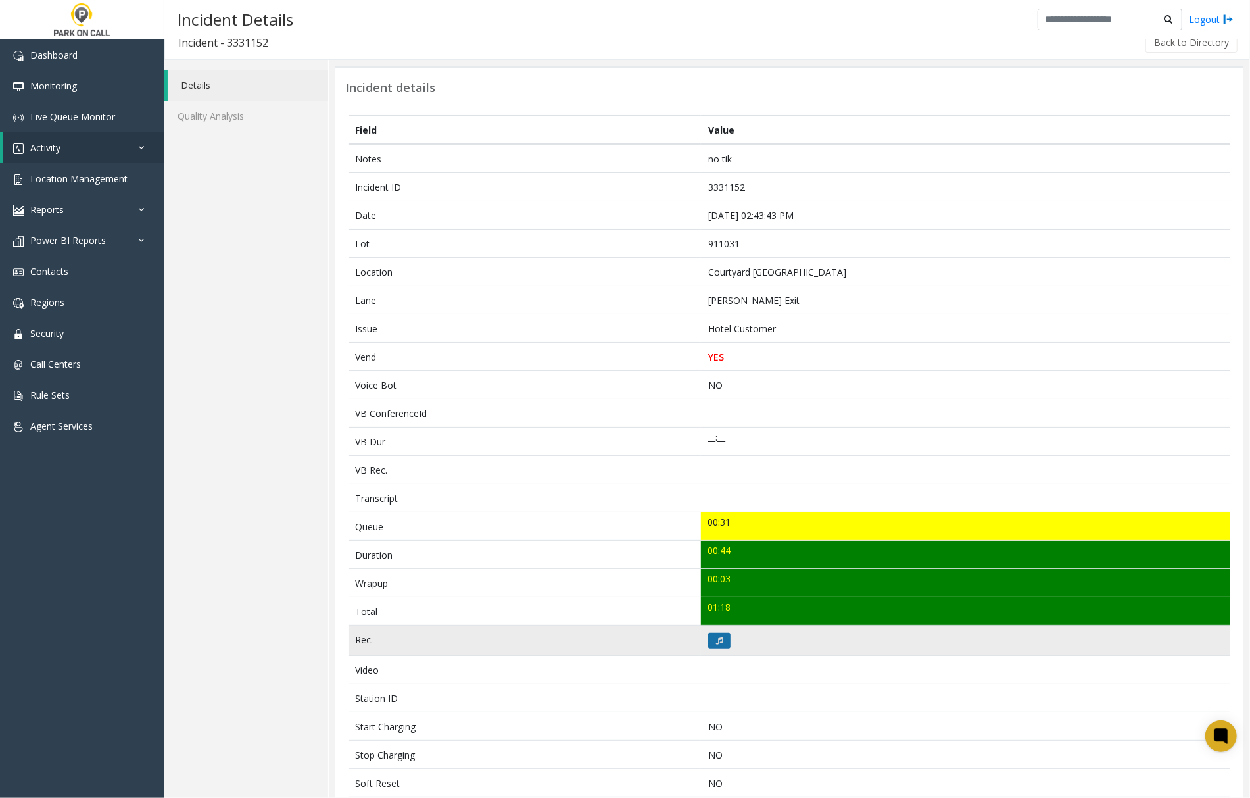
click at [708, 645] on button at bounding box center [719, 641] width 22 height 16
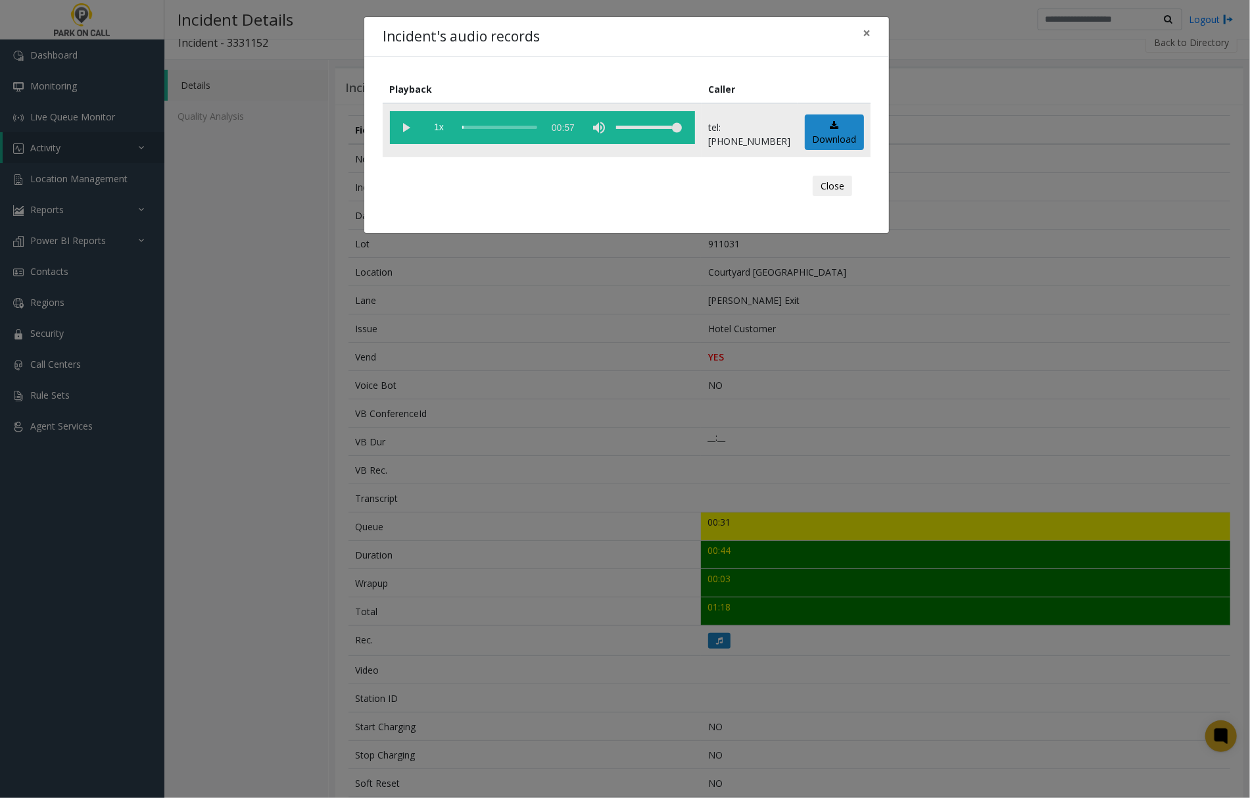
click at [402, 127] on vg-play-pause at bounding box center [406, 127] width 33 height 33
click at [868, 35] on span "×" at bounding box center [867, 33] width 8 height 18
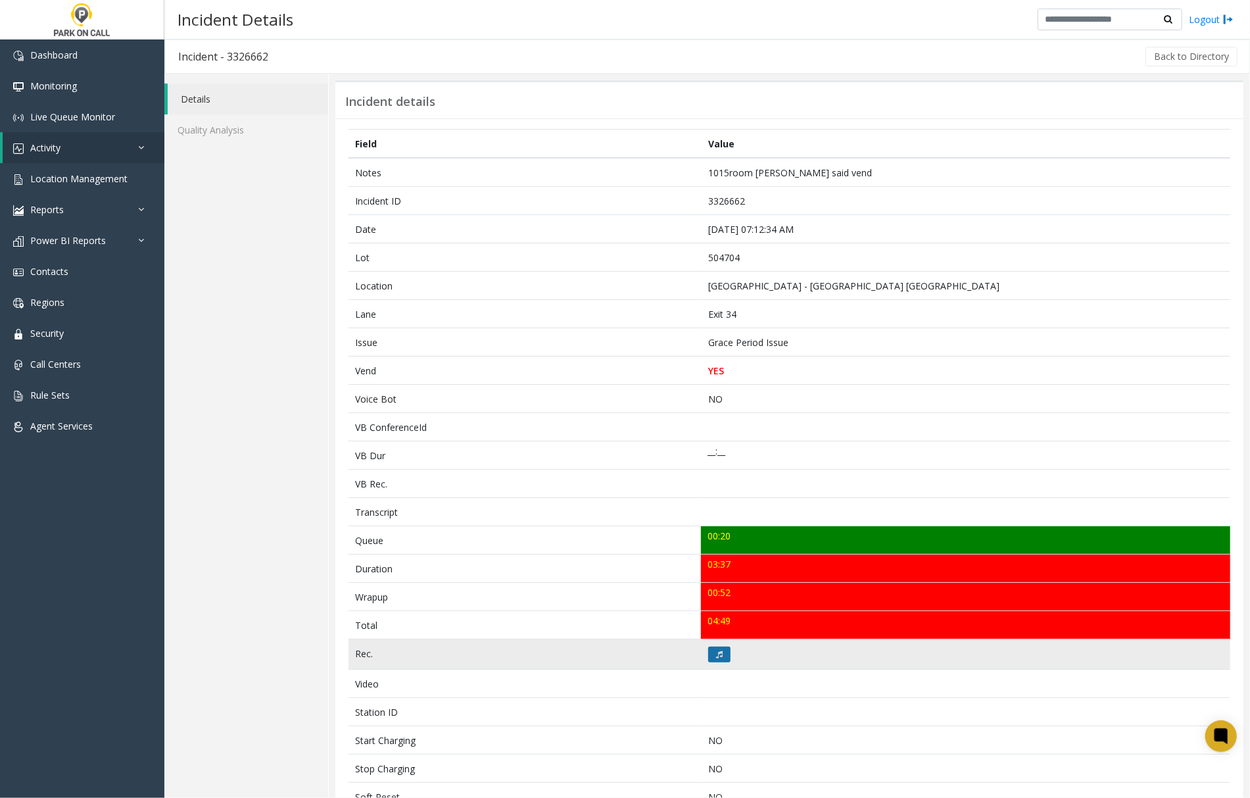
click at [716, 658] on icon at bounding box center [719, 654] width 7 height 8
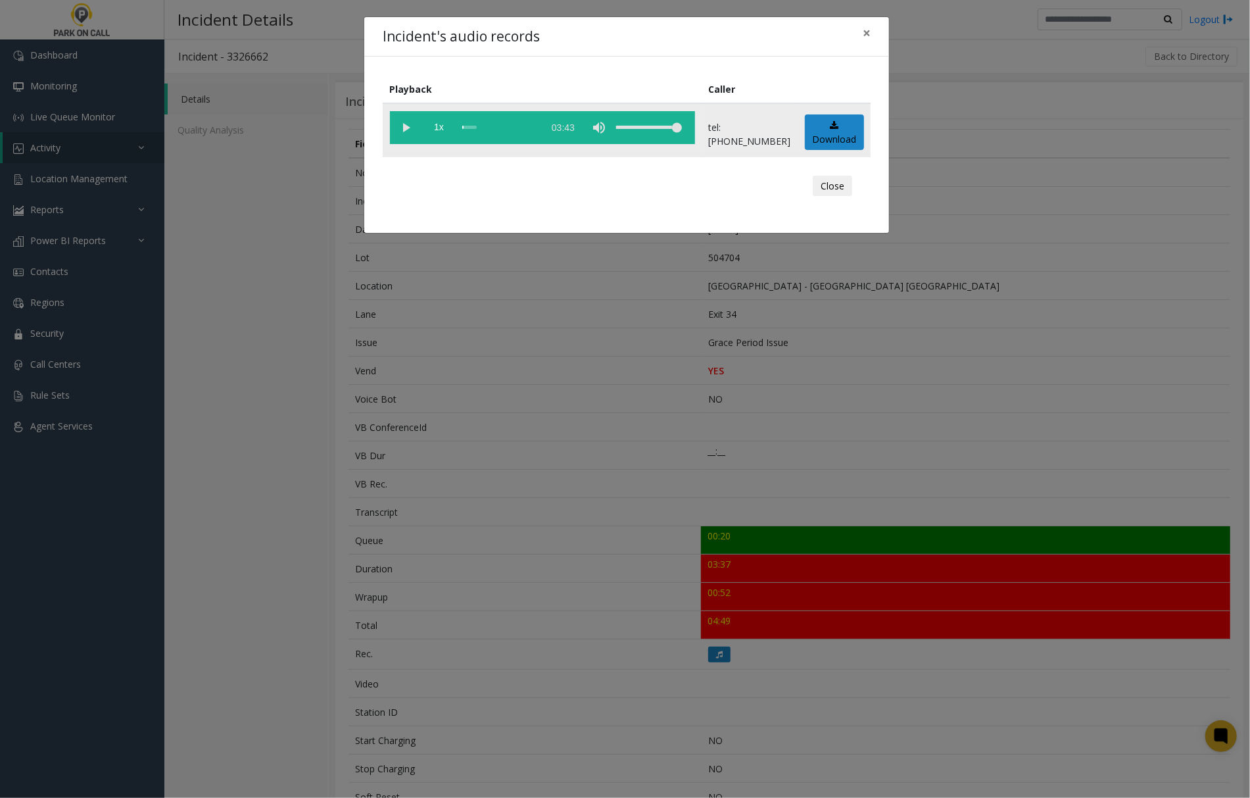
click at [403, 125] on vg-play-pause at bounding box center [406, 127] width 33 height 33
click at [410, 122] on vg-play-pause at bounding box center [406, 127] width 33 height 33
click at [404, 126] on vg-play-pause at bounding box center [406, 127] width 33 height 33
click at [406, 125] on vg-play-pause at bounding box center [406, 127] width 33 height 33
click at [406, 127] on vg-play-pause at bounding box center [406, 127] width 33 height 33
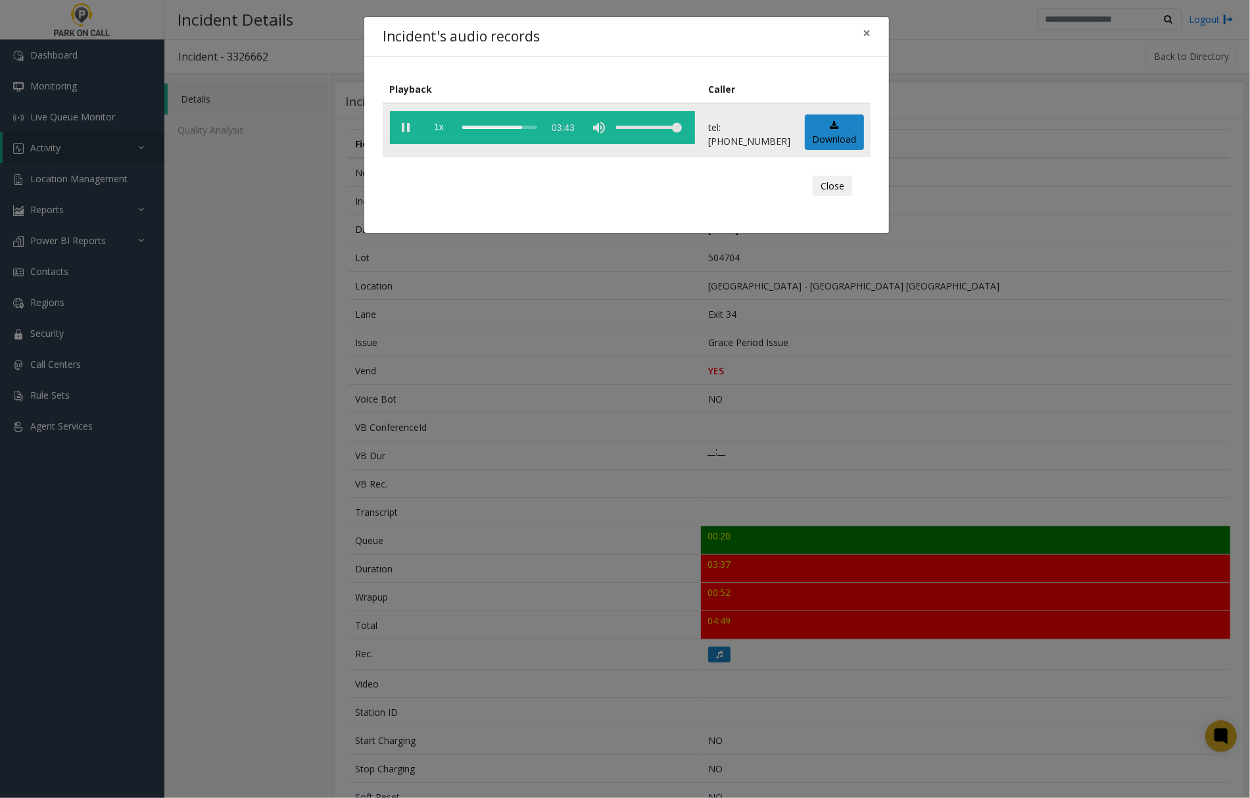
click at [411, 126] on vg-play-pause at bounding box center [406, 127] width 33 height 33
click at [408, 128] on vg-play-pause at bounding box center [406, 127] width 33 height 33
click at [867, 30] on span "×" at bounding box center [867, 33] width 8 height 18
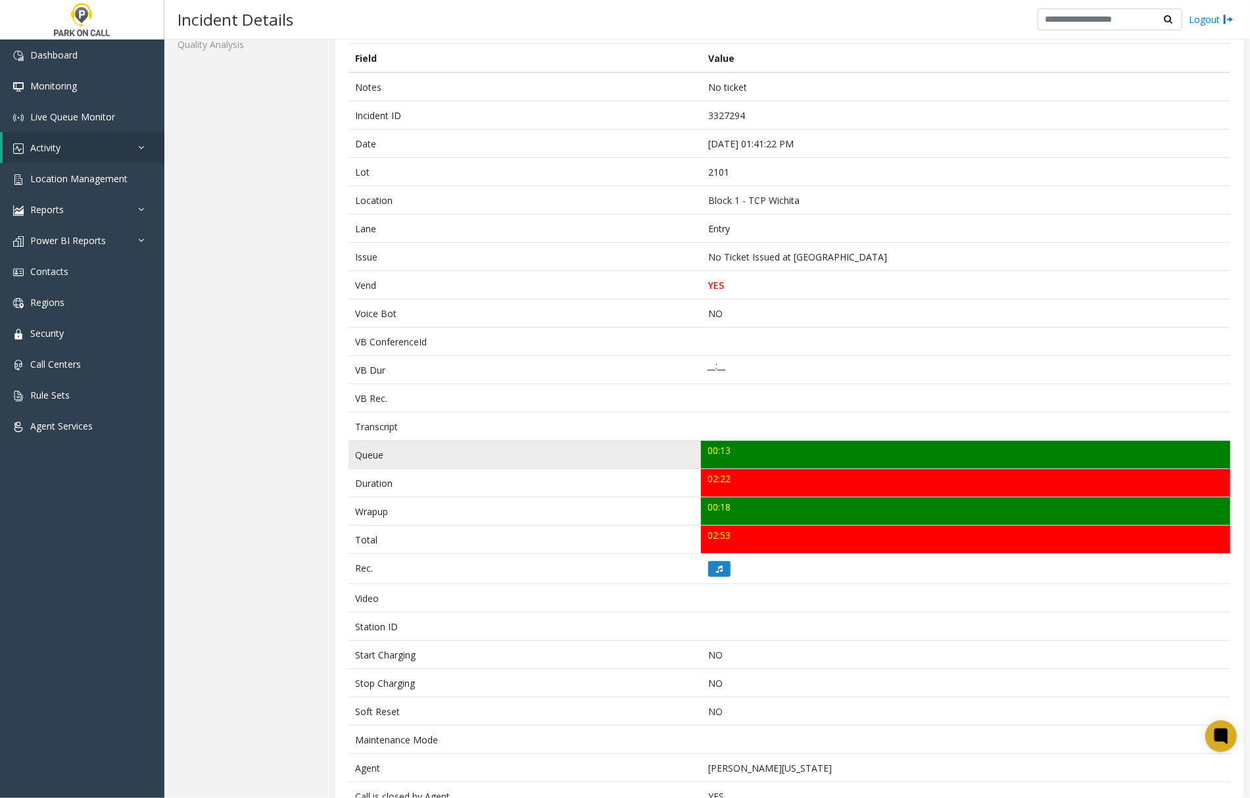
scroll to position [246, 0]
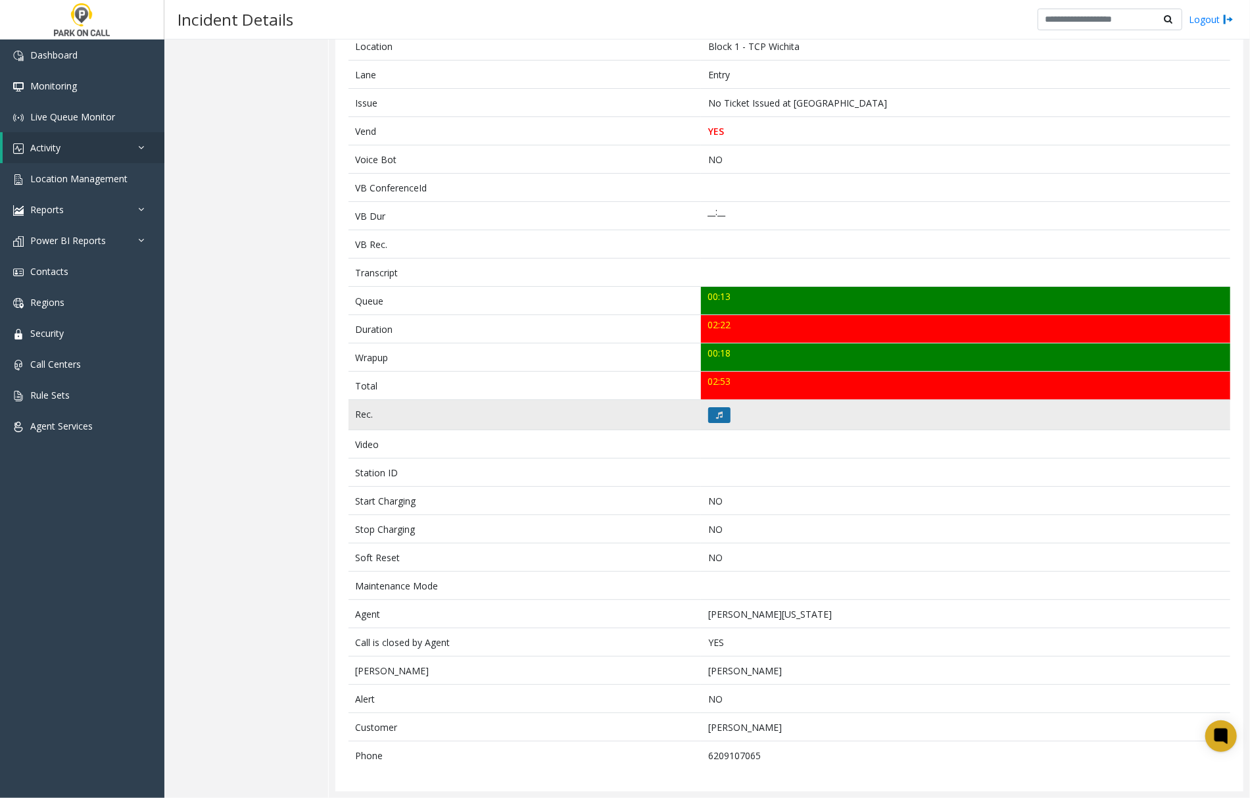
click at [716, 411] on icon at bounding box center [719, 415] width 7 height 8
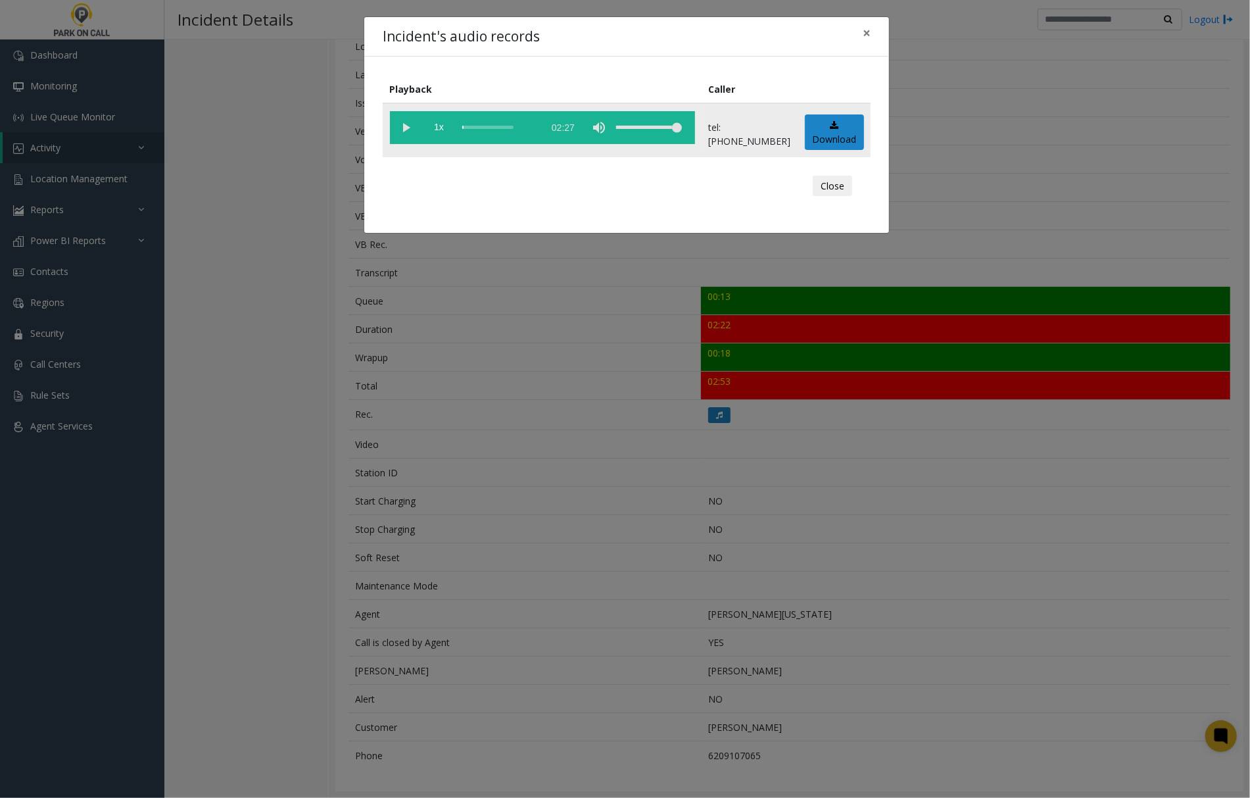
click at [400, 124] on vg-play-pause at bounding box center [406, 127] width 33 height 33
click at [464, 128] on div "scrub bar" at bounding box center [499, 127] width 75 height 33
click at [867, 32] on span "×" at bounding box center [867, 33] width 8 height 18
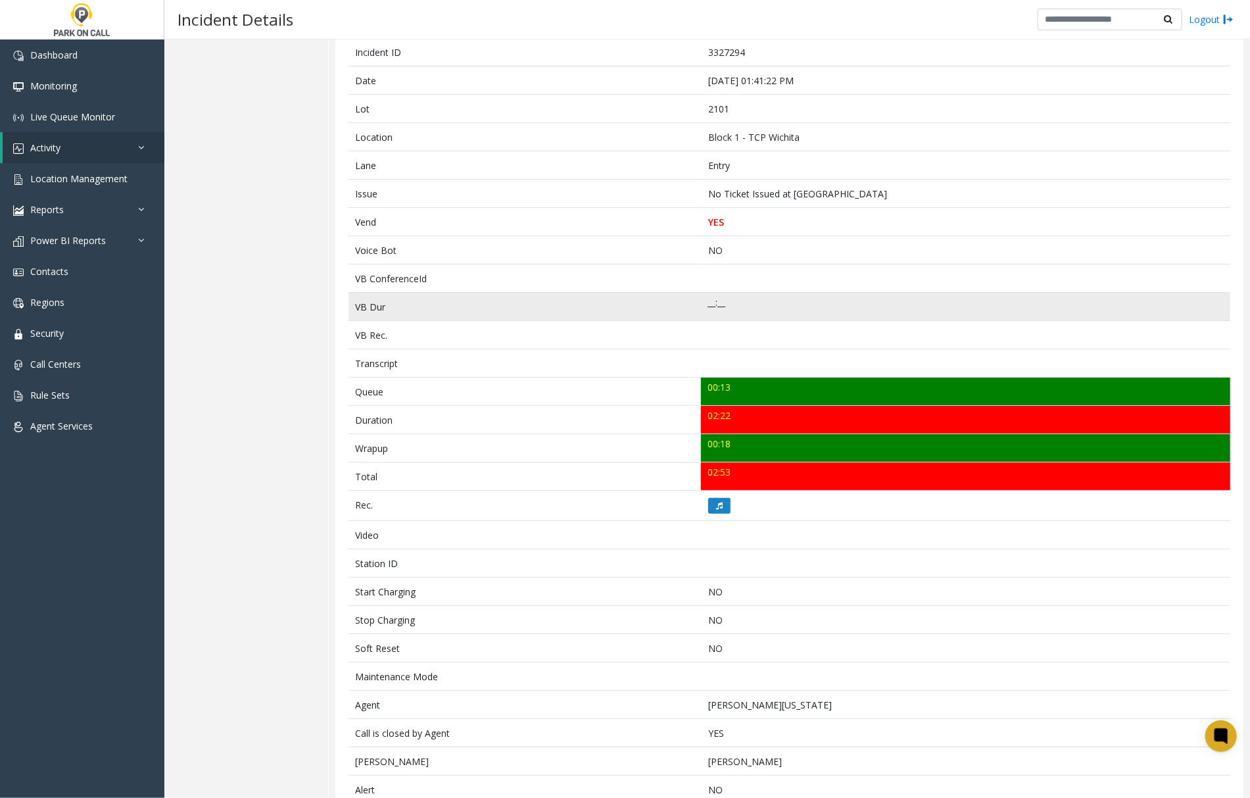
scroll to position [71, 0]
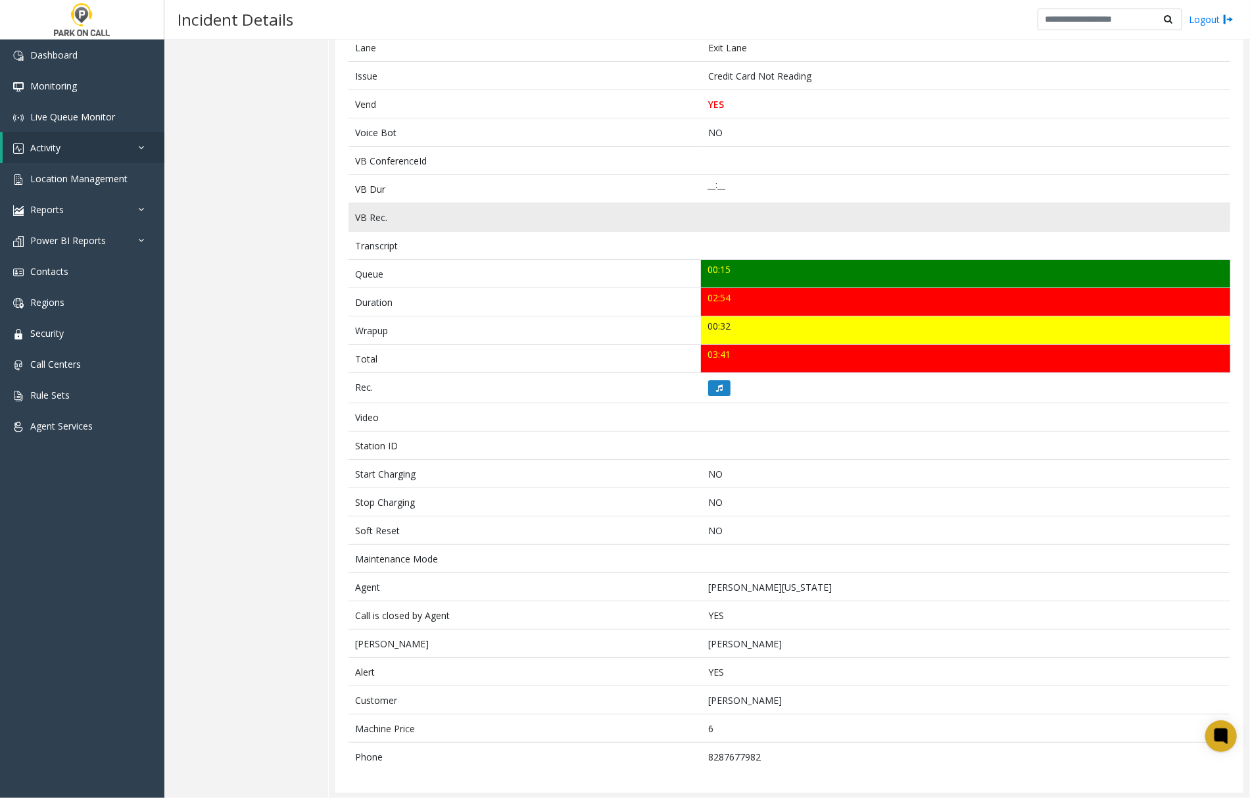
scroll to position [274, 0]
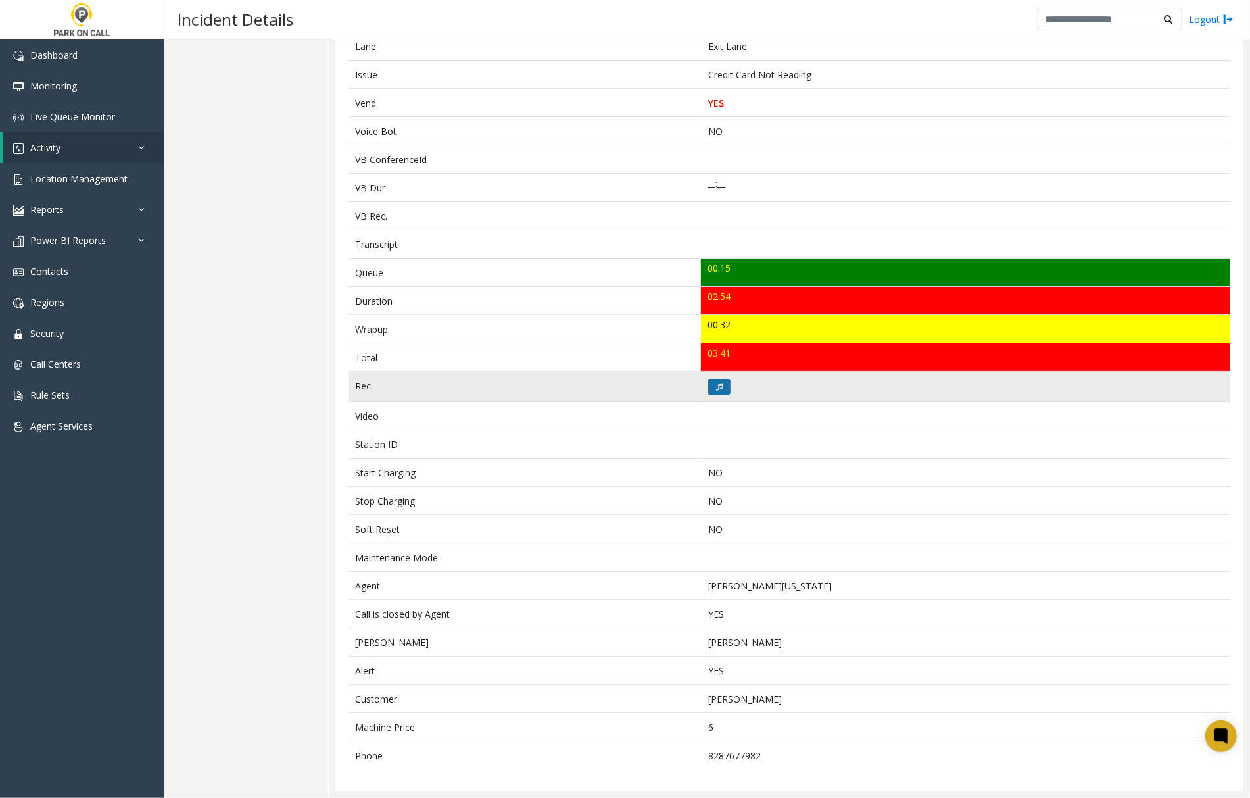
click at [716, 383] on icon at bounding box center [719, 387] width 7 height 8
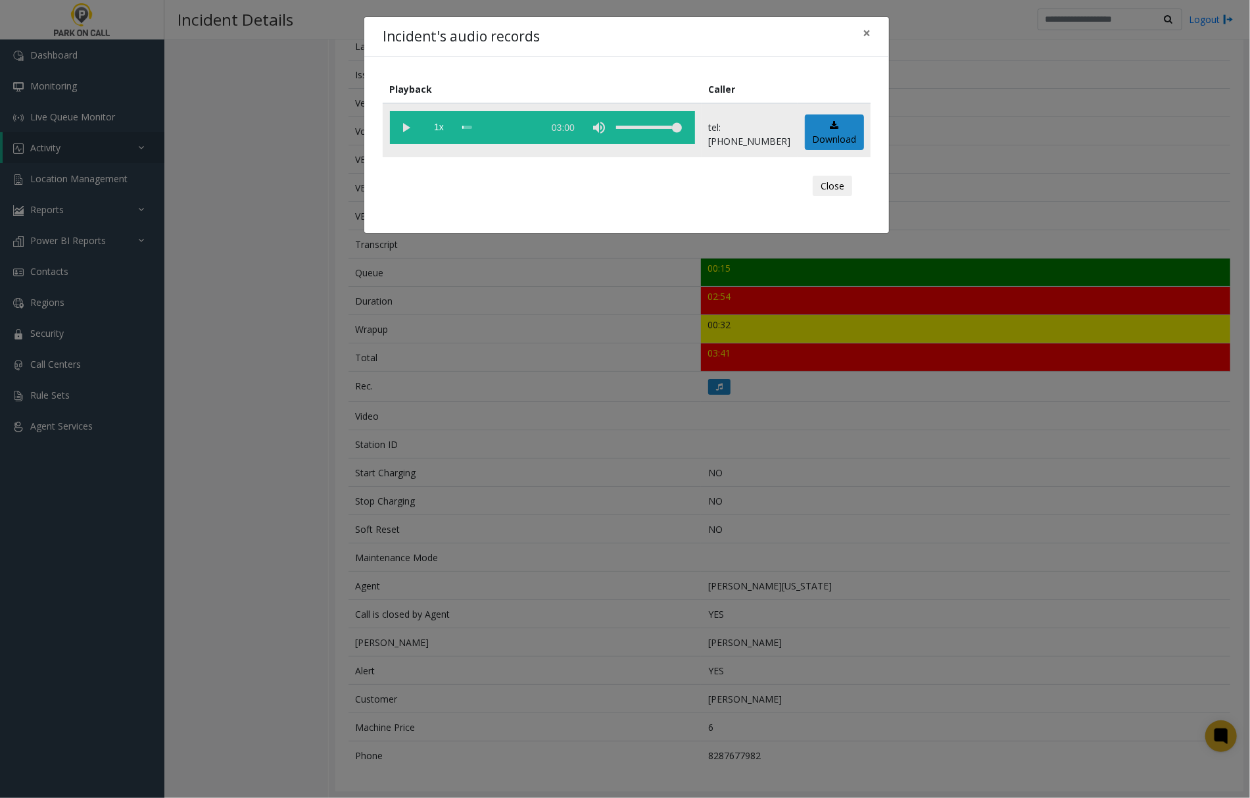
click at [411, 125] on vg-play-pause at bounding box center [406, 127] width 33 height 33
click at [866, 33] on span "×" at bounding box center [867, 33] width 8 height 18
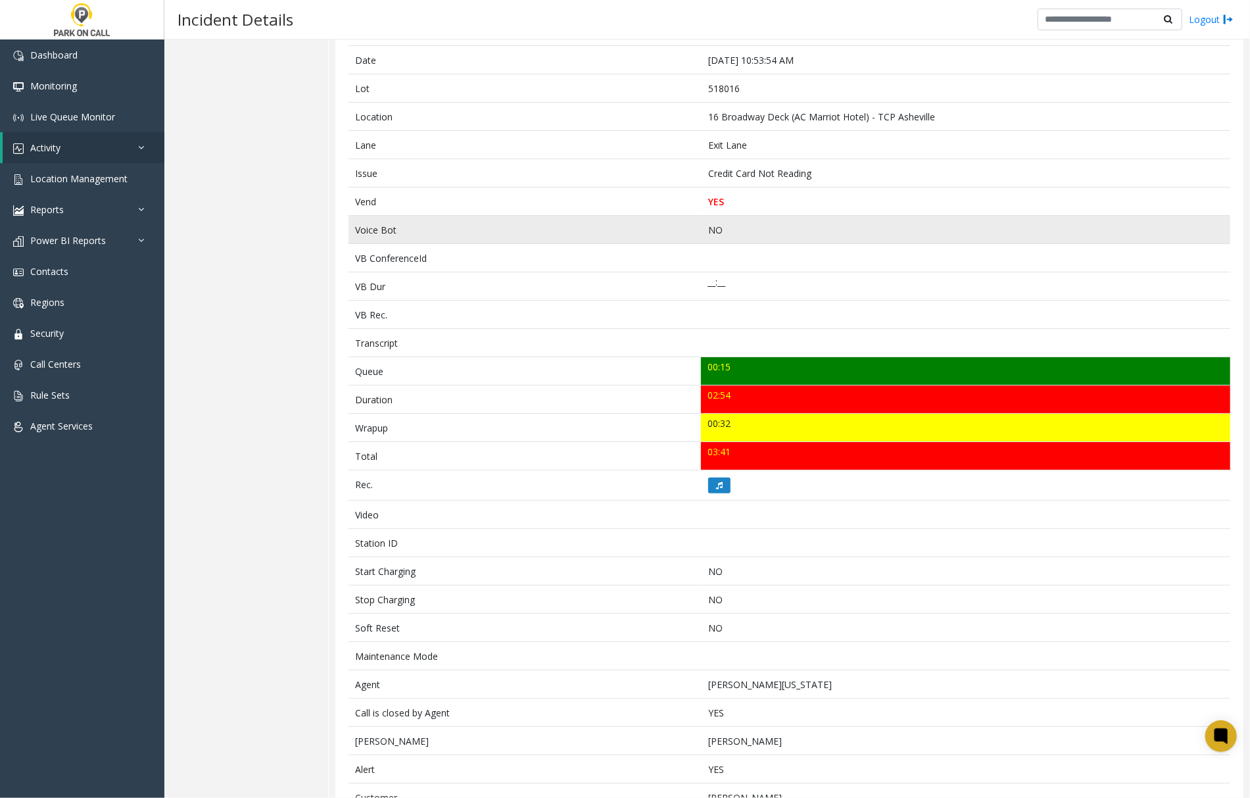
scroll to position [0, 0]
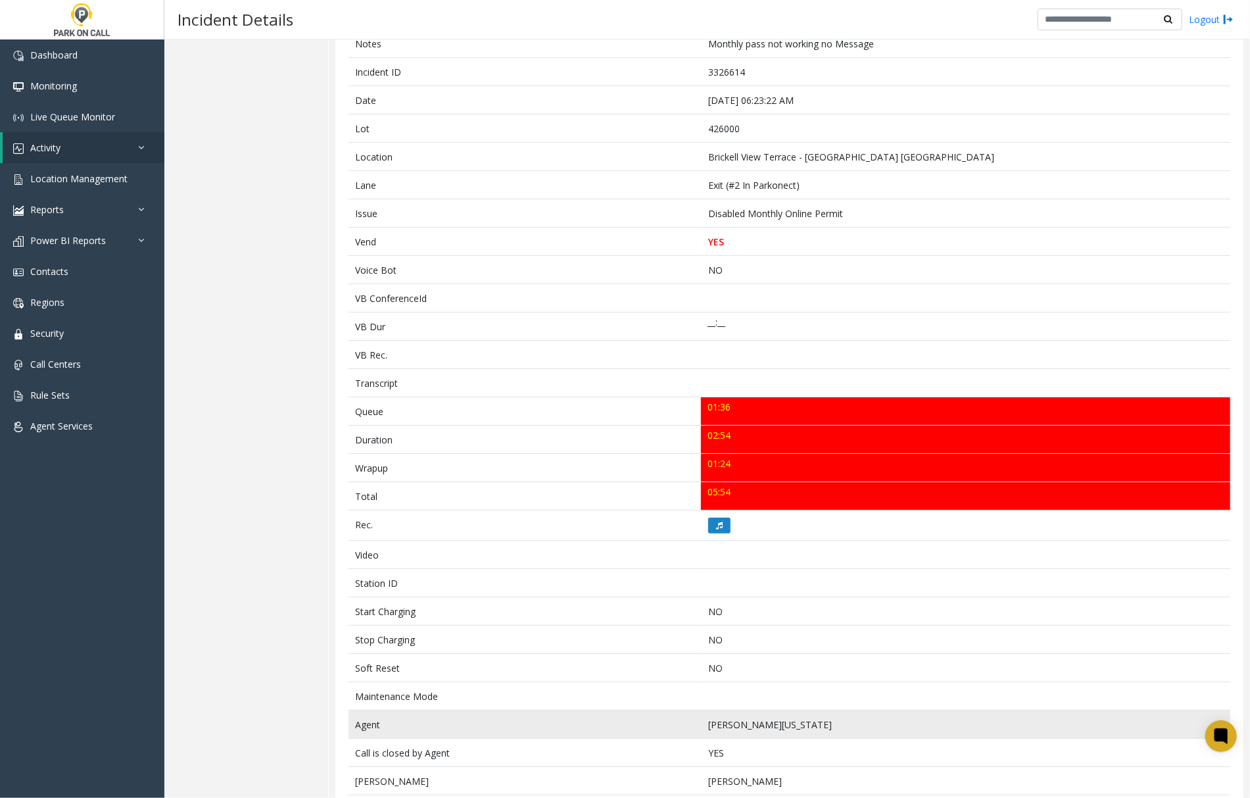
scroll to position [128, 0]
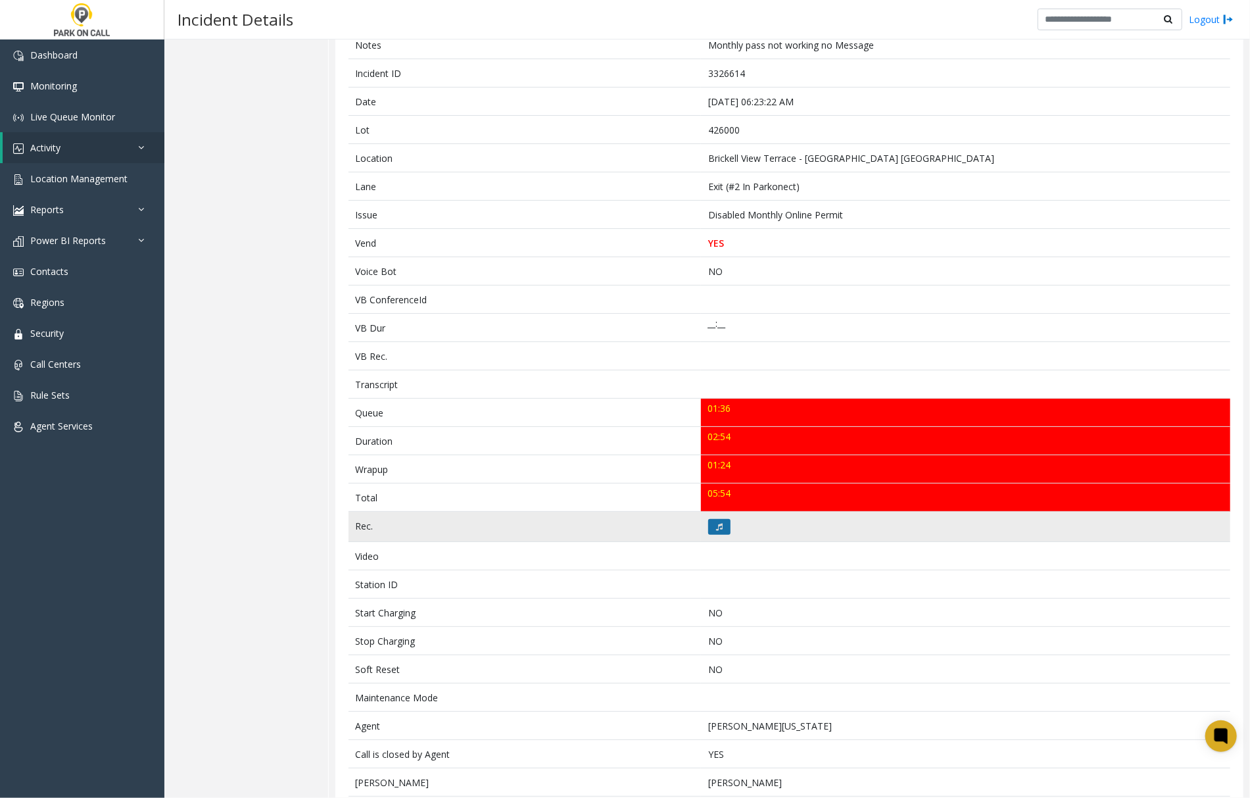
click at [708, 526] on button at bounding box center [719, 527] width 22 height 16
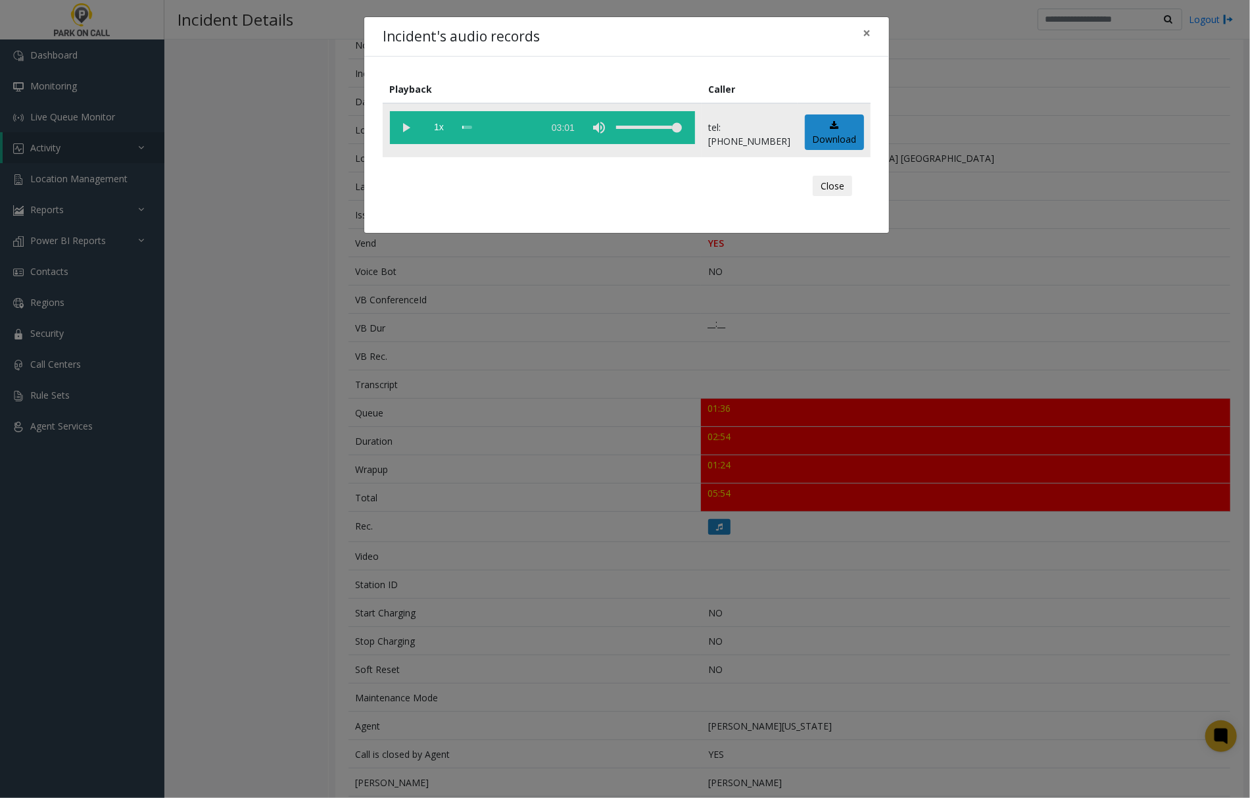
click at [400, 120] on vg-play-pause at bounding box center [406, 127] width 33 height 33
click at [869, 29] on span "×" at bounding box center [867, 33] width 8 height 18
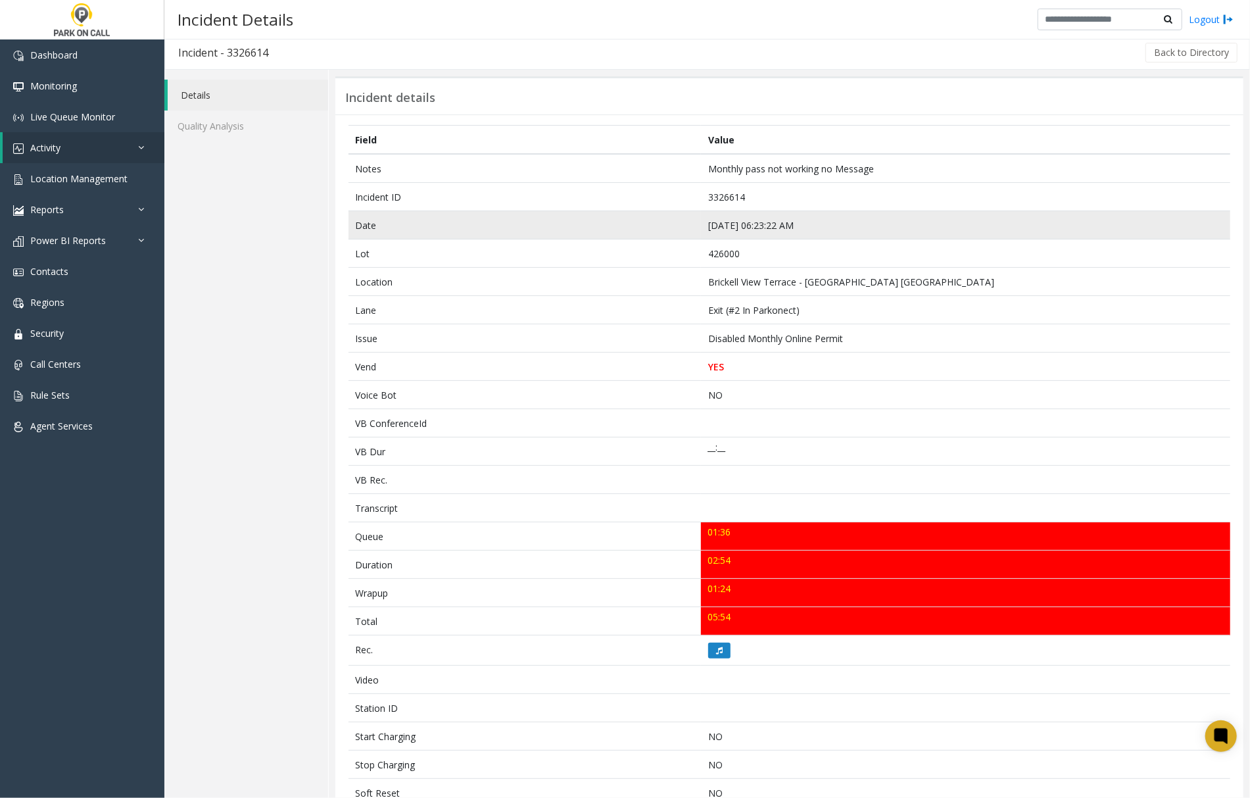
scroll to position [0, 0]
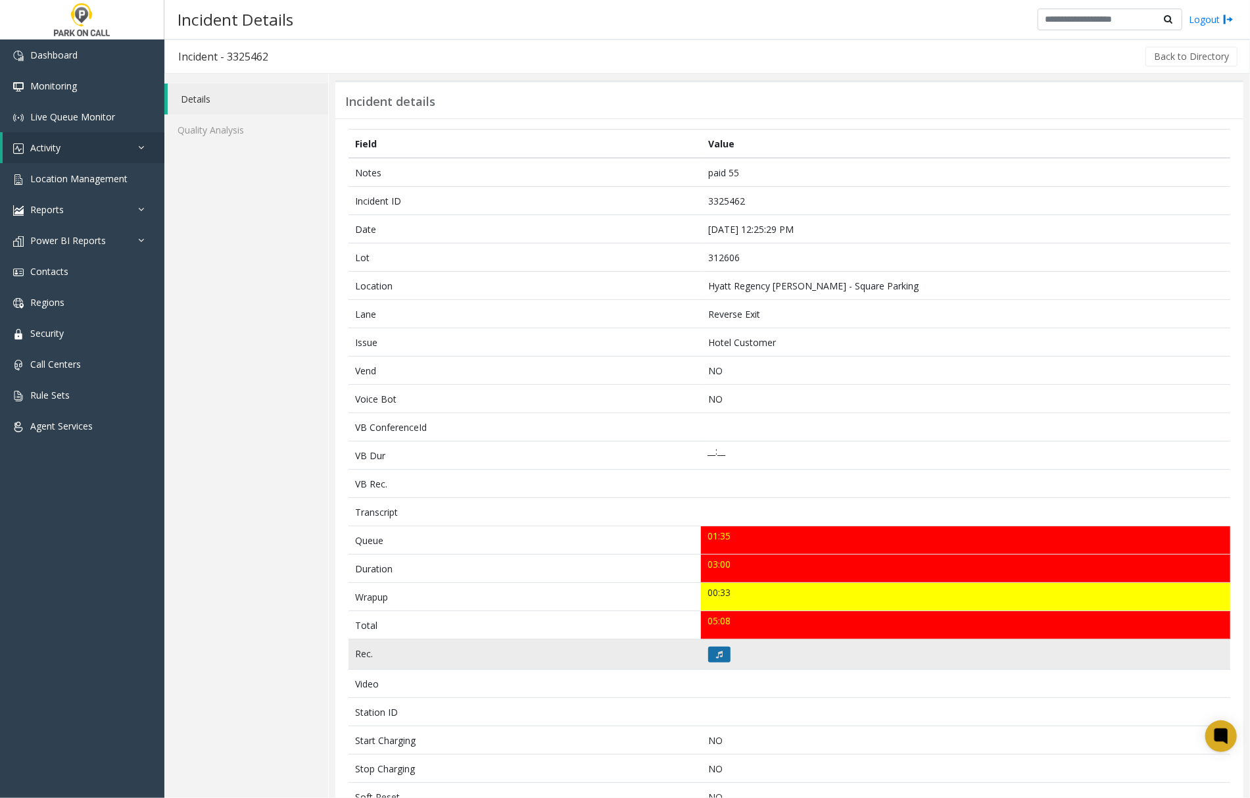
click at [716, 658] on icon at bounding box center [719, 654] width 7 height 8
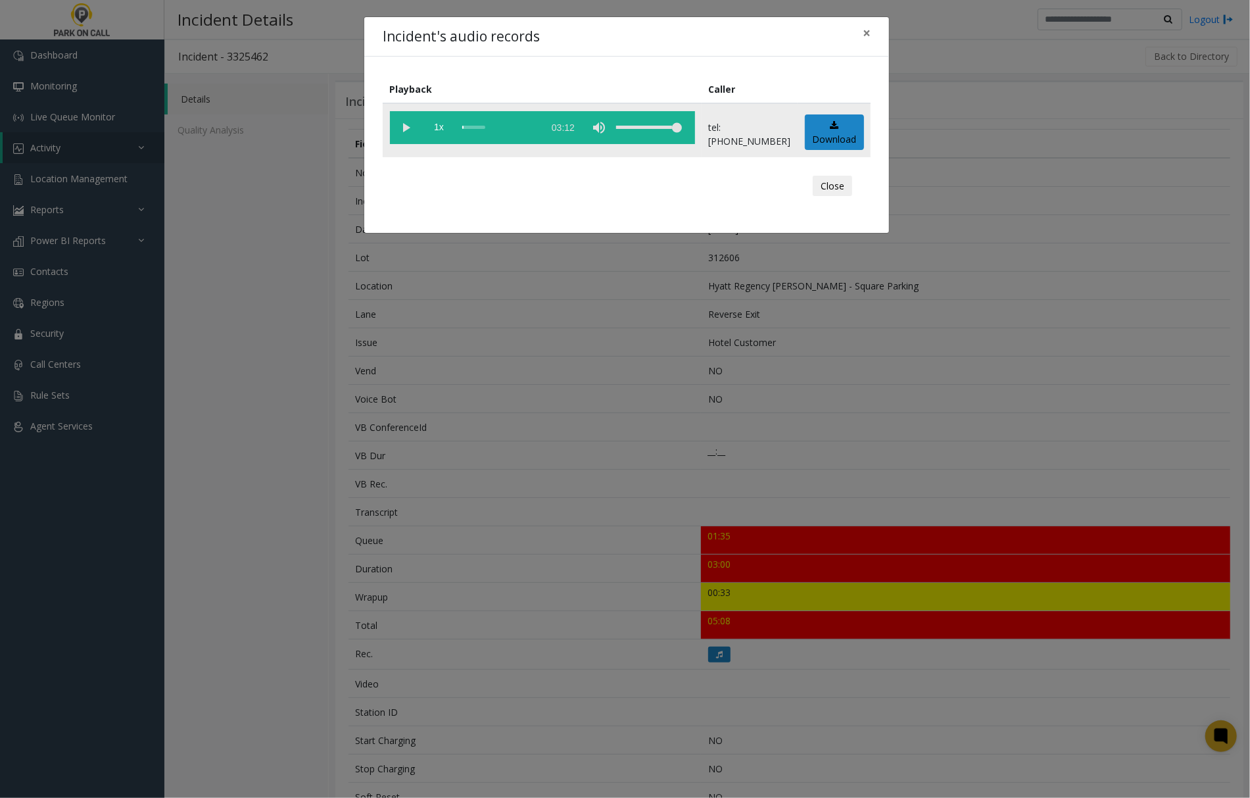
click at [410, 129] on vg-play-pause at bounding box center [406, 127] width 33 height 33
click at [864, 36] on span "×" at bounding box center [867, 33] width 8 height 18
